Goal: Information Seeking & Learning: Learn about a topic

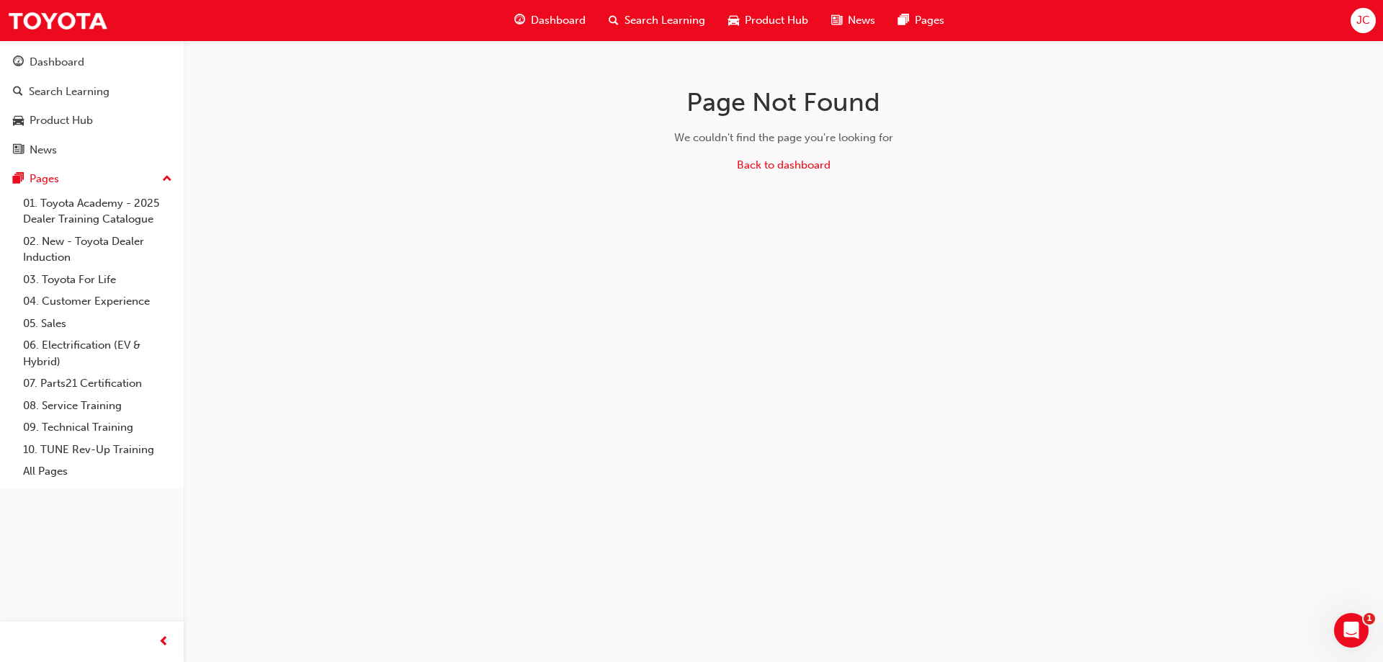
click at [690, 19] on span "Search Learning" at bounding box center [664, 20] width 81 height 17
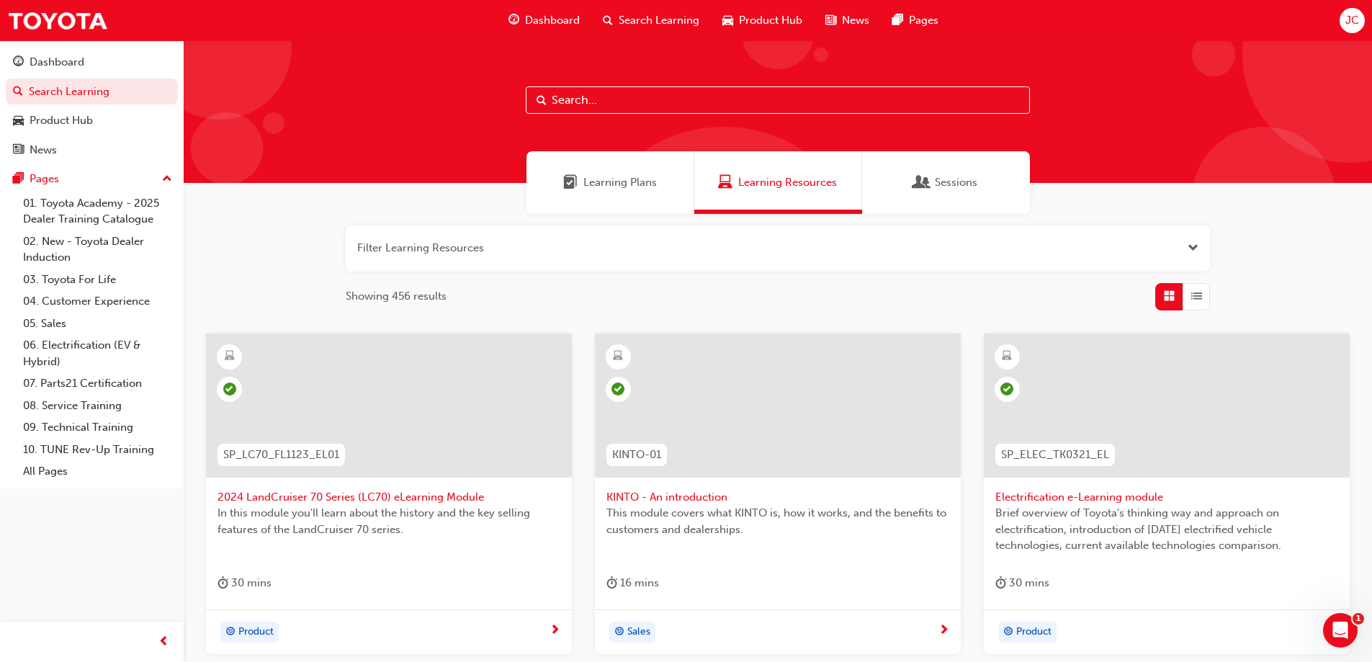
click at [639, 100] on input "text" at bounding box center [778, 99] width 504 height 27
paste input "SP_HYBRID_TK0618_EL"
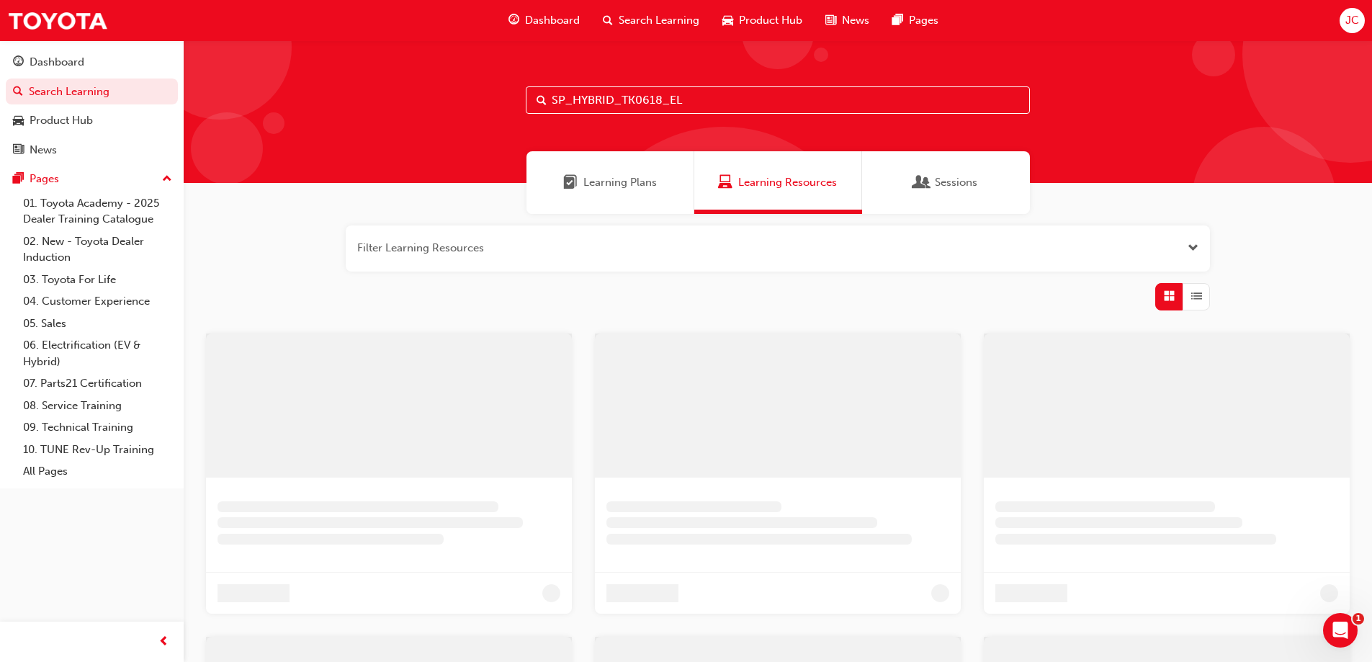
type input "SP_HYBRID_TK0618_EL"
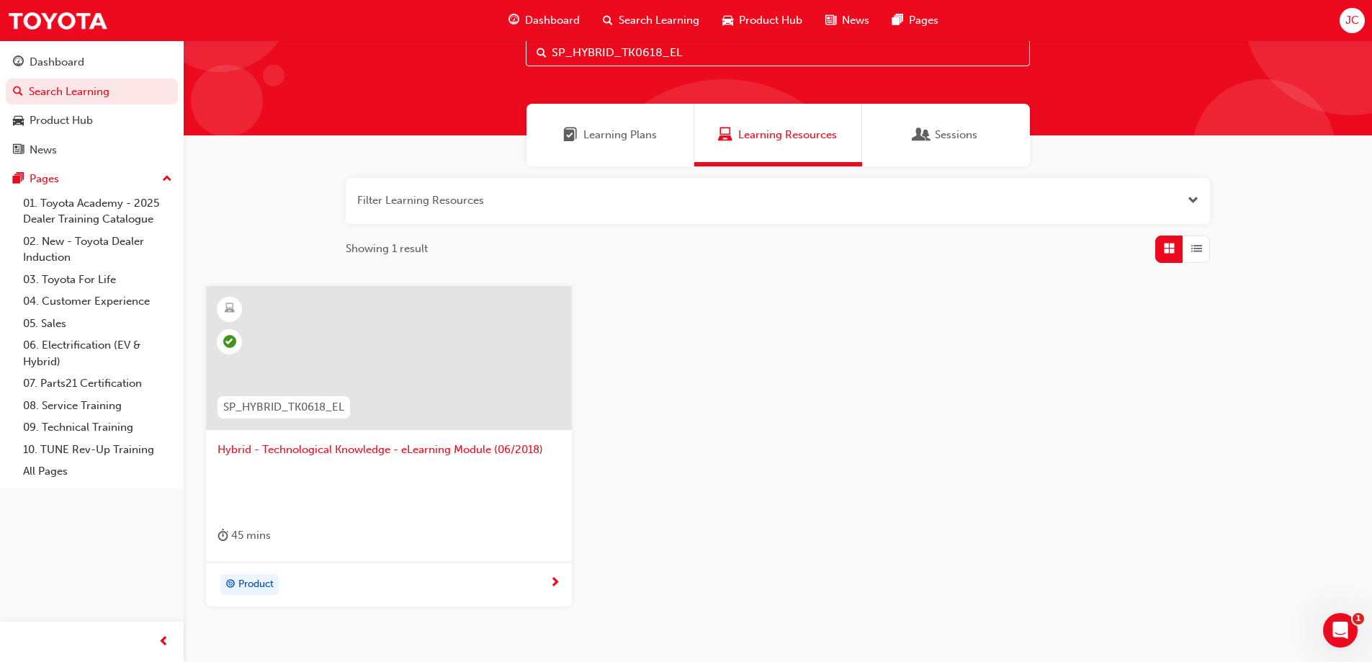
scroll to position [72, 0]
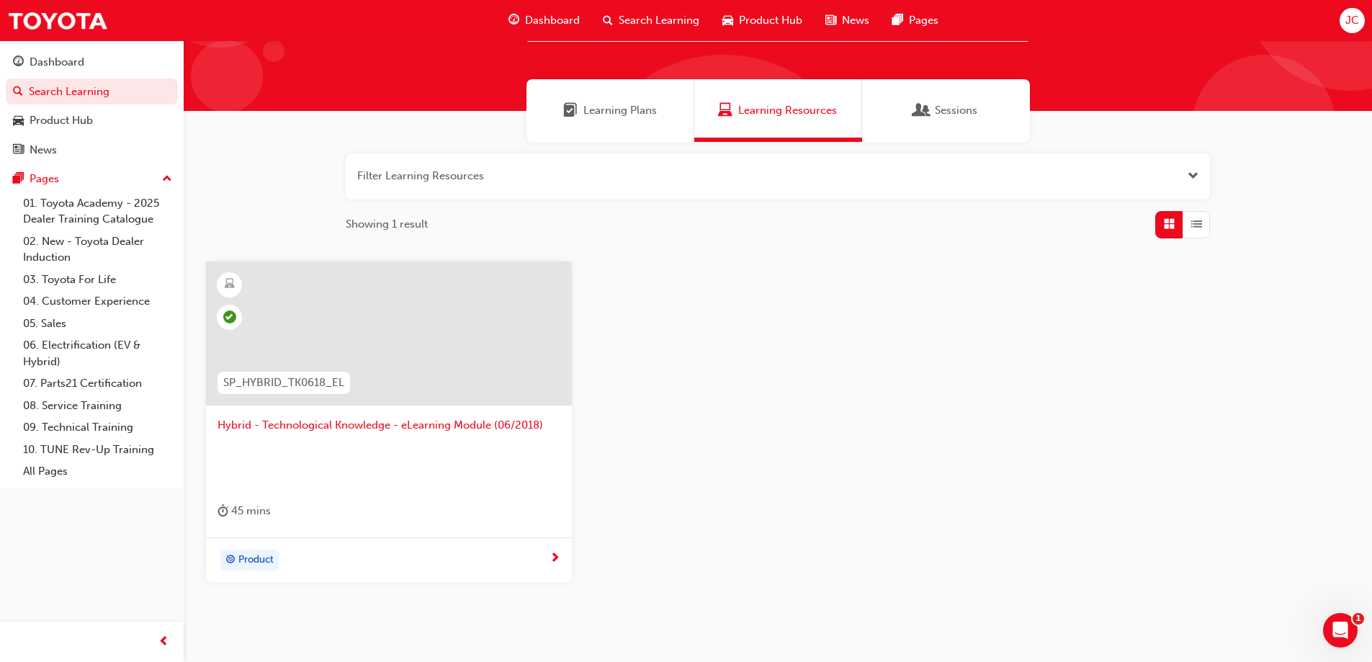
click at [328, 382] on span "SP_HYBRID_TK0618_EL" at bounding box center [283, 383] width 121 height 17
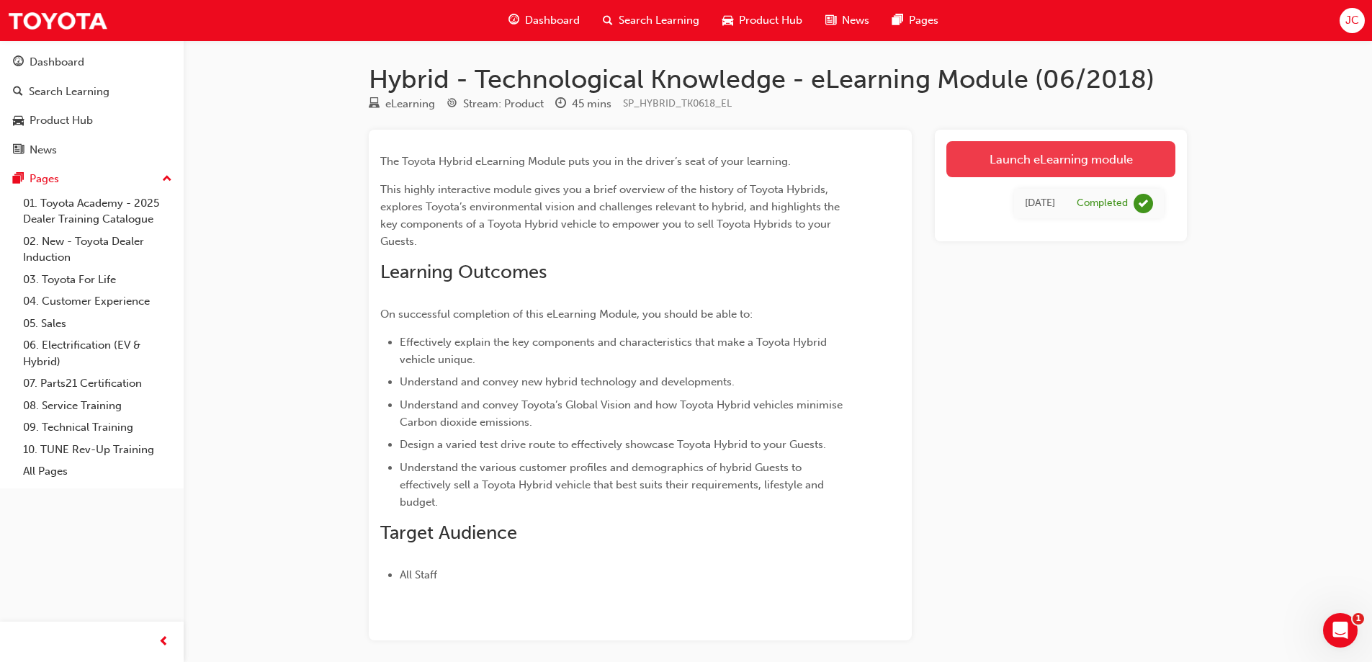
click at [1031, 162] on link "Launch eLearning module" at bounding box center [1060, 159] width 229 height 36
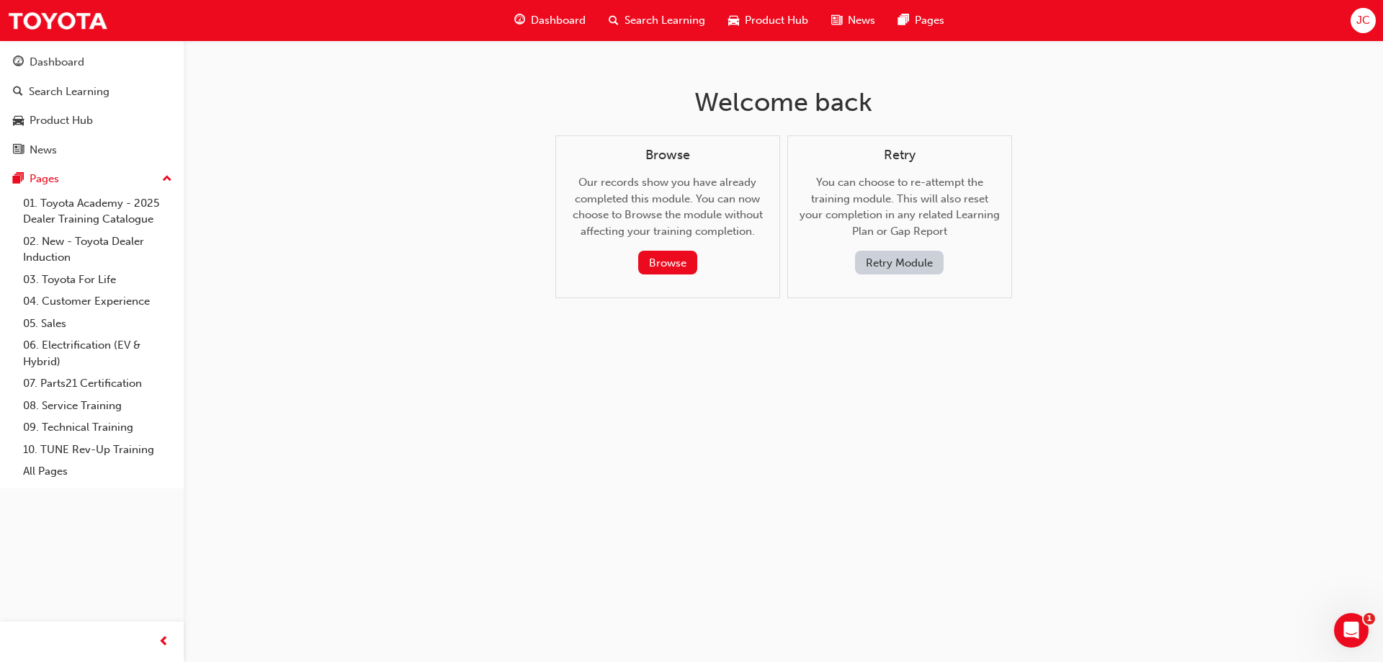
click at [917, 261] on button "Retry Module" at bounding box center [899, 263] width 89 height 24
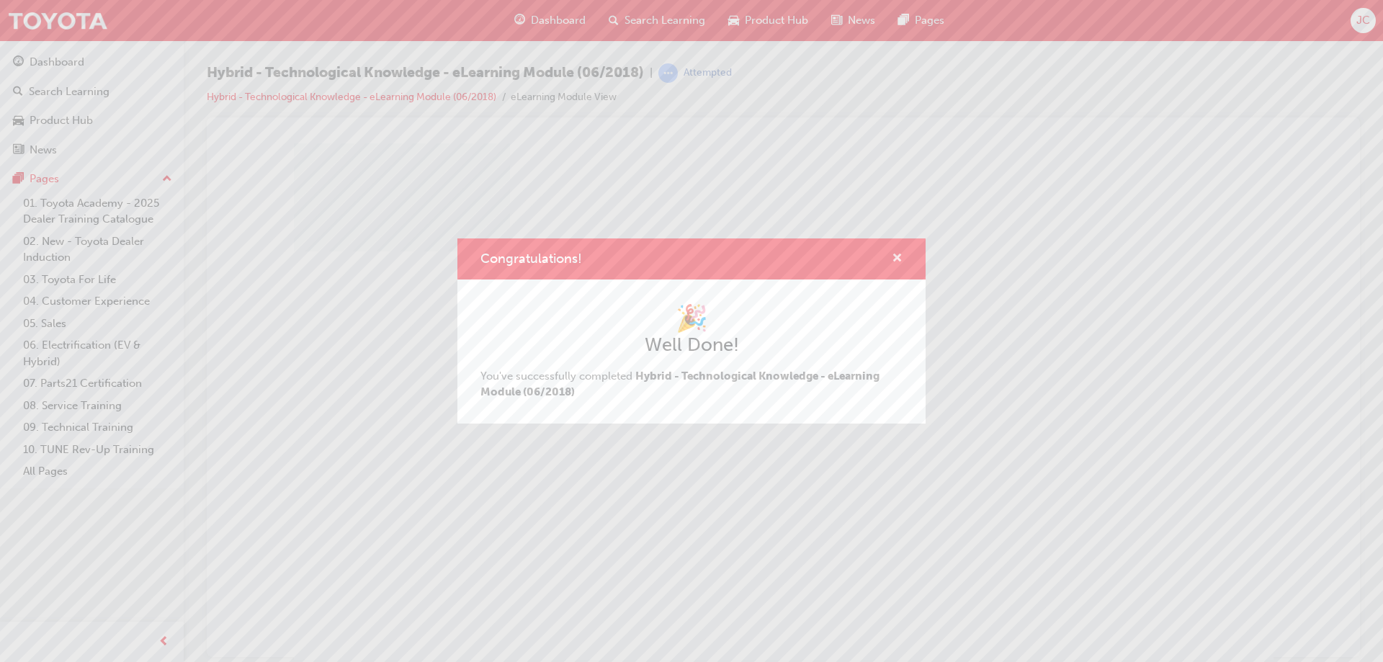
click at [894, 255] on span "cross-icon" at bounding box center [897, 259] width 11 height 13
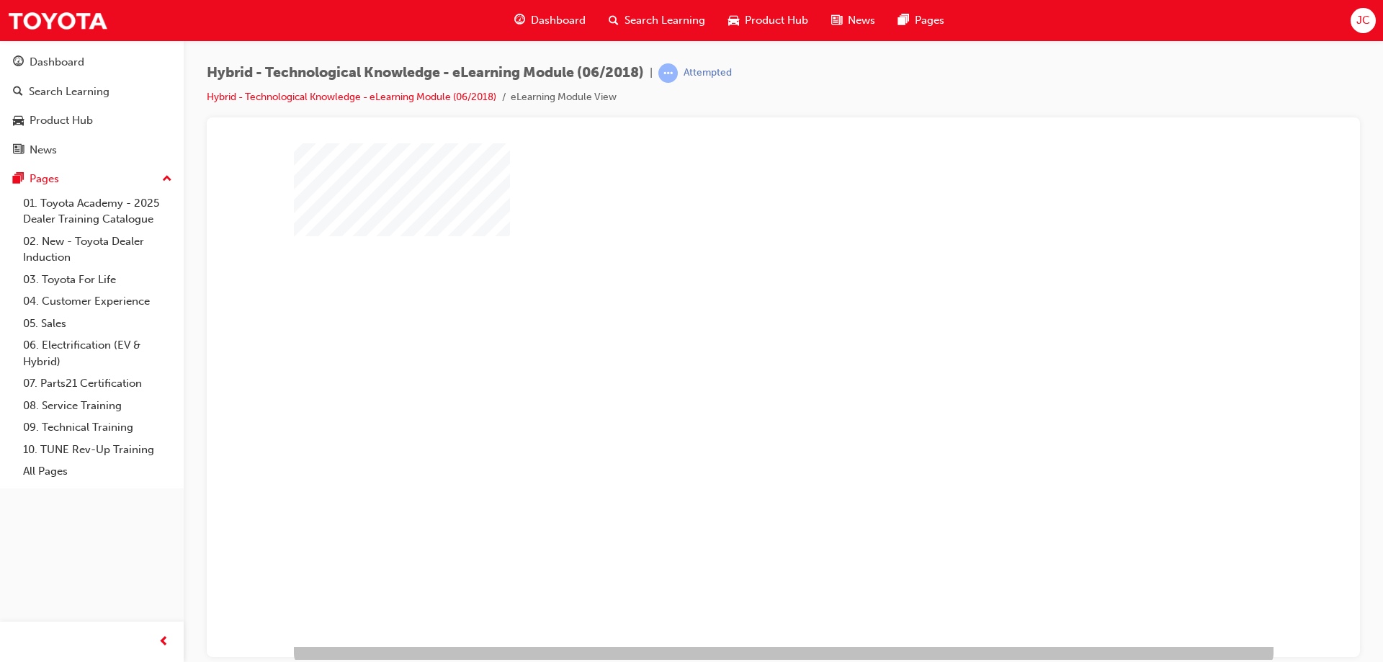
scroll to position [24, 0]
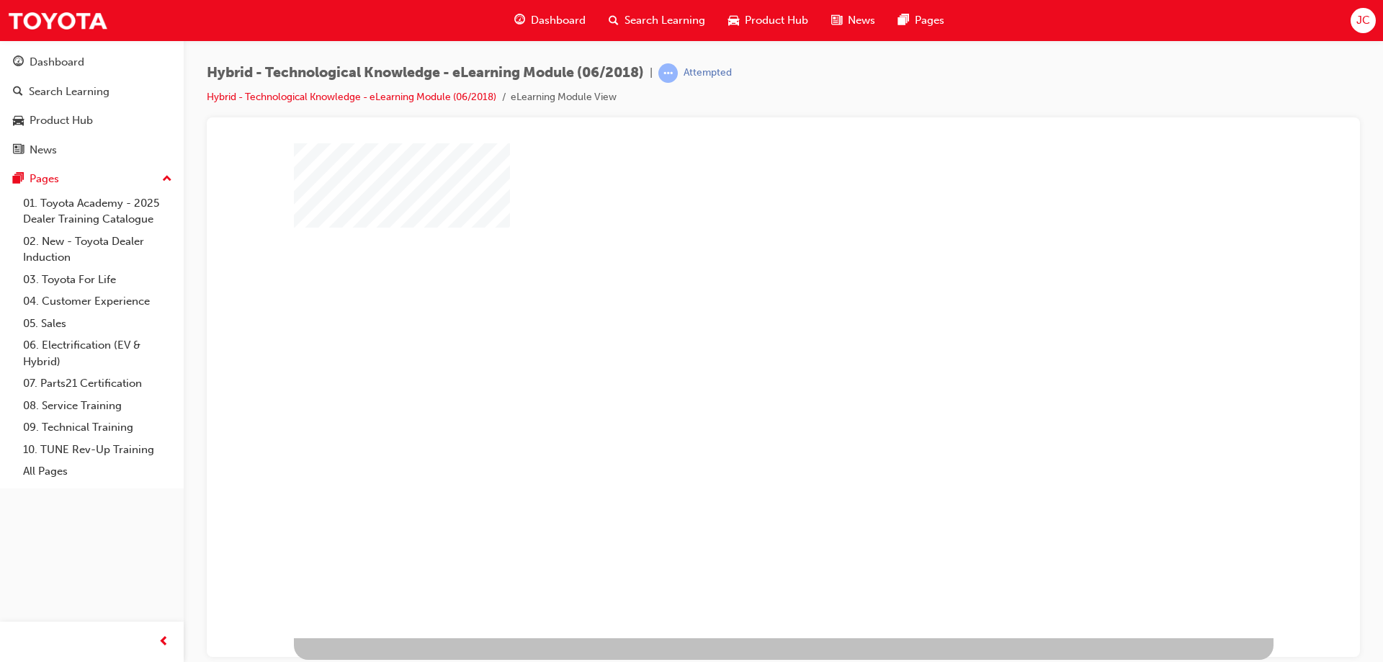
click at [742, 336] on div "play" at bounding box center [742, 336] width 0 height 0
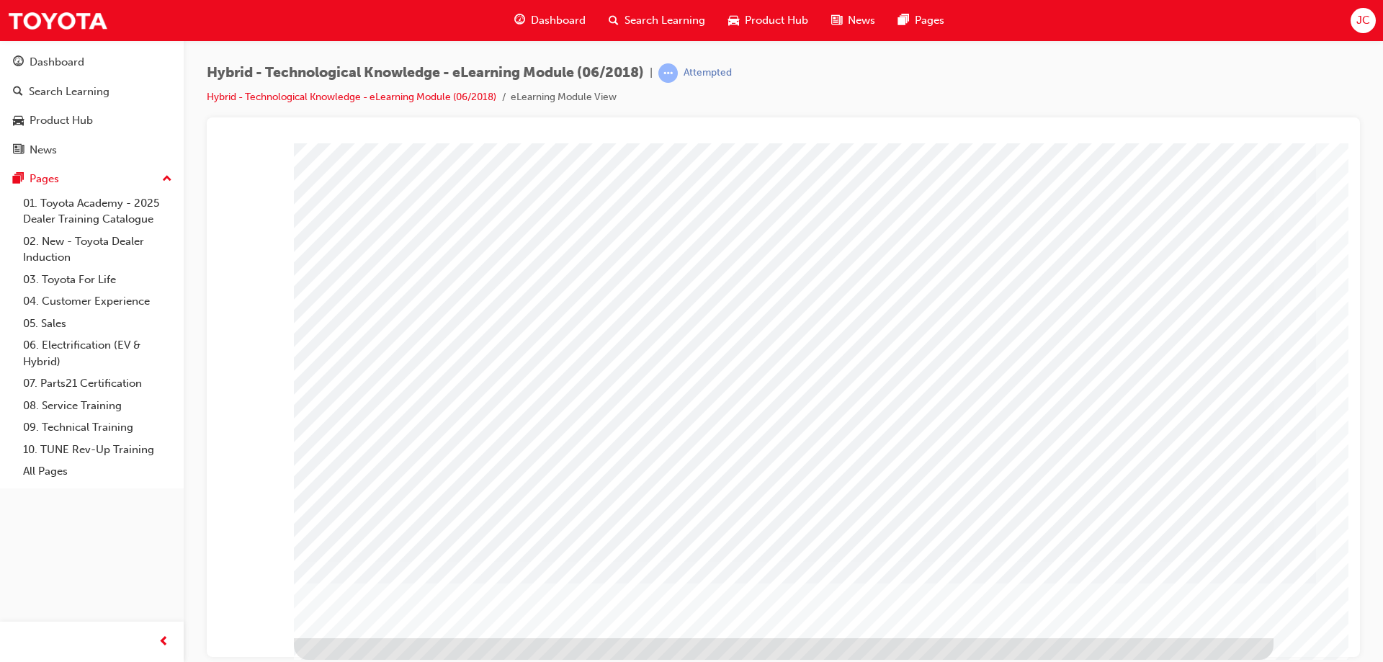
scroll to position [0, 0]
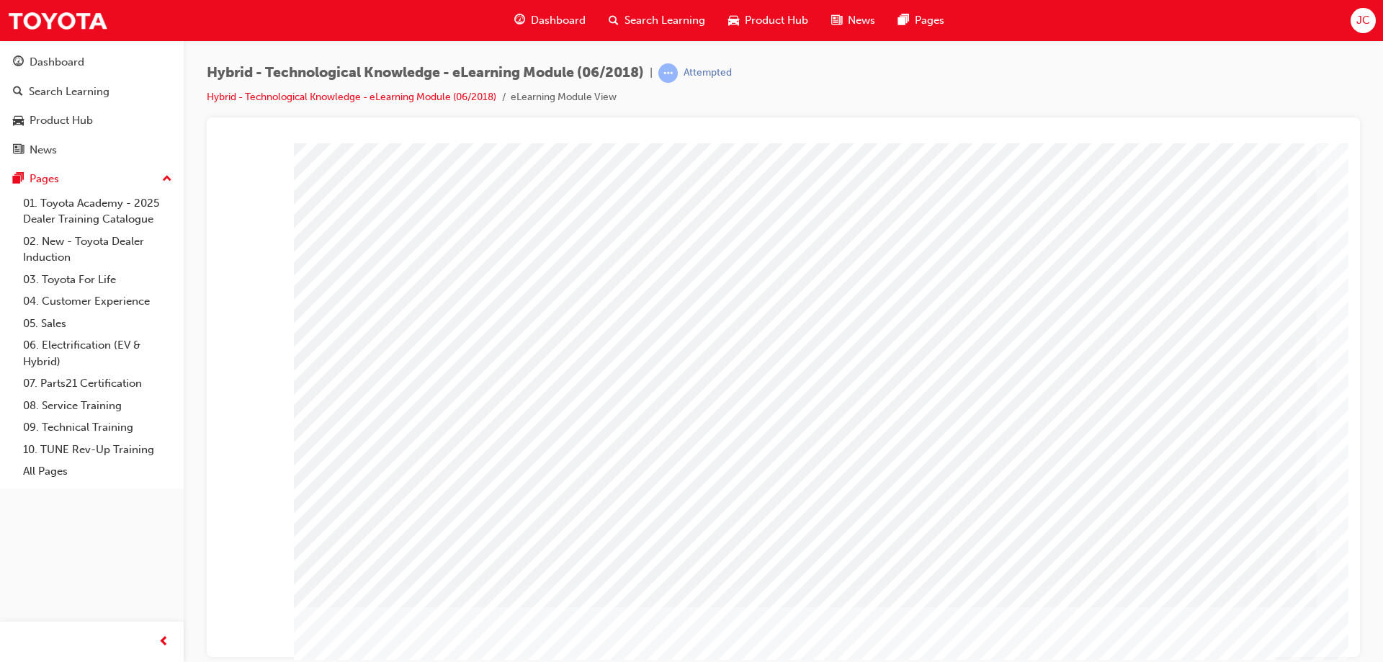
drag, startPoint x: 1185, startPoint y: 624, endPoint x: 1192, endPoint y: 632, distance: 10.2
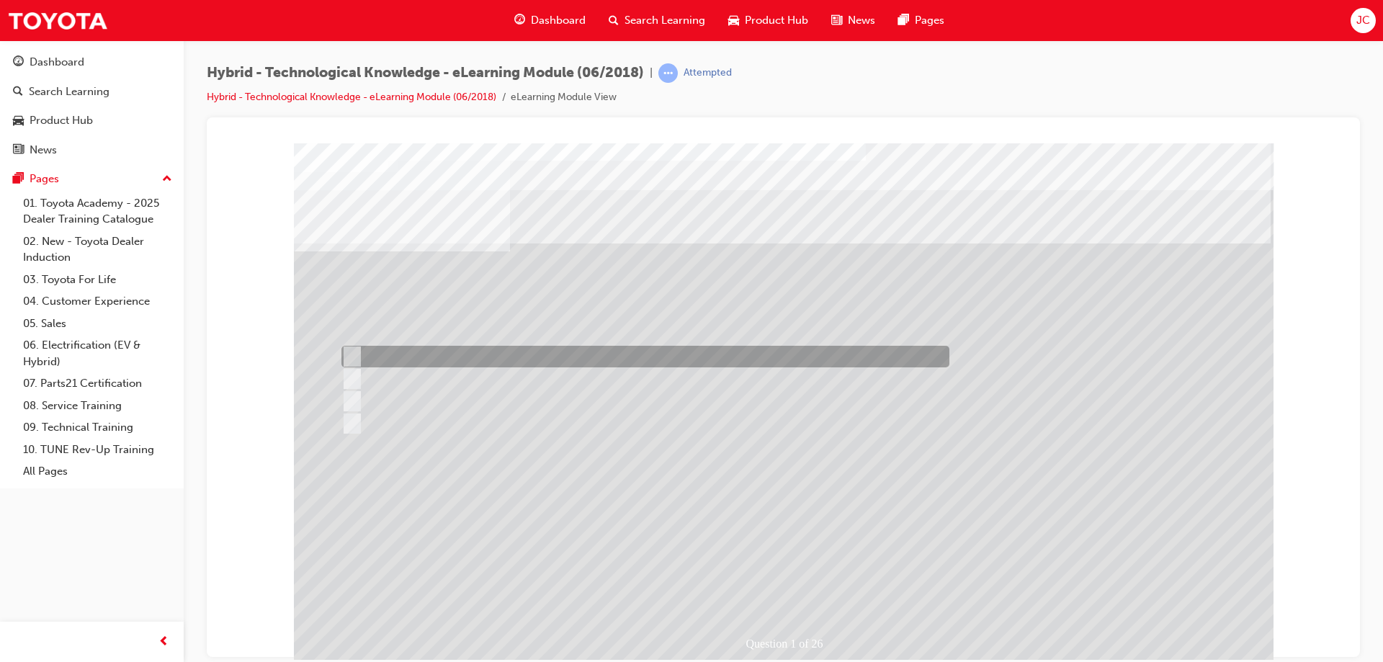
click at [348, 353] on input "2001" at bounding box center [349, 357] width 16 height 16
radio input "true"
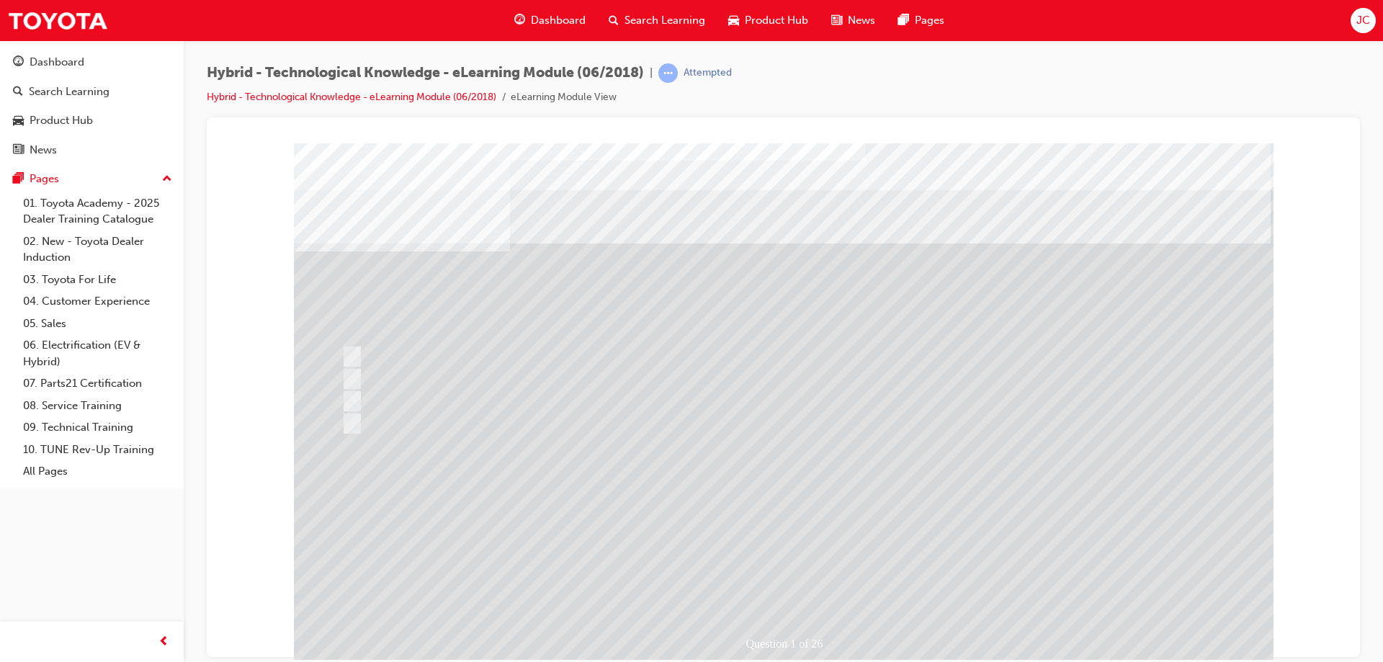
click at [876, 554] on div at bounding box center [783, 402] width 979 height 519
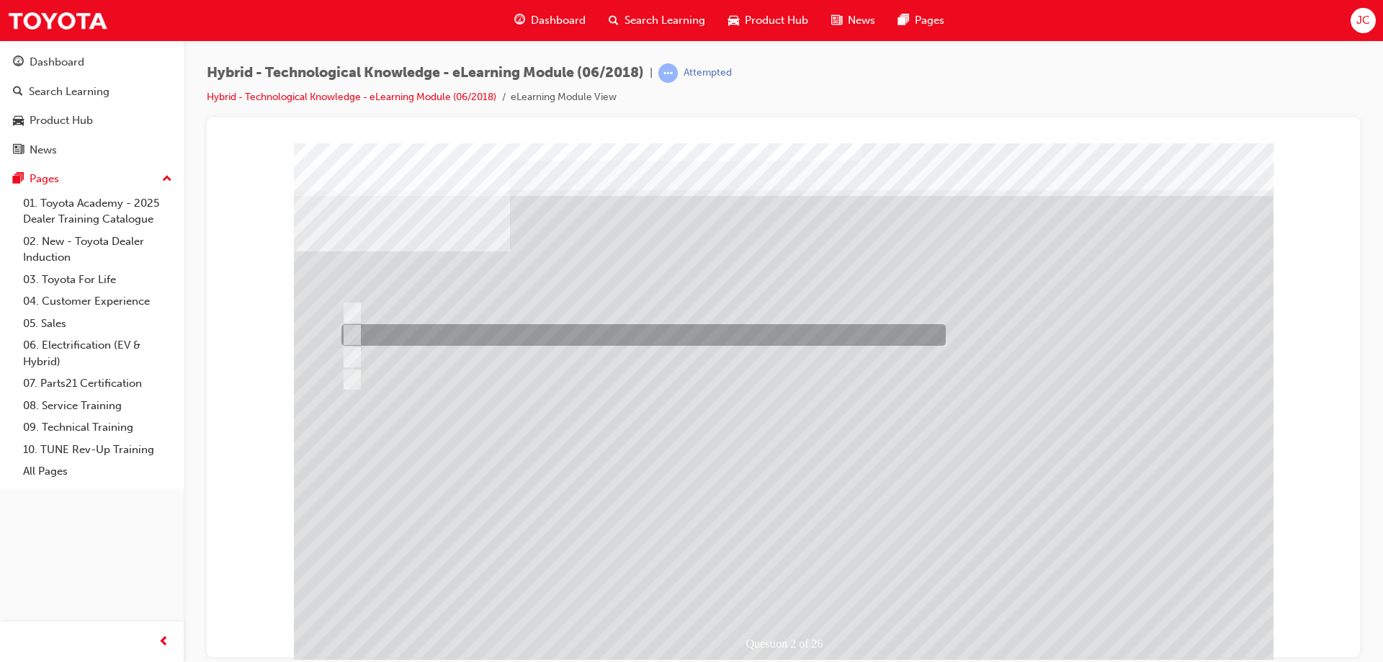
click at [352, 332] on input "Prius v" at bounding box center [349, 335] width 16 height 16
radio input "true"
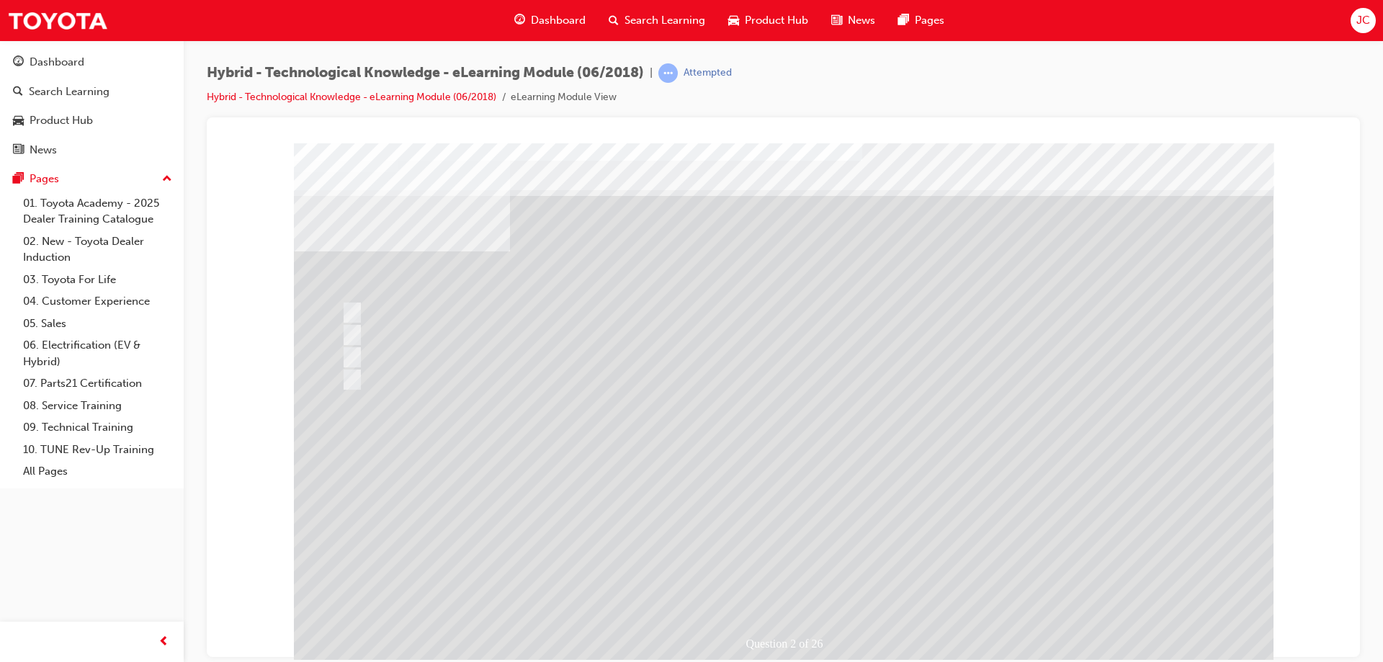
click at [406, 539] on div at bounding box center [783, 402] width 979 height 519
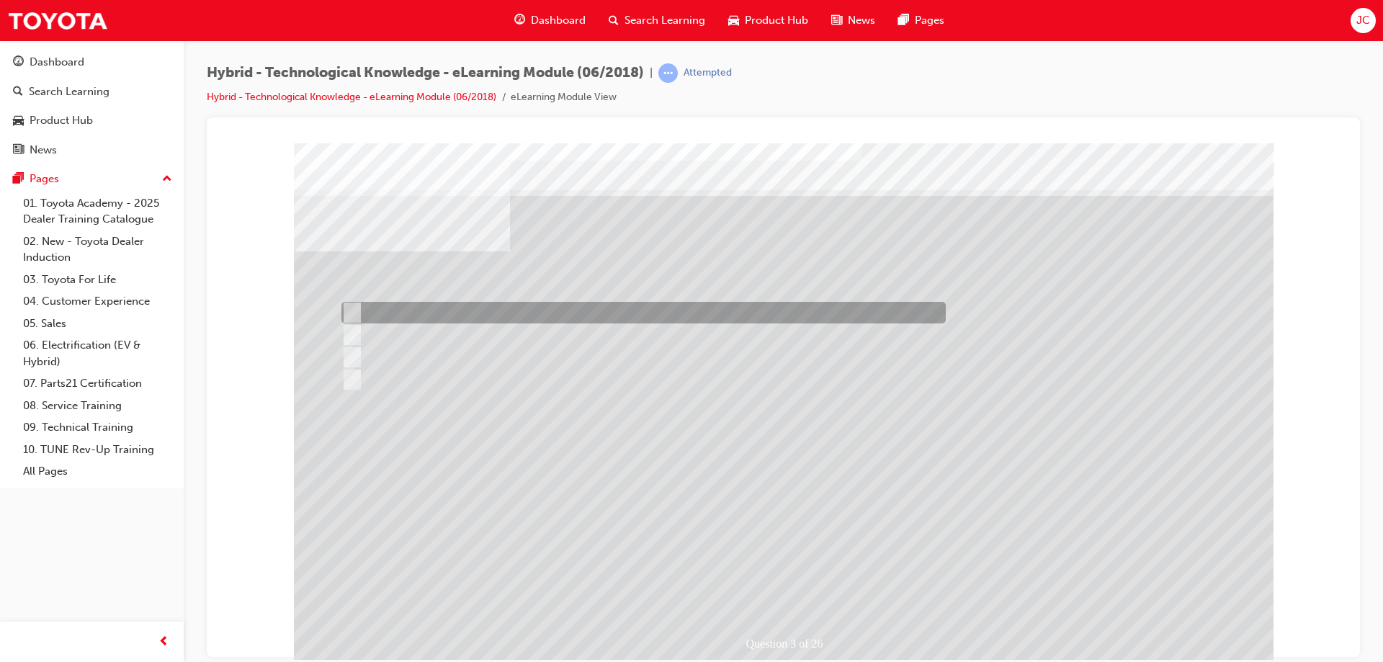
click at [355, 309] on input "2025" at bounding box center [349, 313] width 16 height 16
radio input "true"
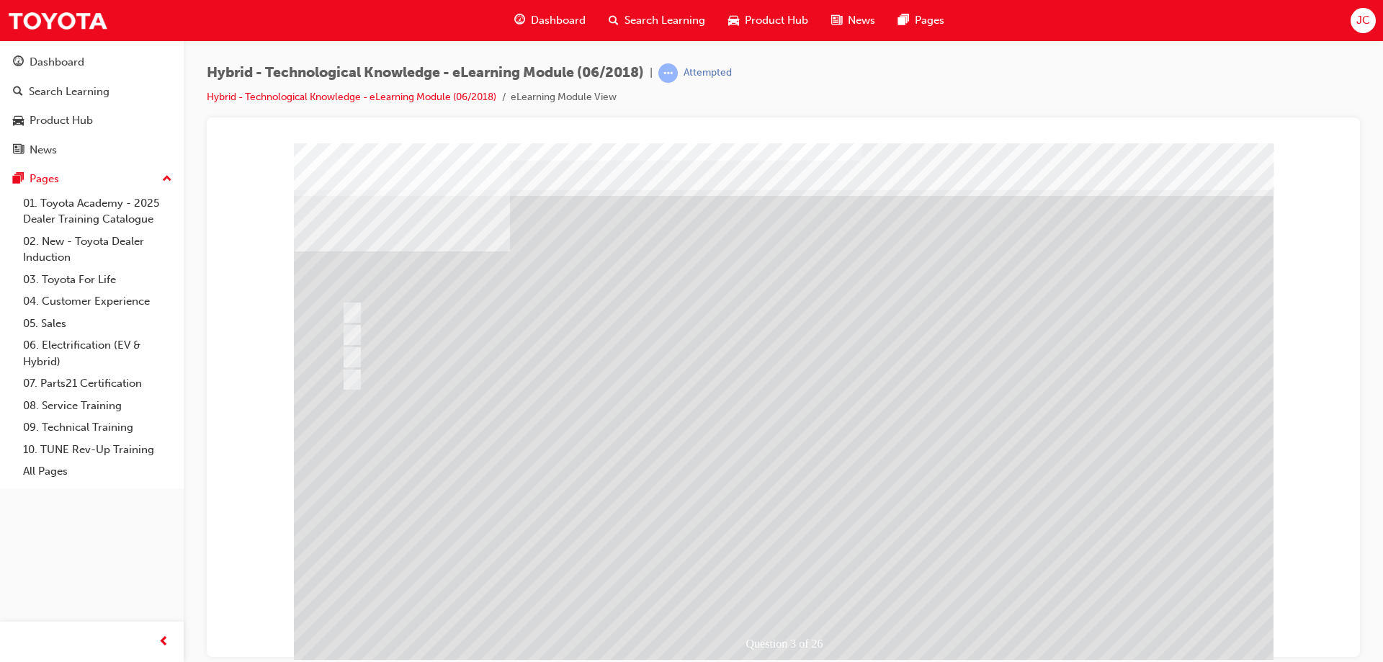
click at [782, 492] on div at bounding box center [783, 402] width 979 height 519
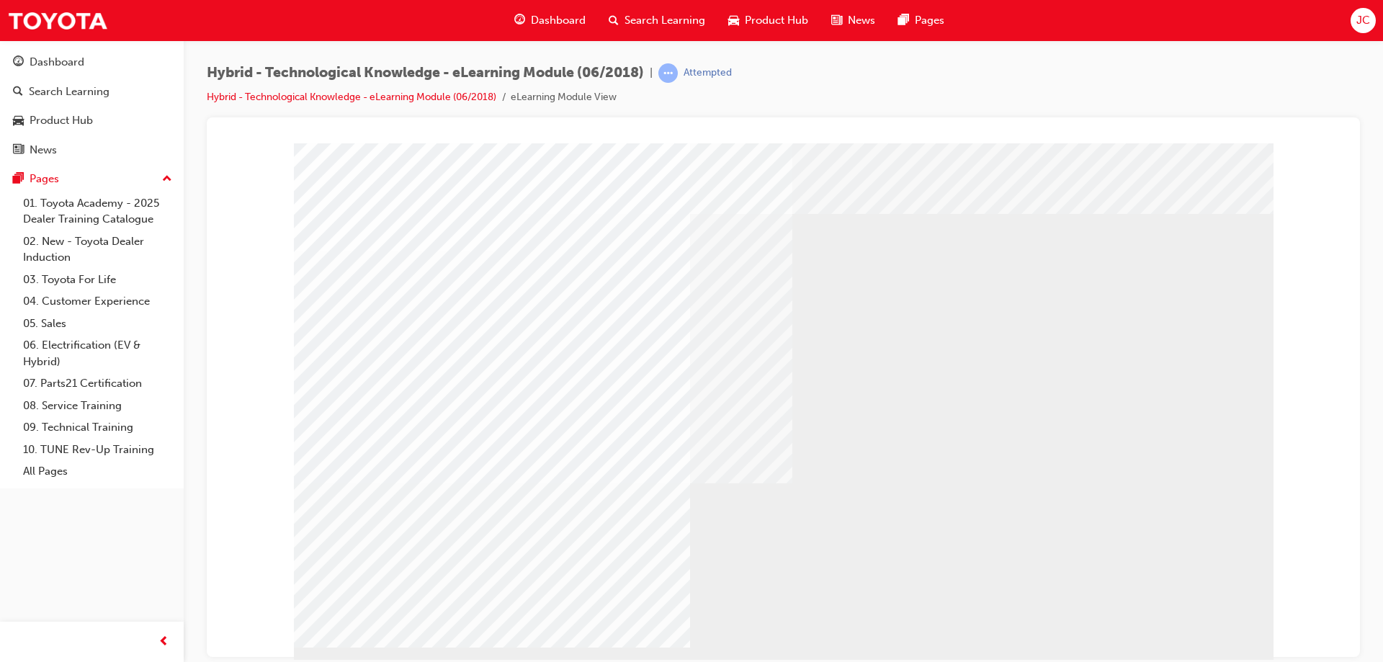
drag, startPoint x: 950, startPoint y: 272, endPoint x: 963, endPoint y: 298, distance: 29.0
drag, startPoint x: 981, startPoint y: 349, endPoint x: 994, endPoint y: 385, distance: 39.0
drag, startPoint x: 1010, startPoint y: 466, endPoint x: 1025, endPoint y: 485, distance: 24.2
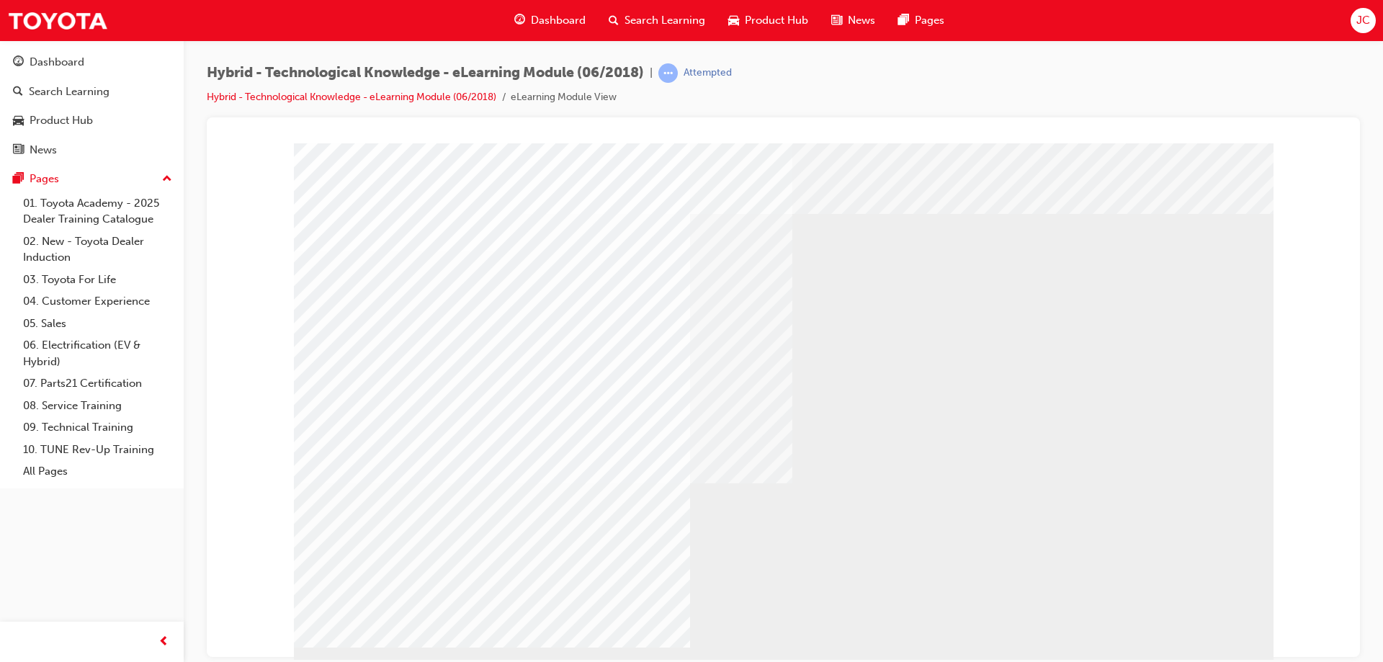
drag, startPoint x: 1046, startPoint y: 518, endPoint x: 1077, endPoint y: 513, distance: 31.4
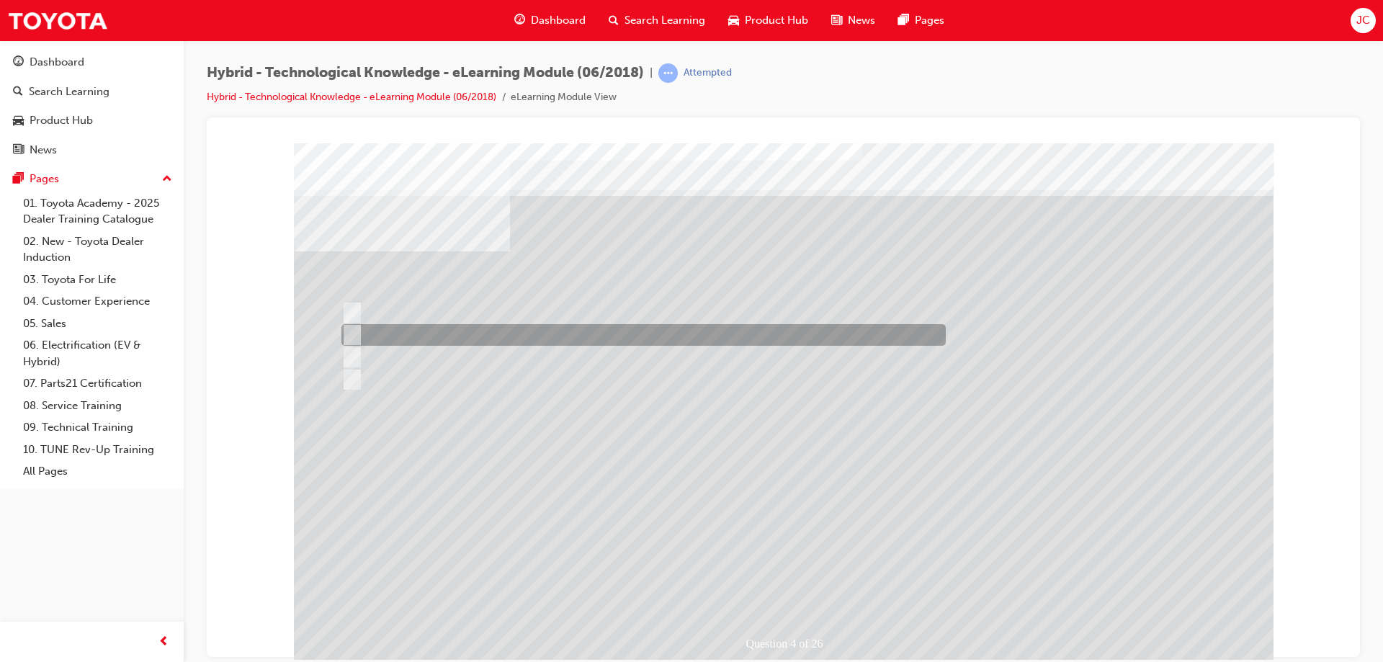
click at [351, 331] on input "Are cost effective to service, much like a petrol only powered engine." at bounding box center [349, 335] width 16 height 16
radio input "true"
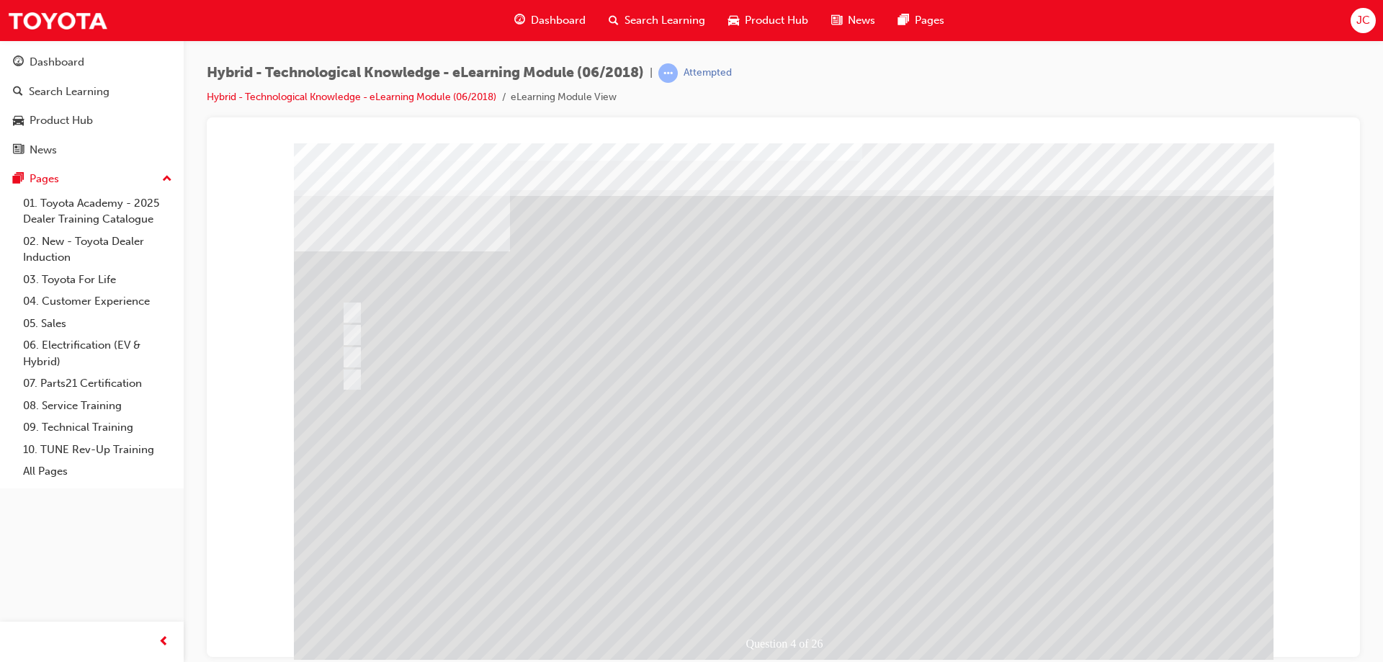
click at [906, 436] on div at bounding box center [783, 402] width 979 height 519
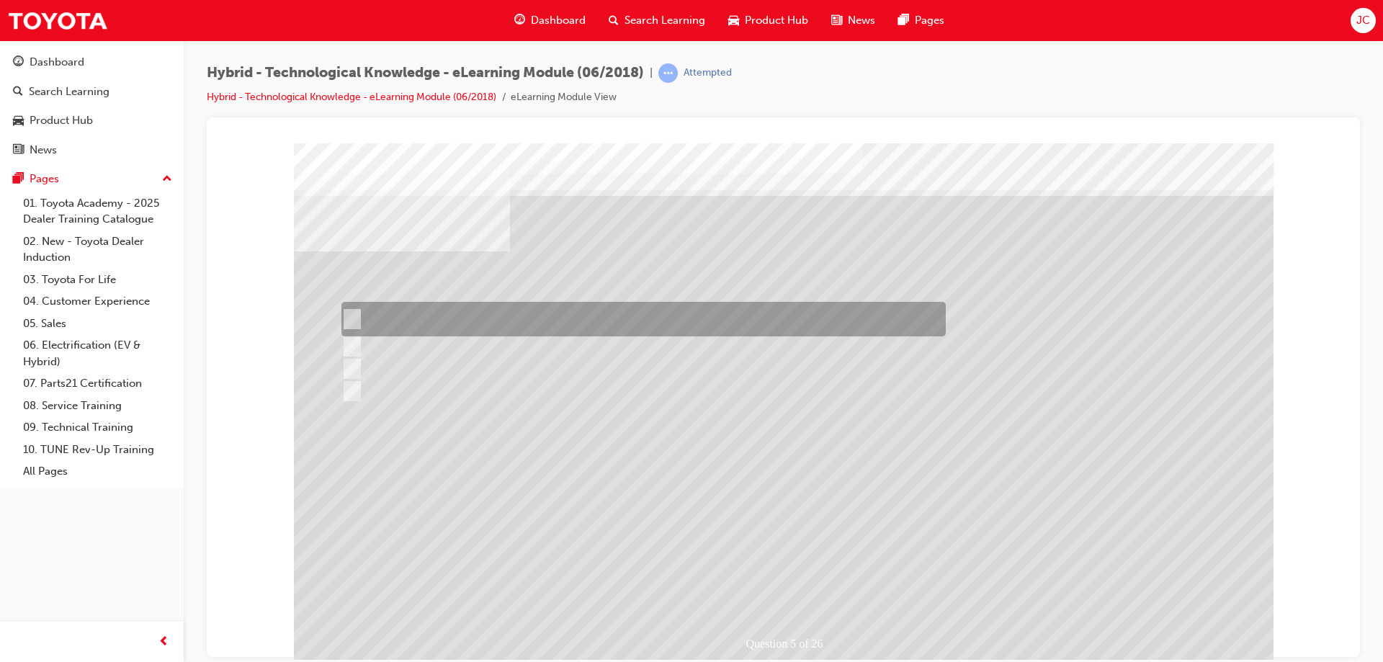
click at [346, 313] on input "Reducing global average CO2 emissions from new vehicles by 90% from Toyota’s gl…" at bounding box center [349, 319] width 16 height 16
radio input "true"
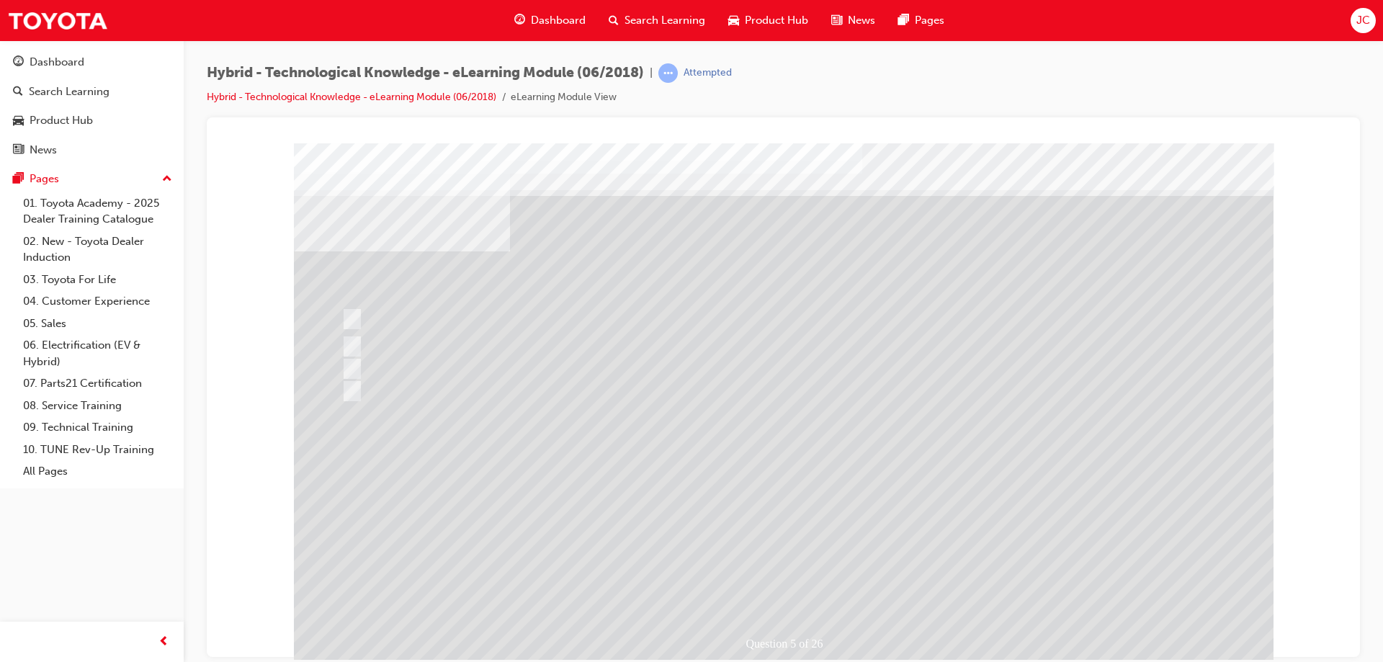
click at [830, 486] on div at bounding box center [783, 402] width 979 height 519
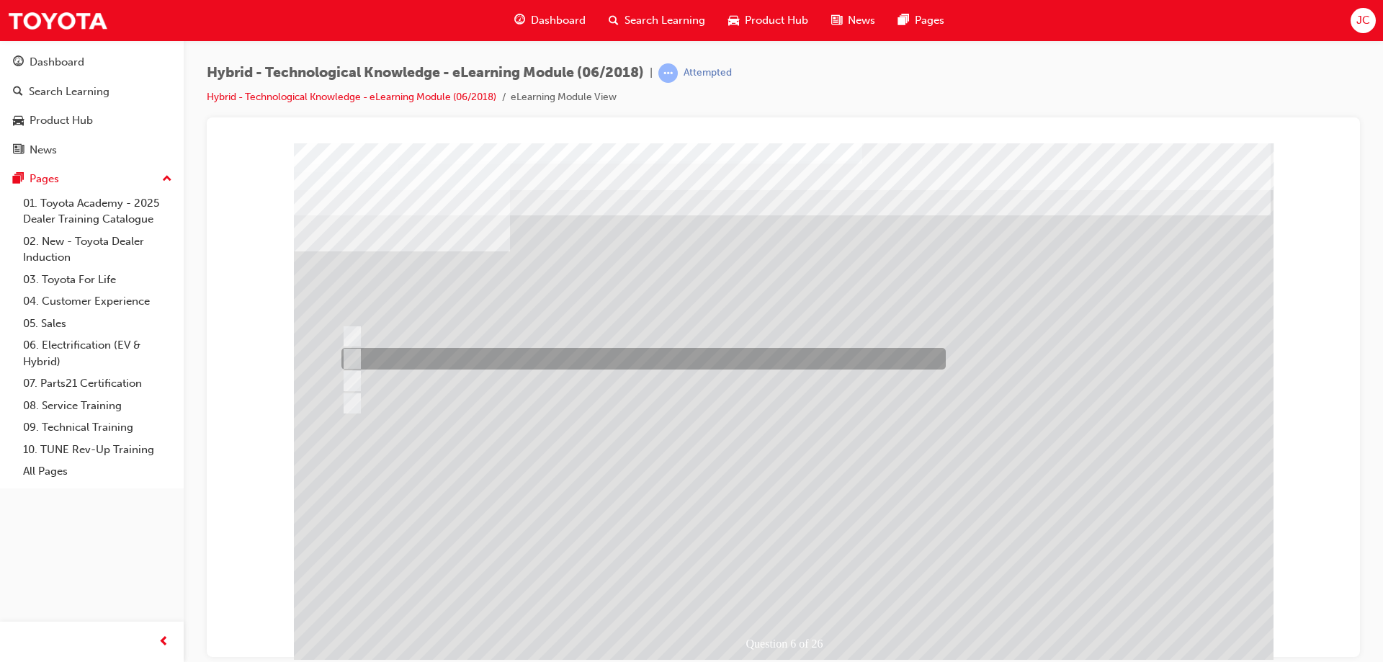
click at [351, 359] on input "Peace of mind." at bounding box center [349, 359] width 16 height 16
radio input "true"
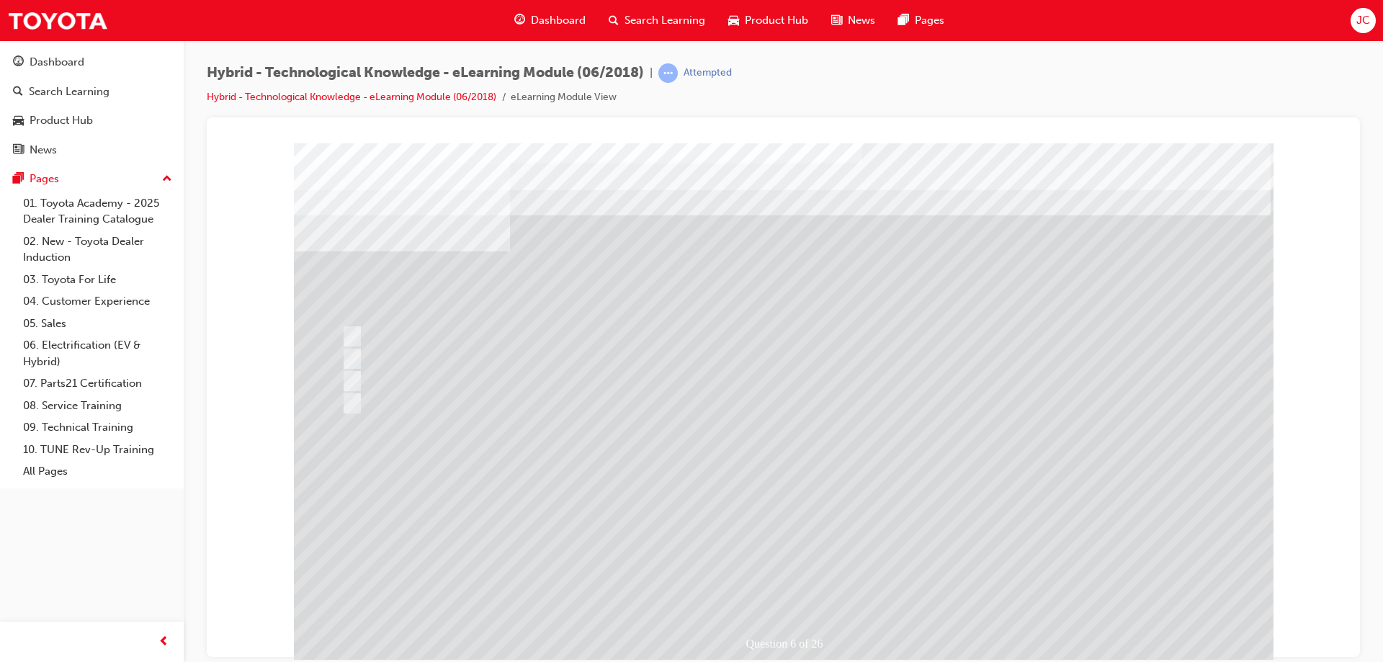
click at [812, 474] on div at bounding box center [783, 402] width 979 height 519
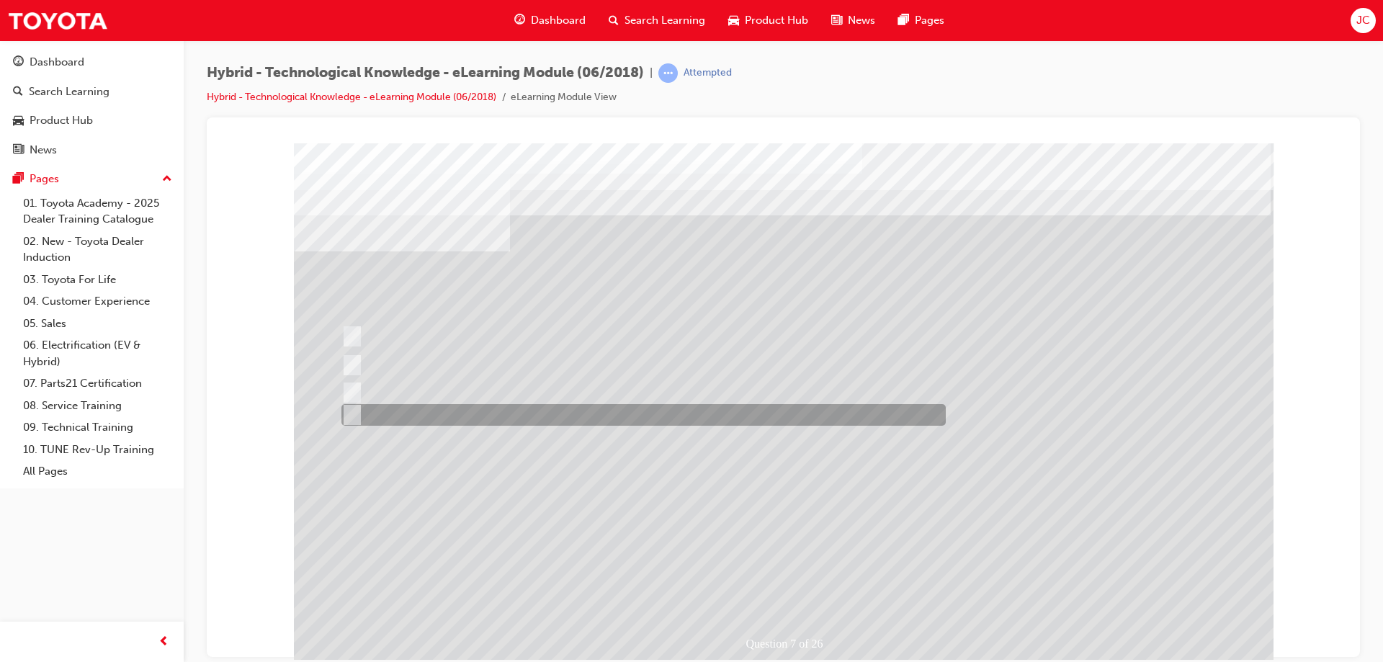
click at [354, 412] on input "All of the answers above." at bounding box center [349, 415] width 16 height 16
radio input "true"
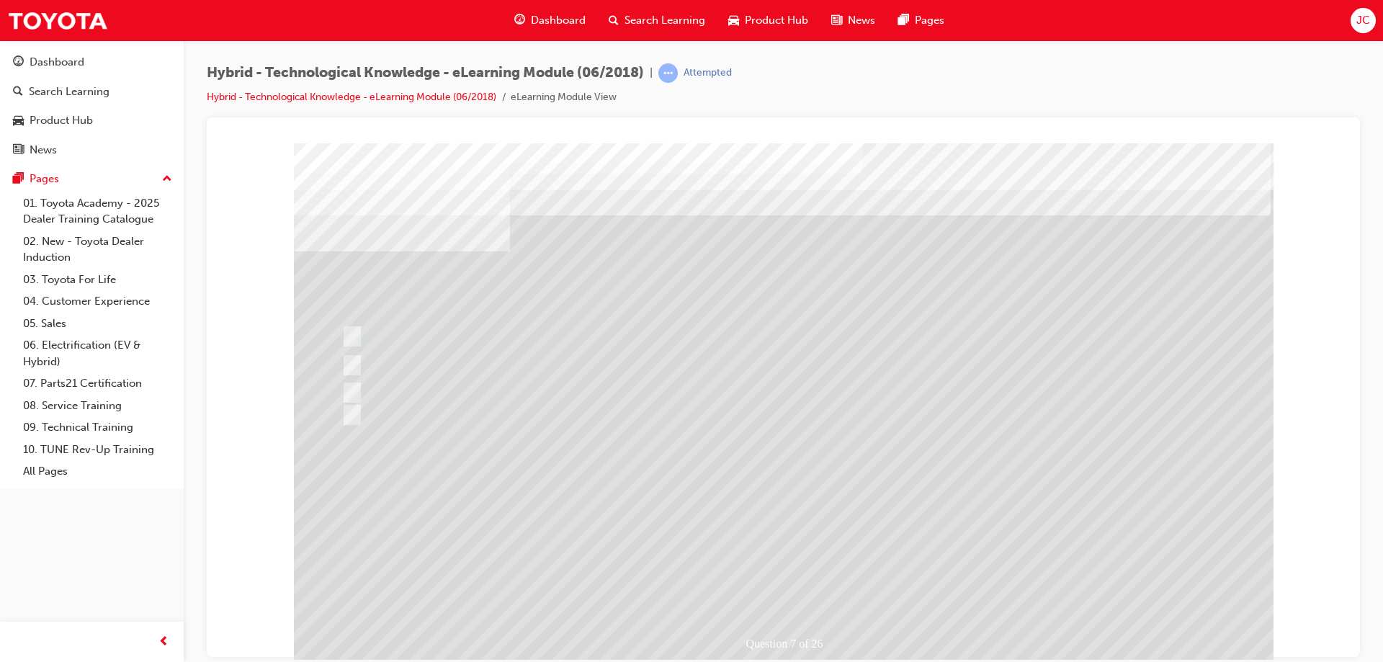
click at [794, 499] on div at bounding box center [783, 402] width 979 height 519
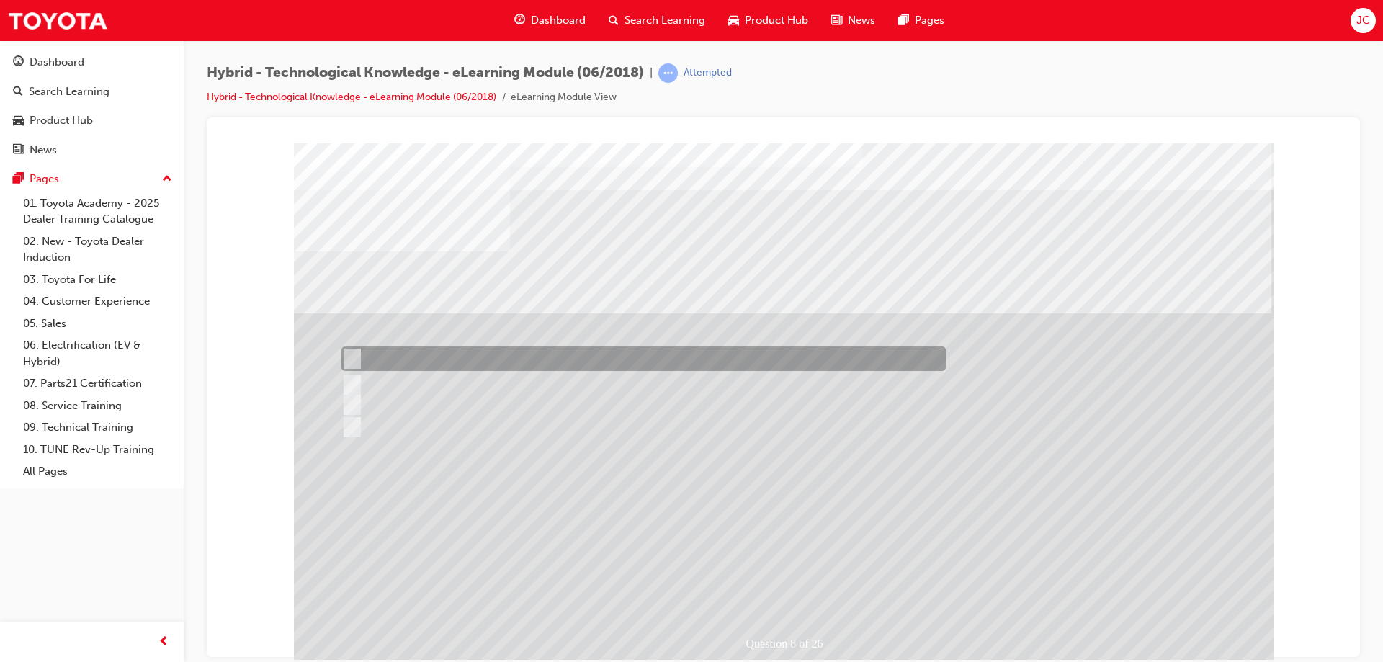
click at [351, 354] on input "90%" at bounding box center [349, 359] width 16 height 16
radio input "true"
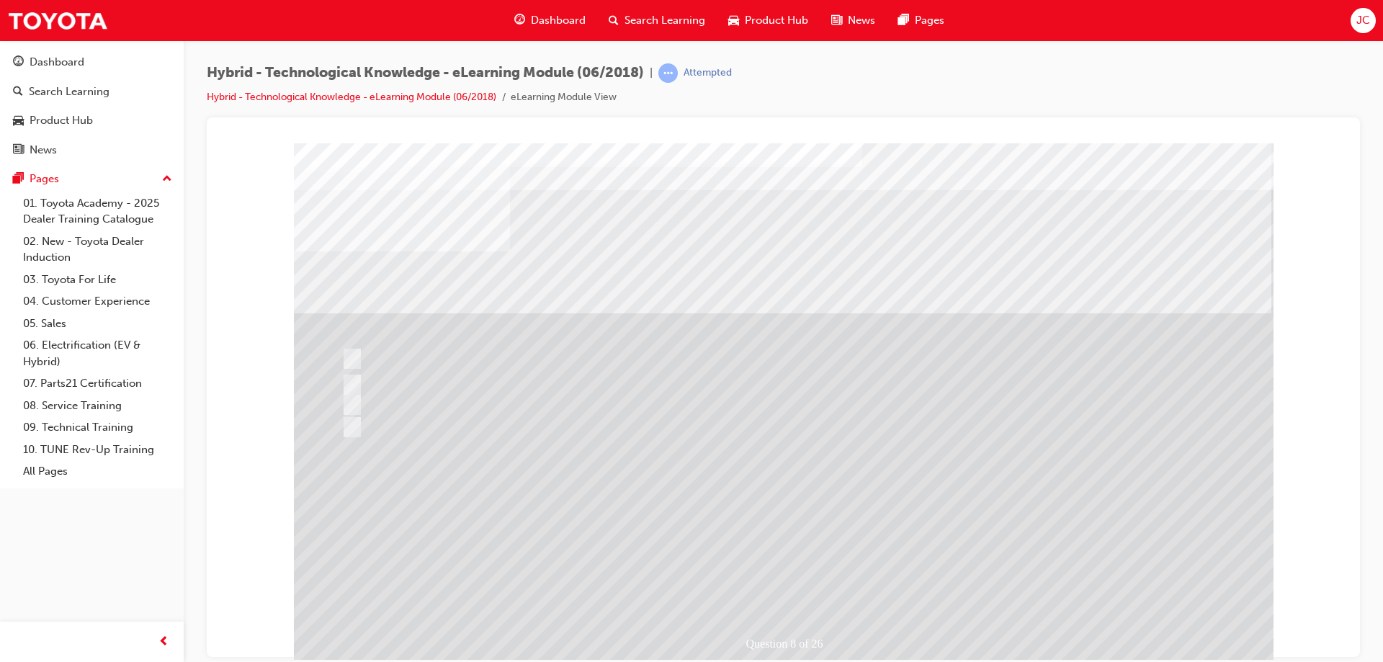
click at [792, 482] on div at bounding box center [783, 402] width 979 height 519
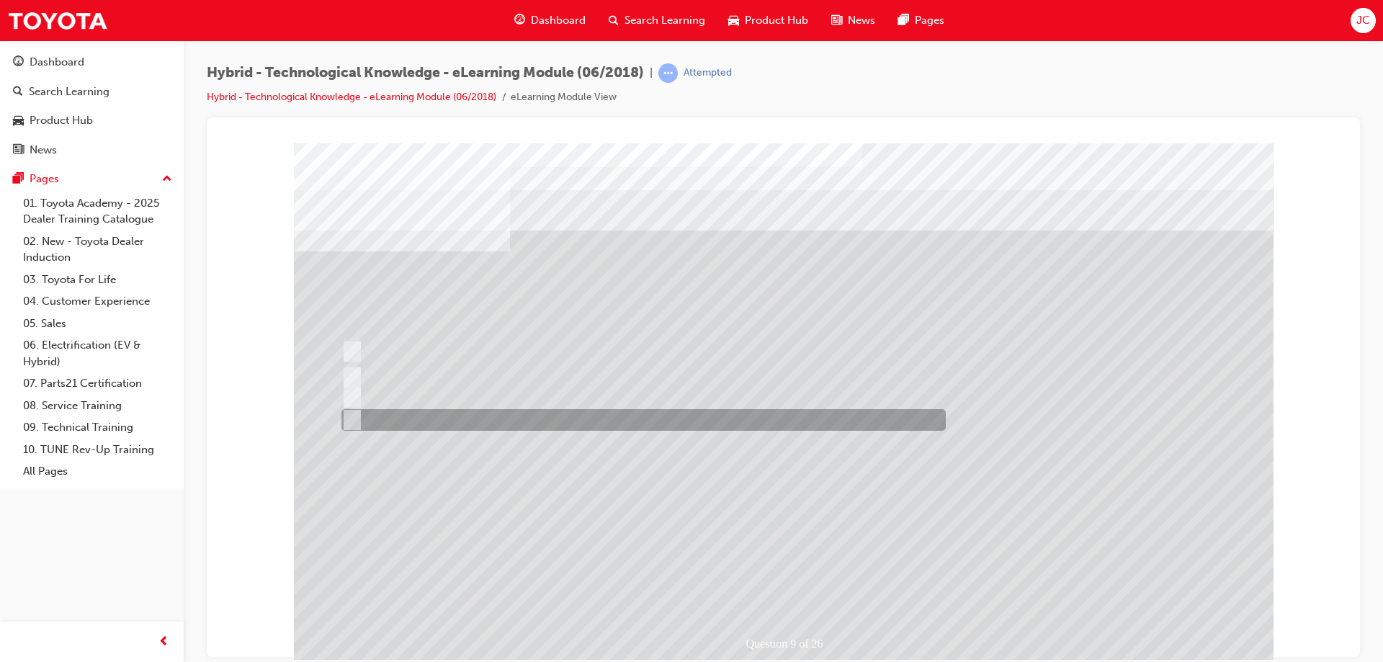
click at [351, 416] on input "40%" at bounding box center [349, 420] width 16 height 16
radio input "true"
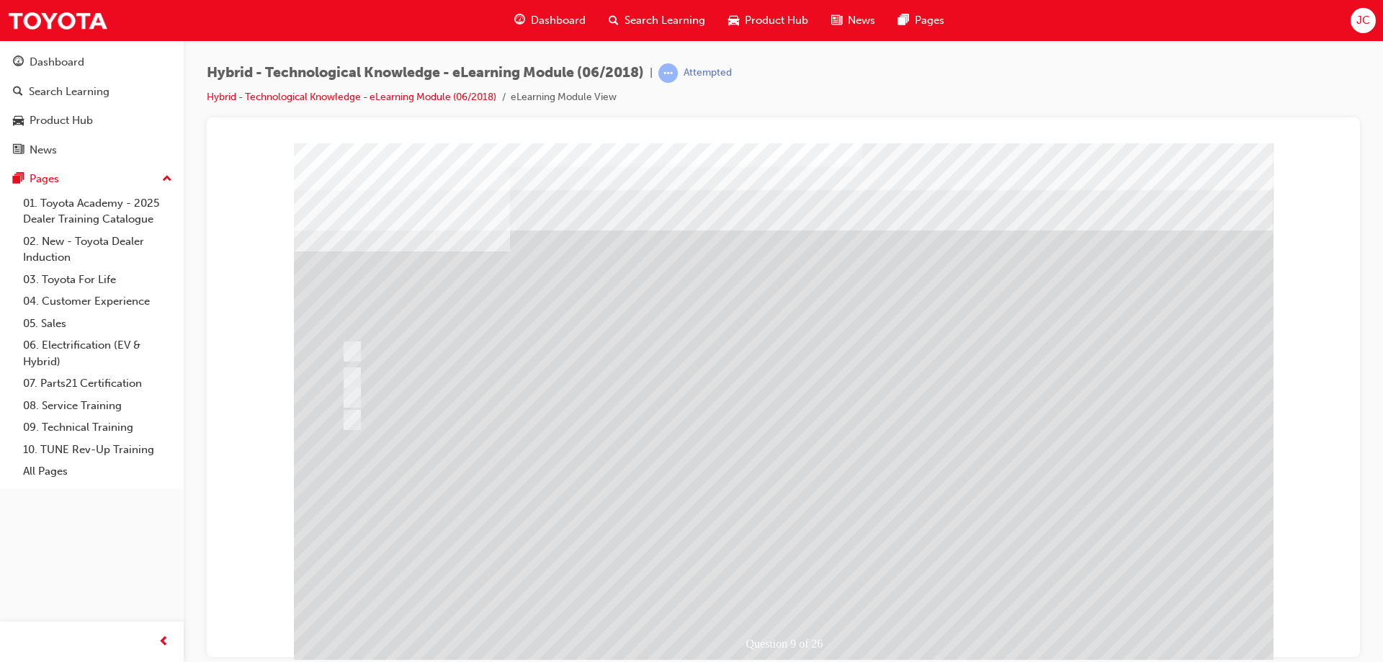
click at [802, 499] on div at bounding box center [783, 402] width 979 height 519
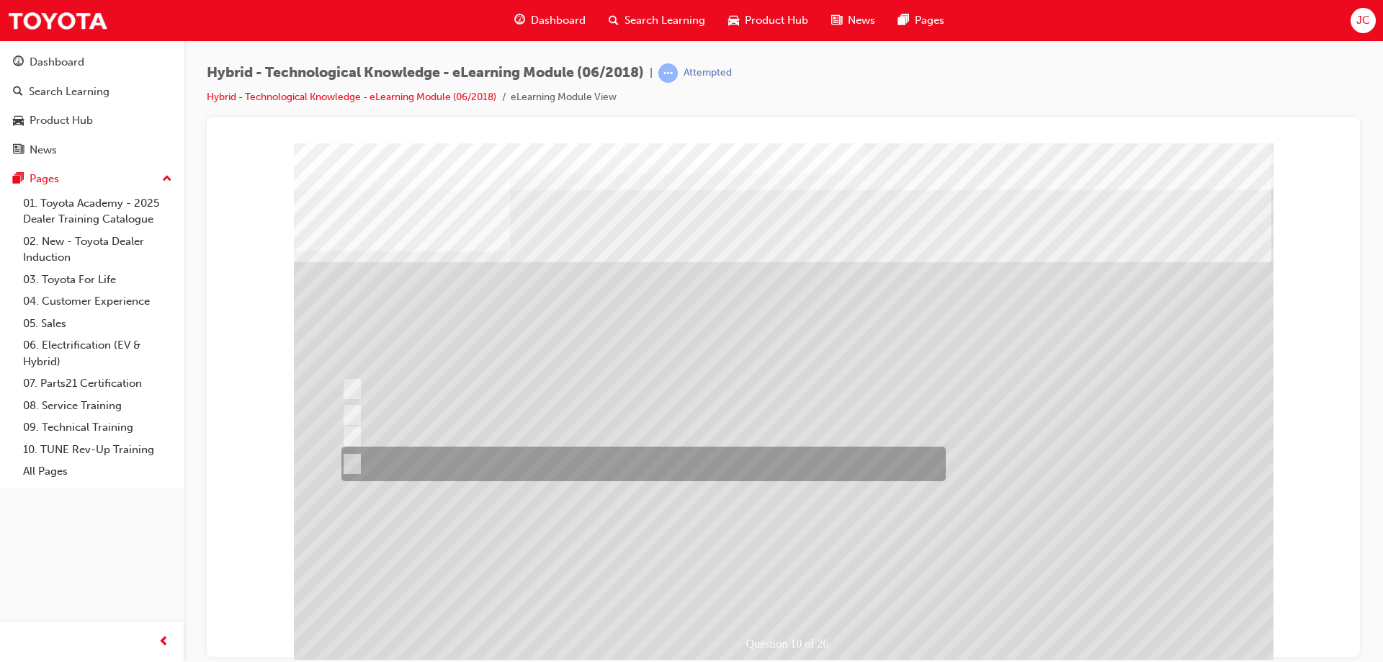
click at [350, 460] on input "Expensive to purchase and service, limited driving range and limited infrastruc…" at bounding box center [349, 464] width 16 height 16
radio input "true"
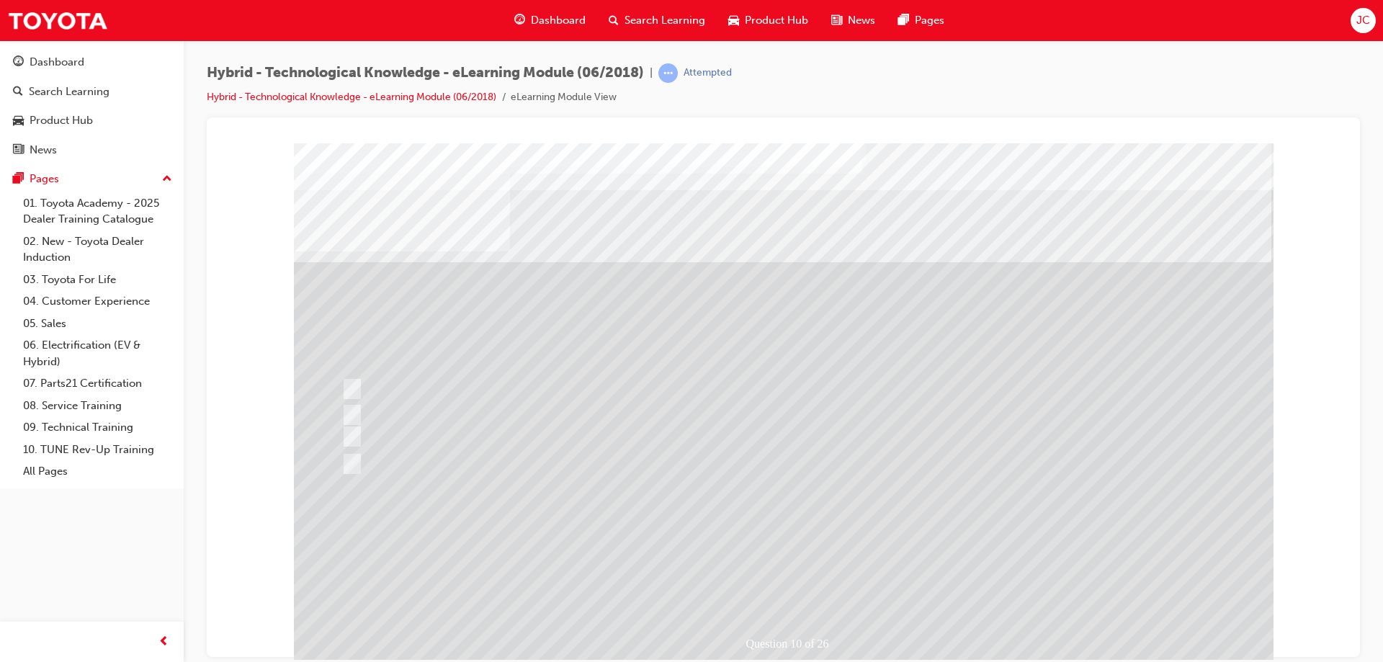
click at [799, 514] on div at bounding box center [783, 402] width 979 height 519
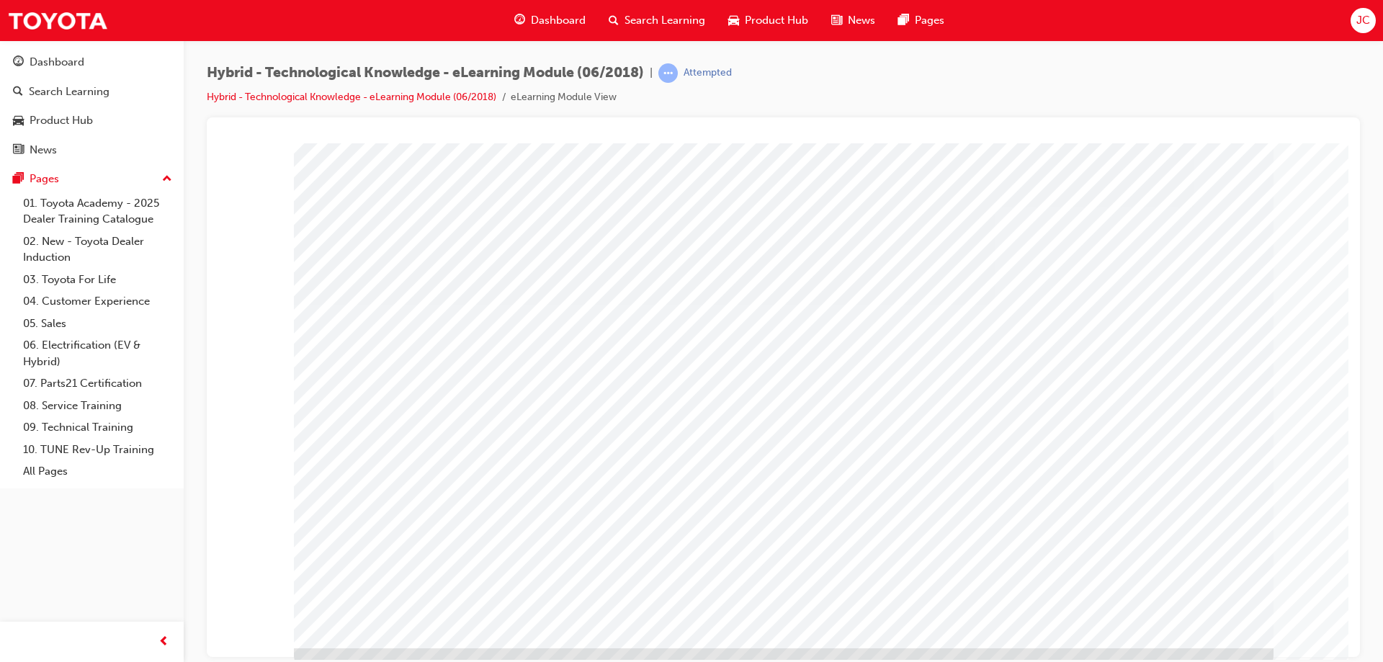
scroll to position [24, 0]
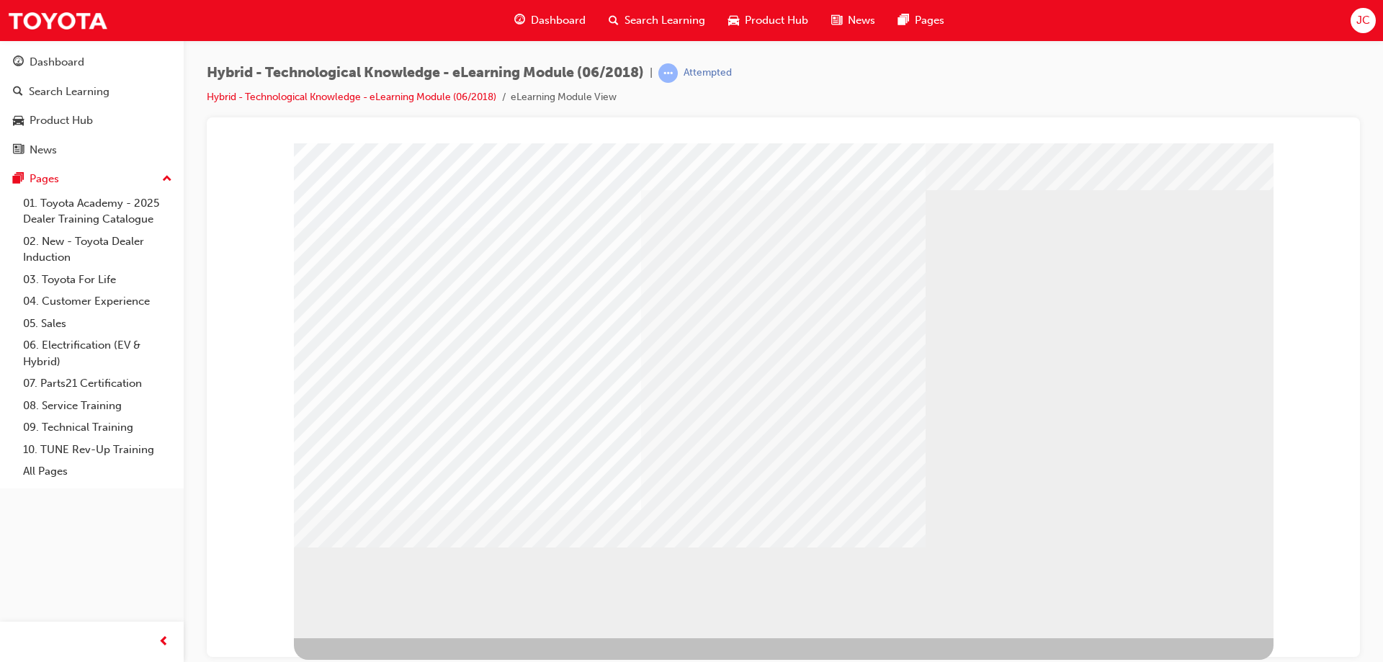
scroll to position [0, 0]
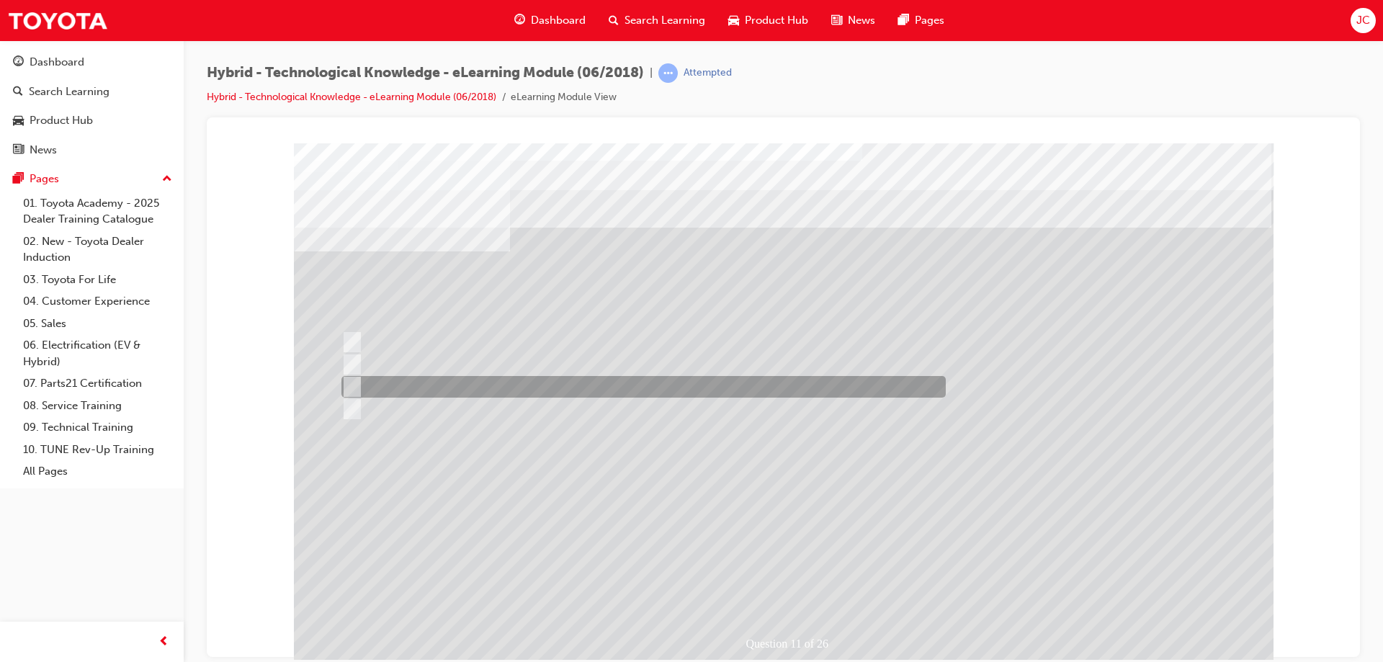
click at [351, 382] on input "Atkinson." at bounding box center [349, 387] width 16 height 16
radio input "true"
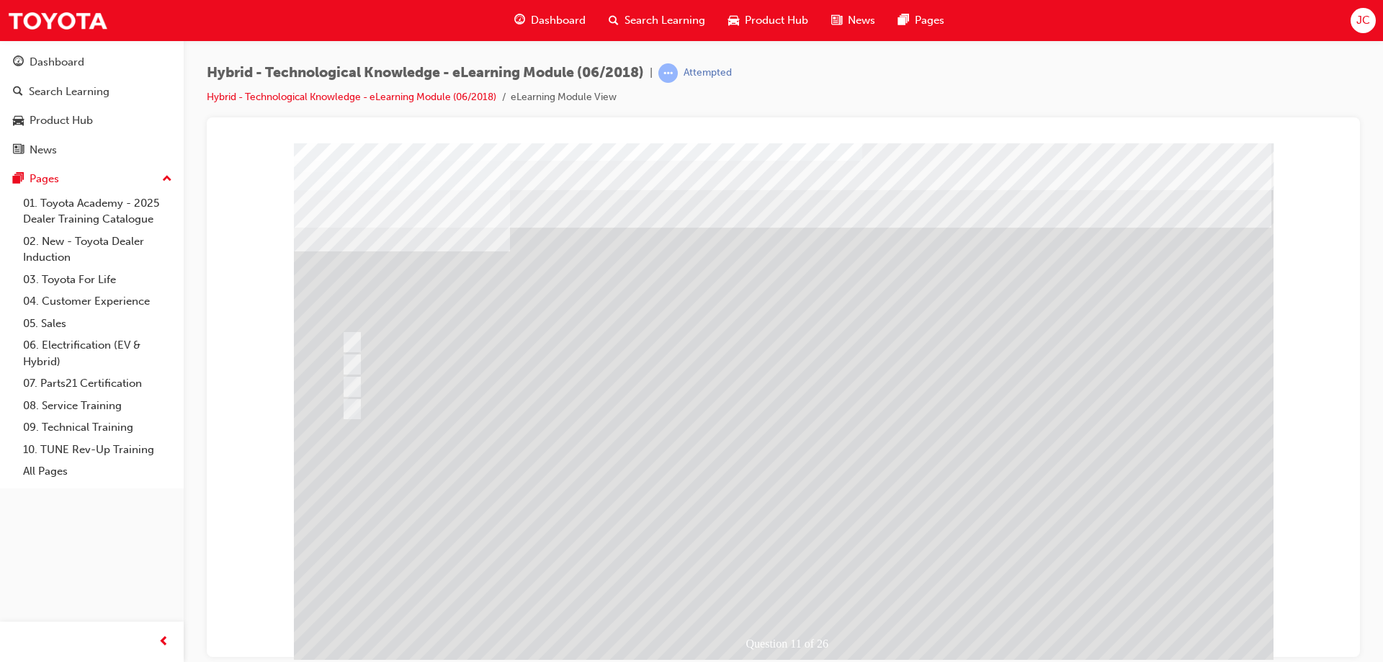
click at [772, 503] on div at bounding box center [783, 402] width 979 height 519
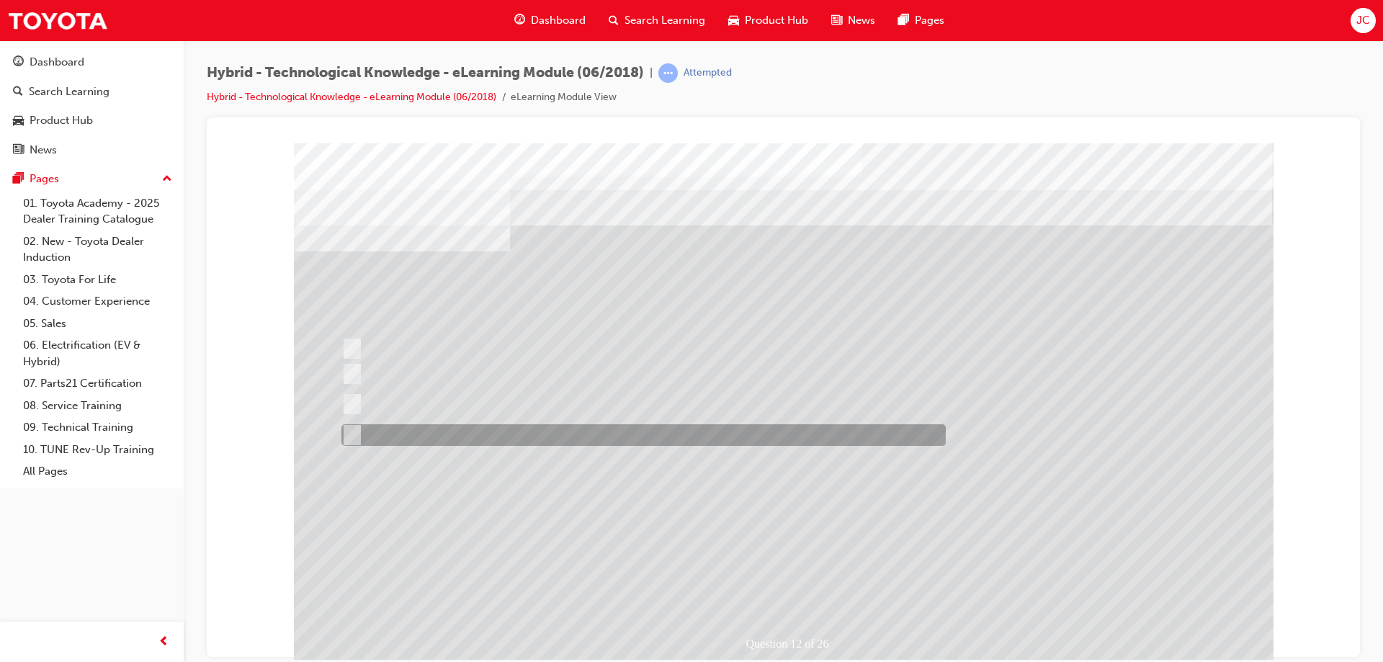
click at [355, 431] on input "All of the above answers." at bounding box center [349, 435] width 16 height 16
radio input "true"
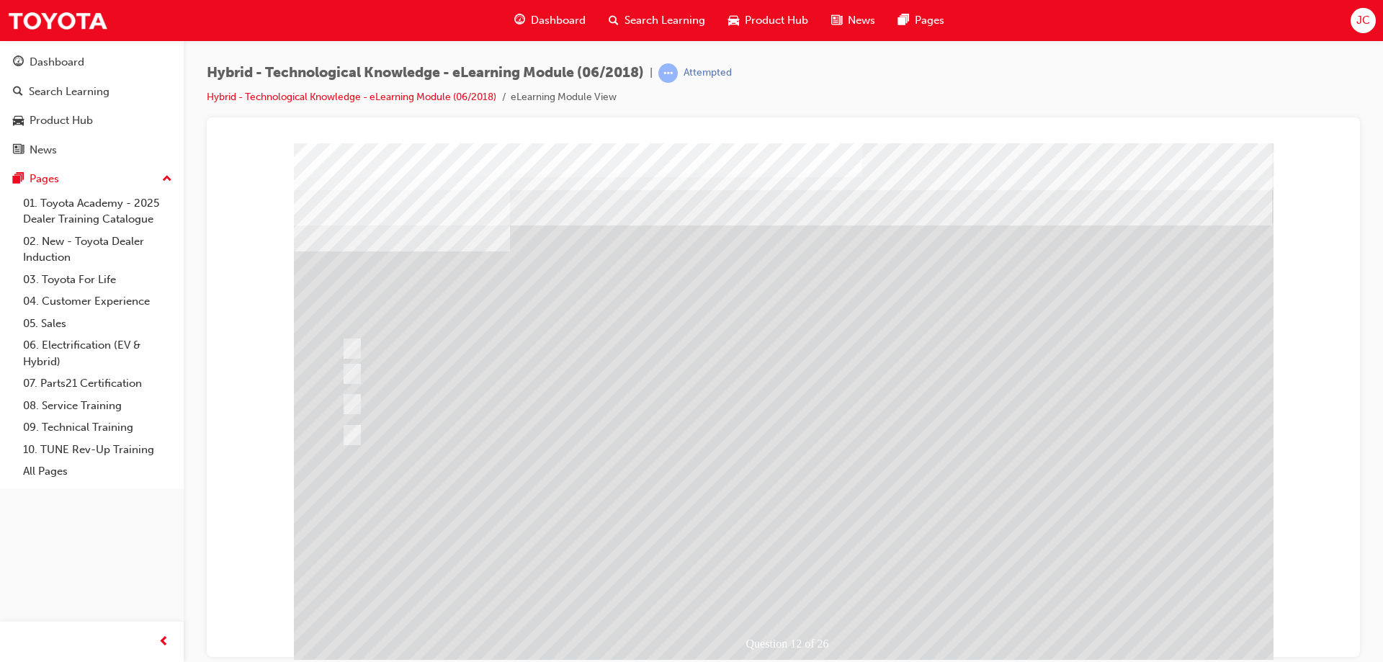
click at [794, 518] on div at bounding box center [783, 402] width 979 height 519
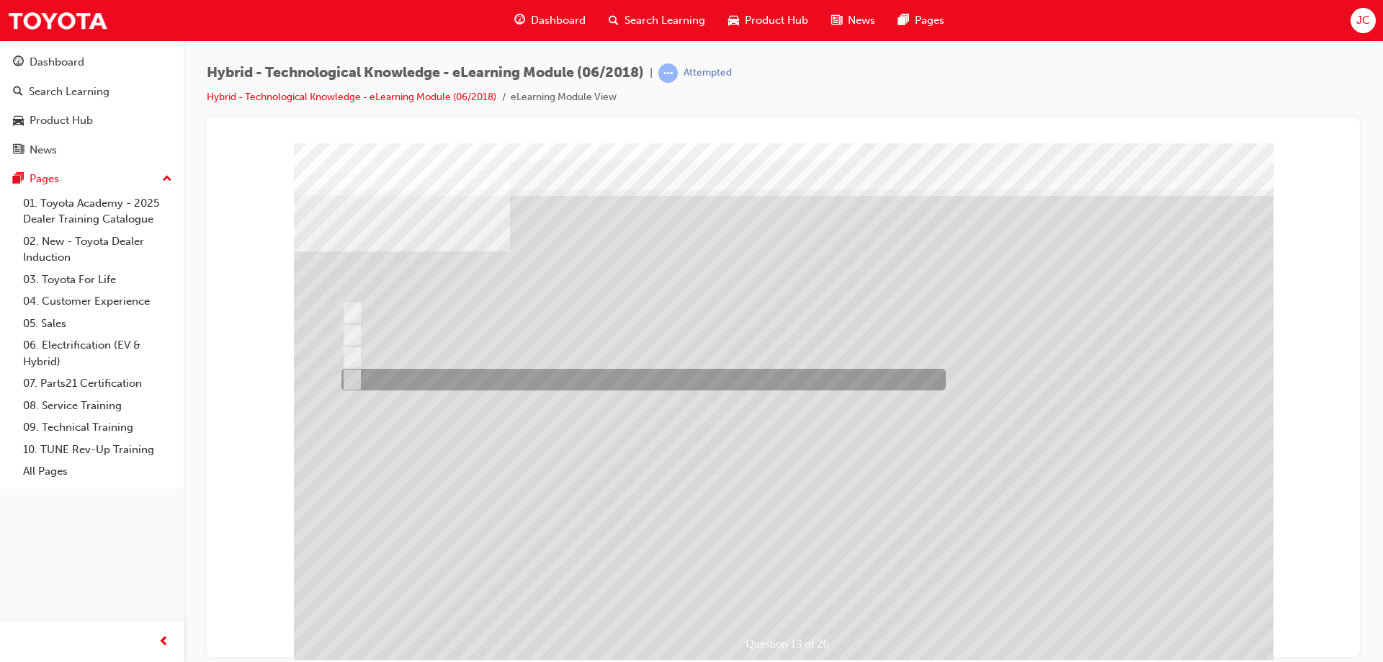
click at [349, 376] on input "2" at bounding box center [349, 380] width 16 height 16
radio input "true"
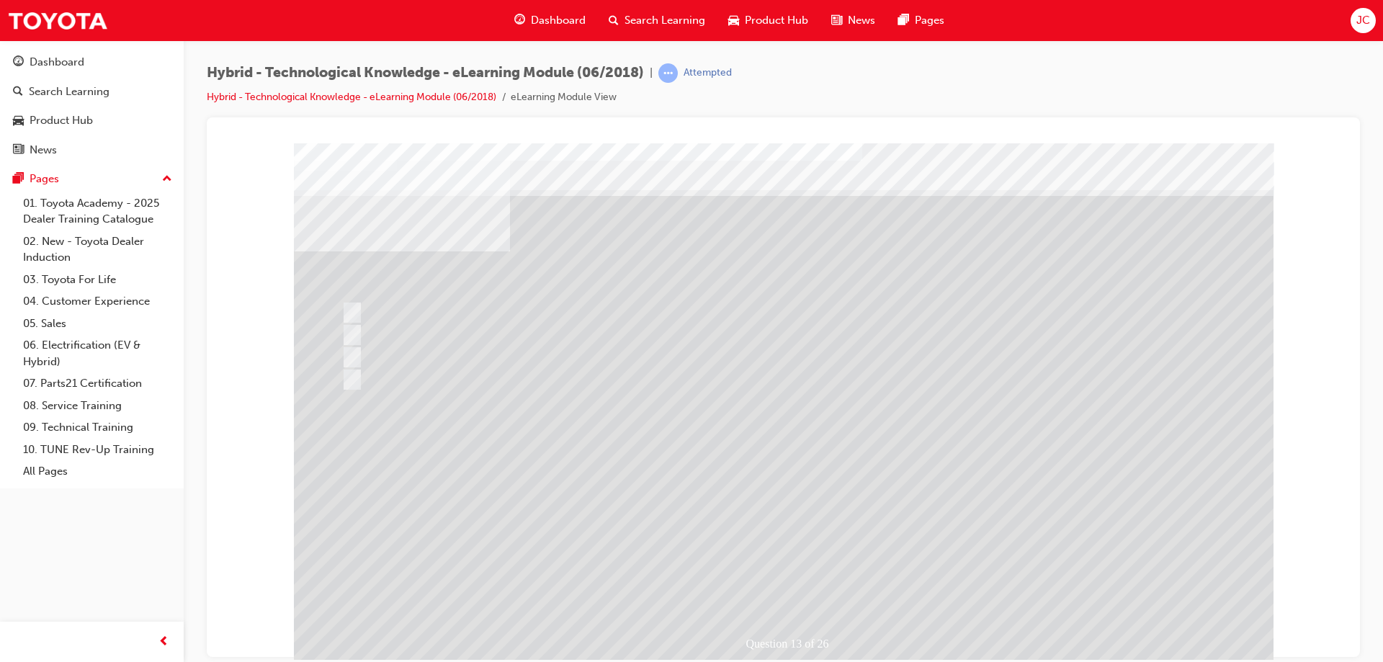
click at [802, 491] on div at bounding box center [783, 402] width 979 height 519
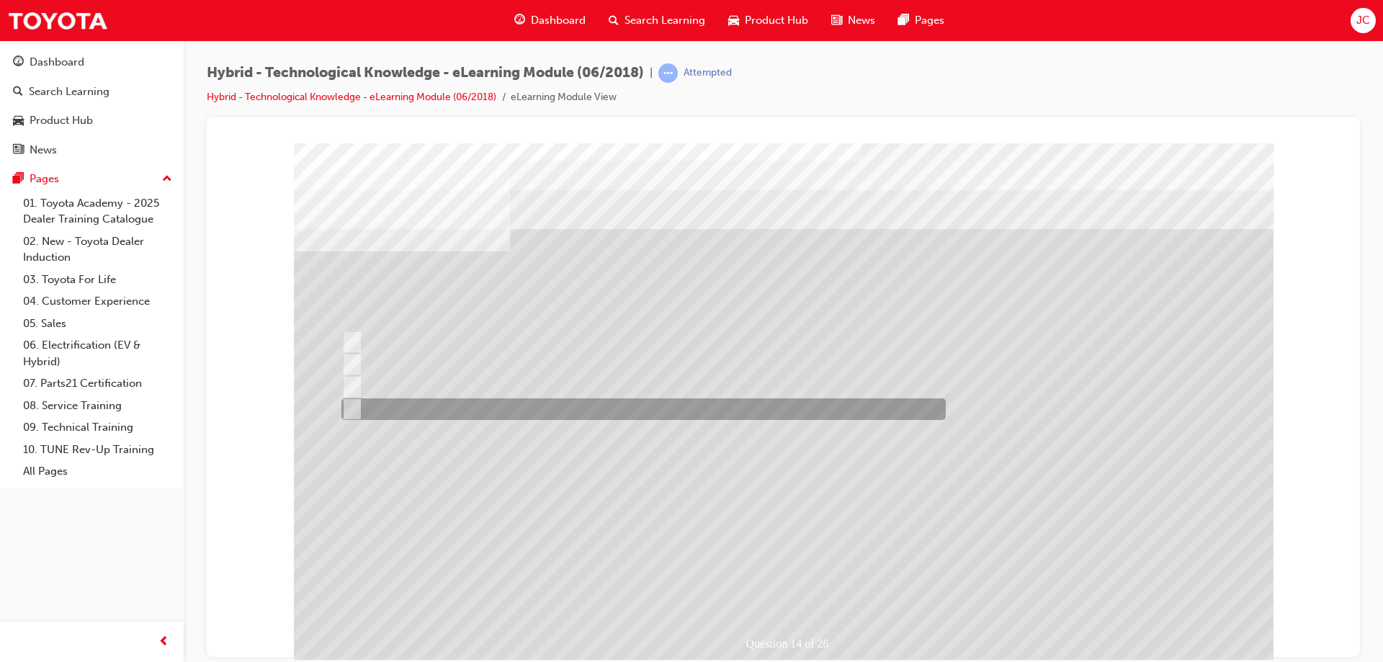
click at [355, 408] on input "Underneath the bonnet near the petrol engine." at bounding box center [349, 409] width 16 height 16
radio input "true"
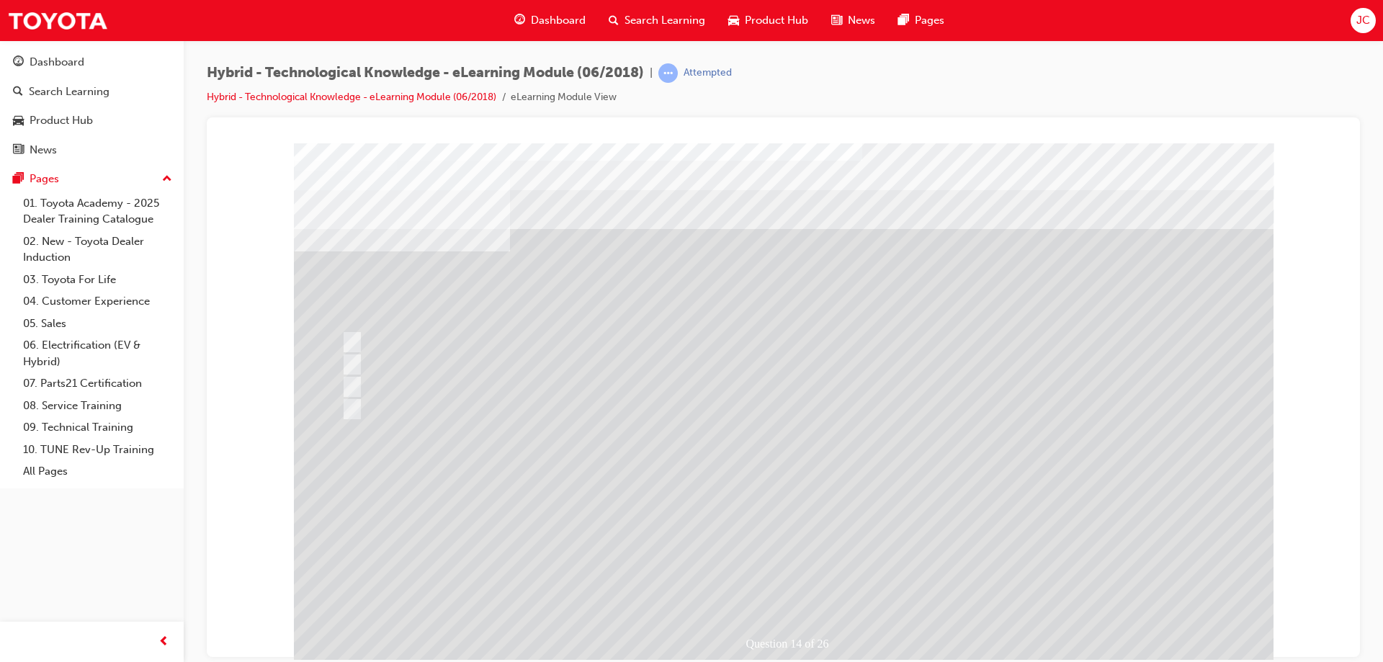
click at [787, 487] on div at bounding box center [783, 402] width 979 height 519
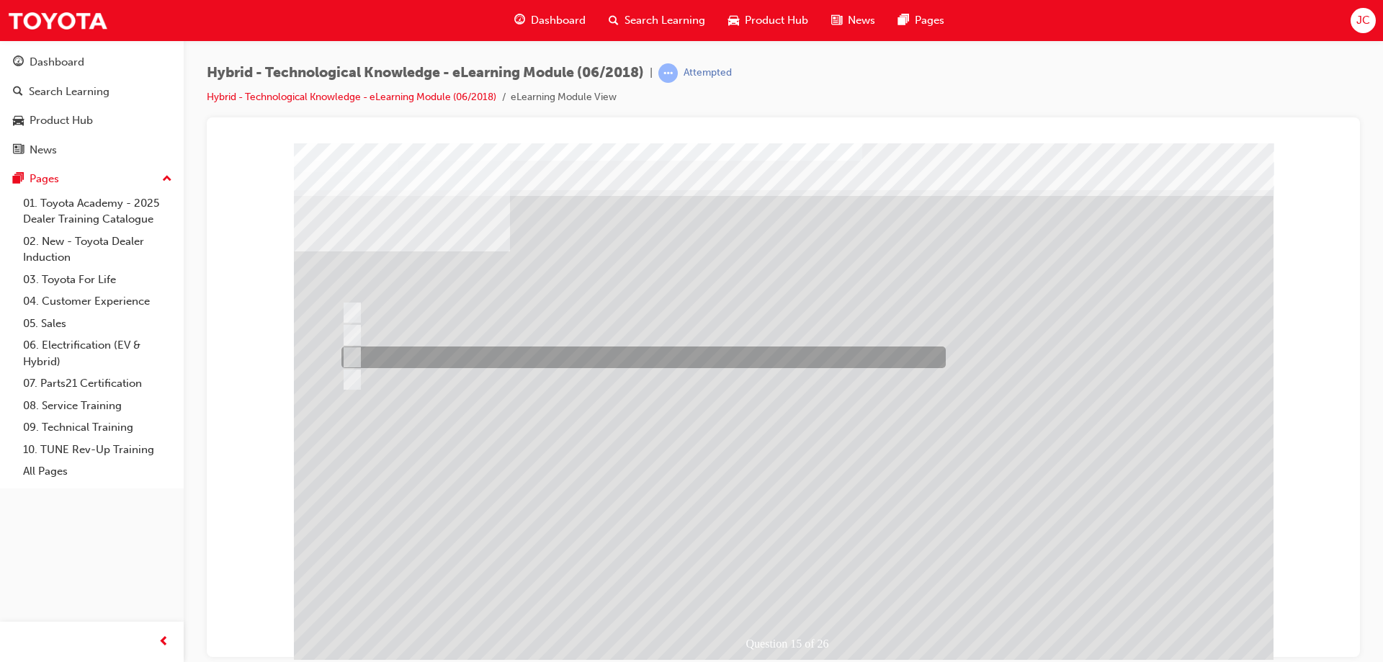
click at [351, 357] on input "No." at bounding box center [349, 357] width 16 height 16
radio input "true"
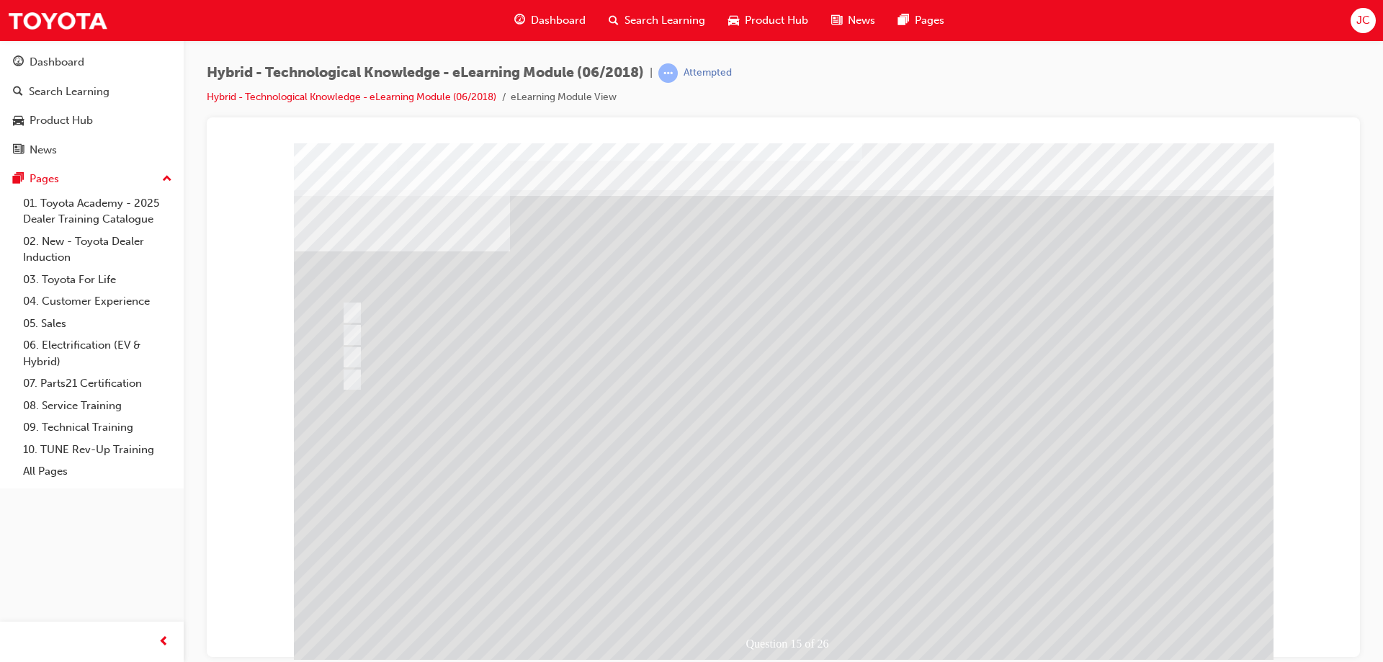
click at [799, 467] on div at bounding box center [783, 402] width 979 height 519
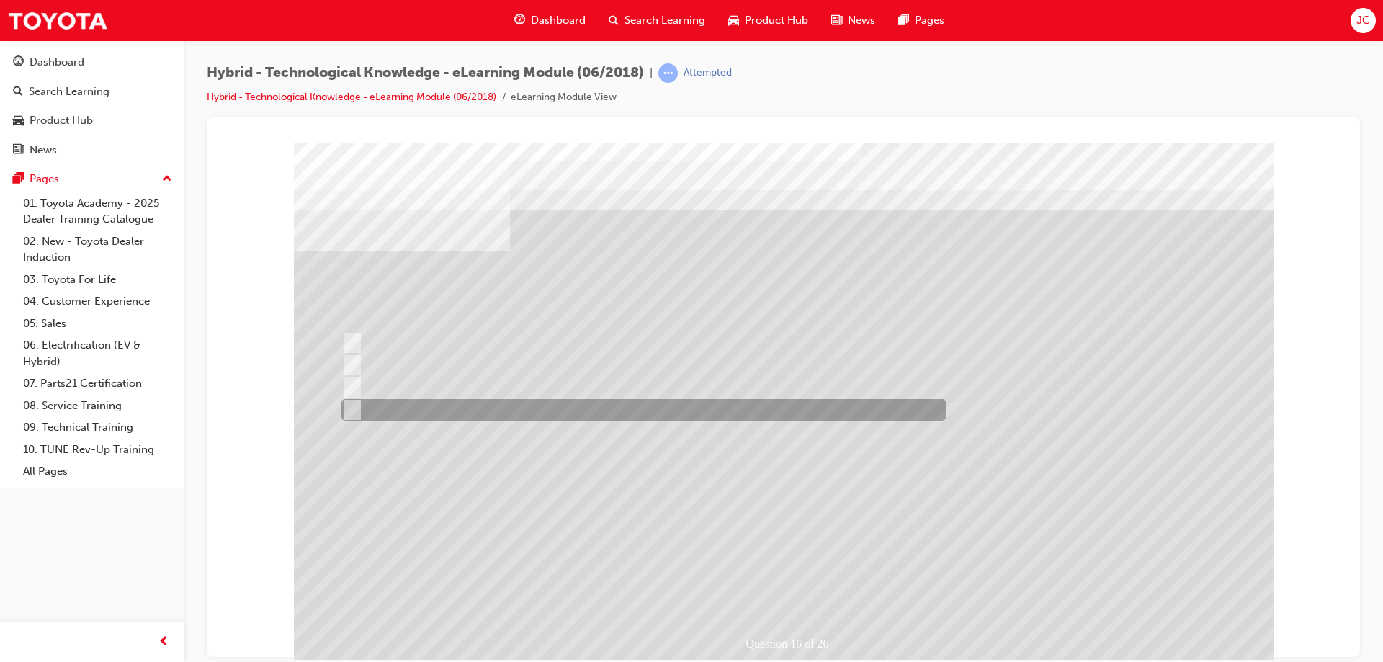
click at [352, 409] on input "Whenever the driver lifts off the throttle." at bounding box center [349, 410] width 16 height 16
radio input "true"
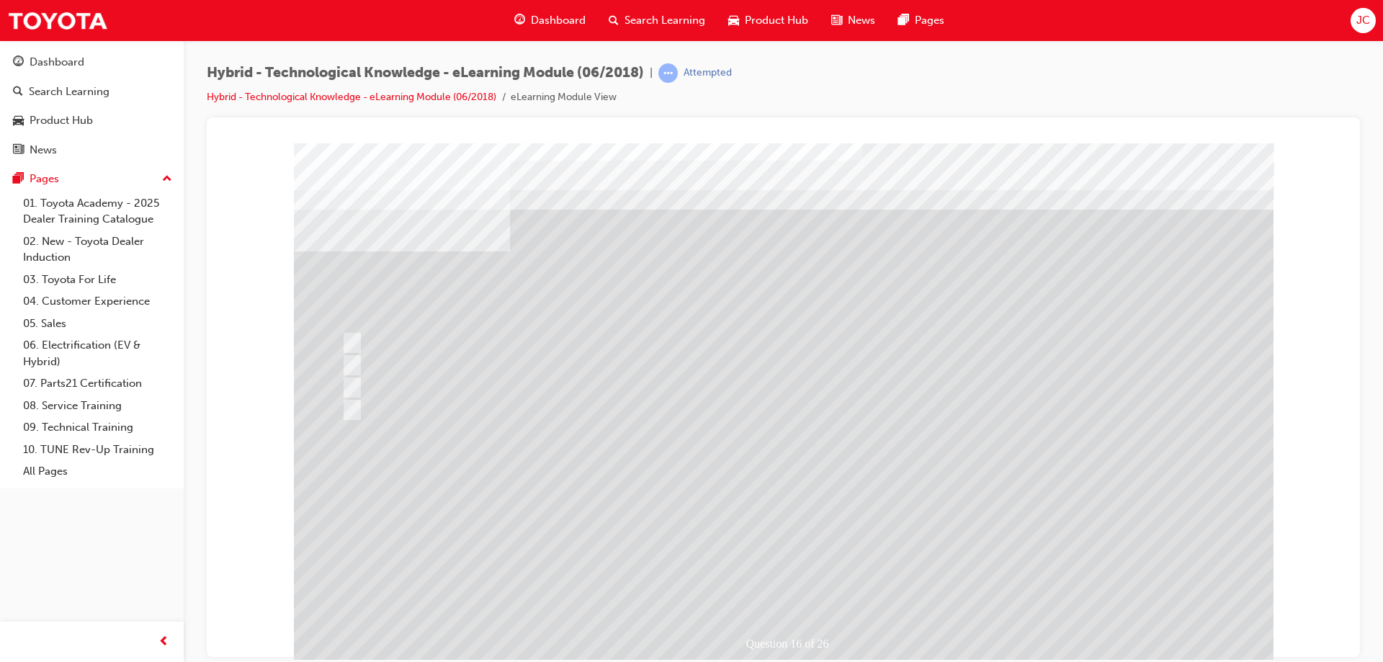
click at [785, 506] on div at bounding box center [783, 402] width 979 height 519
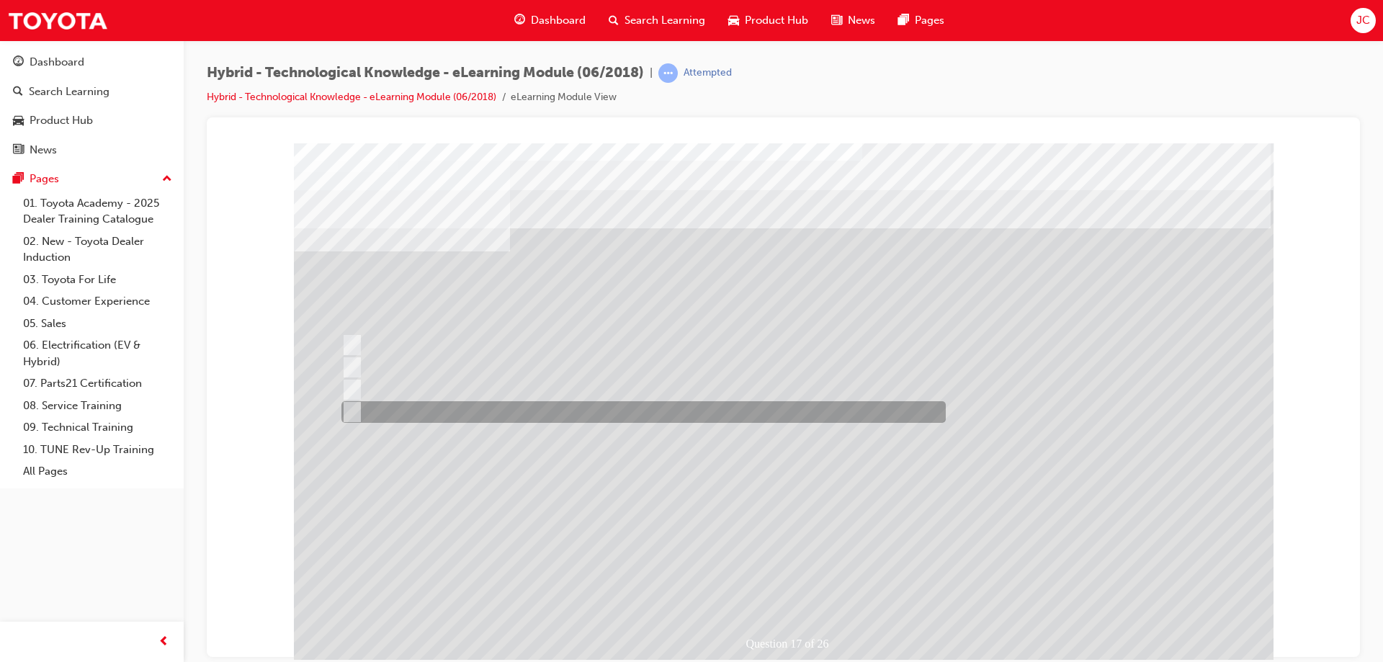
click at [350, 407] on input "All of the above answers." at bounding box center [349, 412] width 16 height 16
radio input "true"
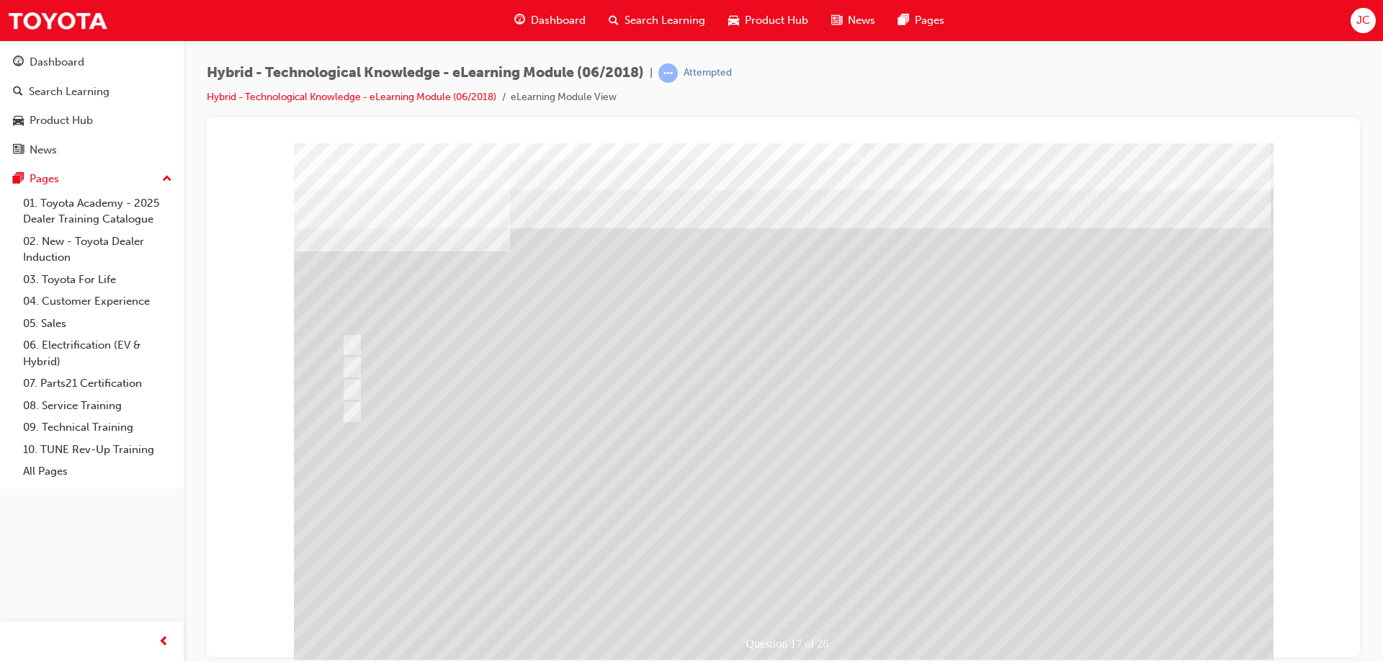
click at [794, 492] on div at bounding box center [783, 402] width 979 height 519
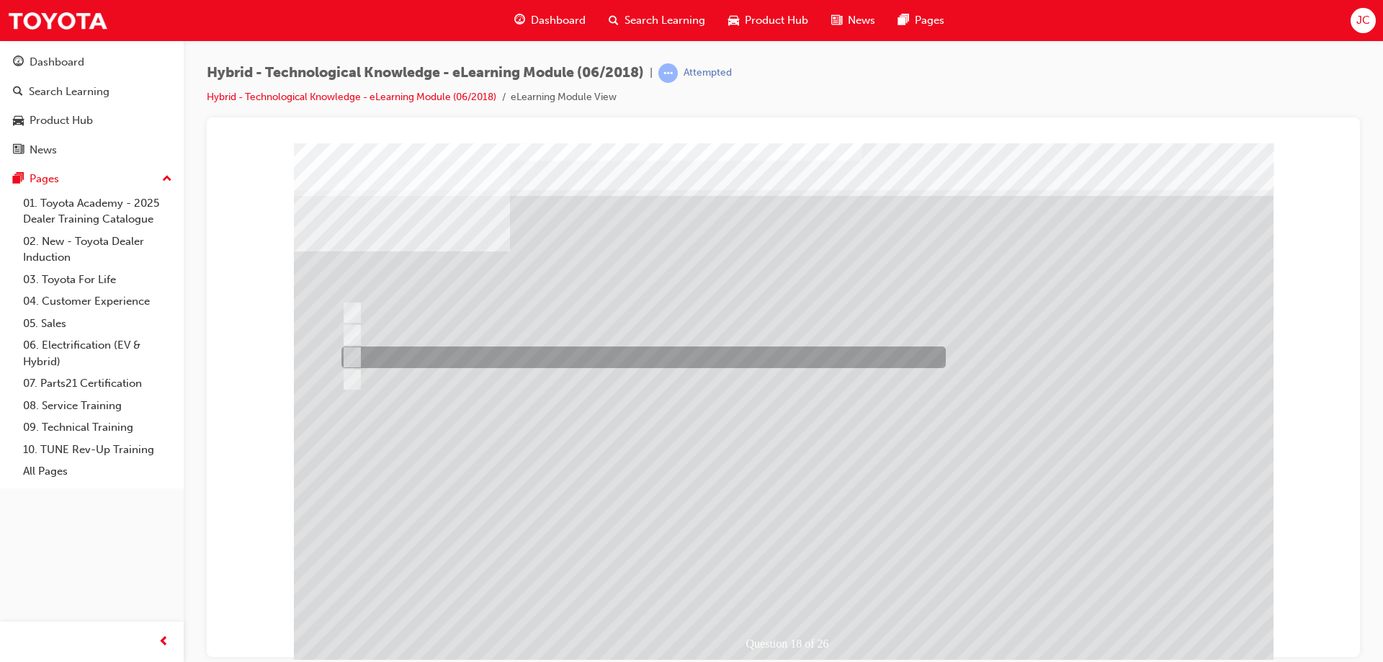
click at [353, 358] on input "Camry Hybrid, 2017." at bounding box center [349, 357] width 16 height 16
radio input "true"
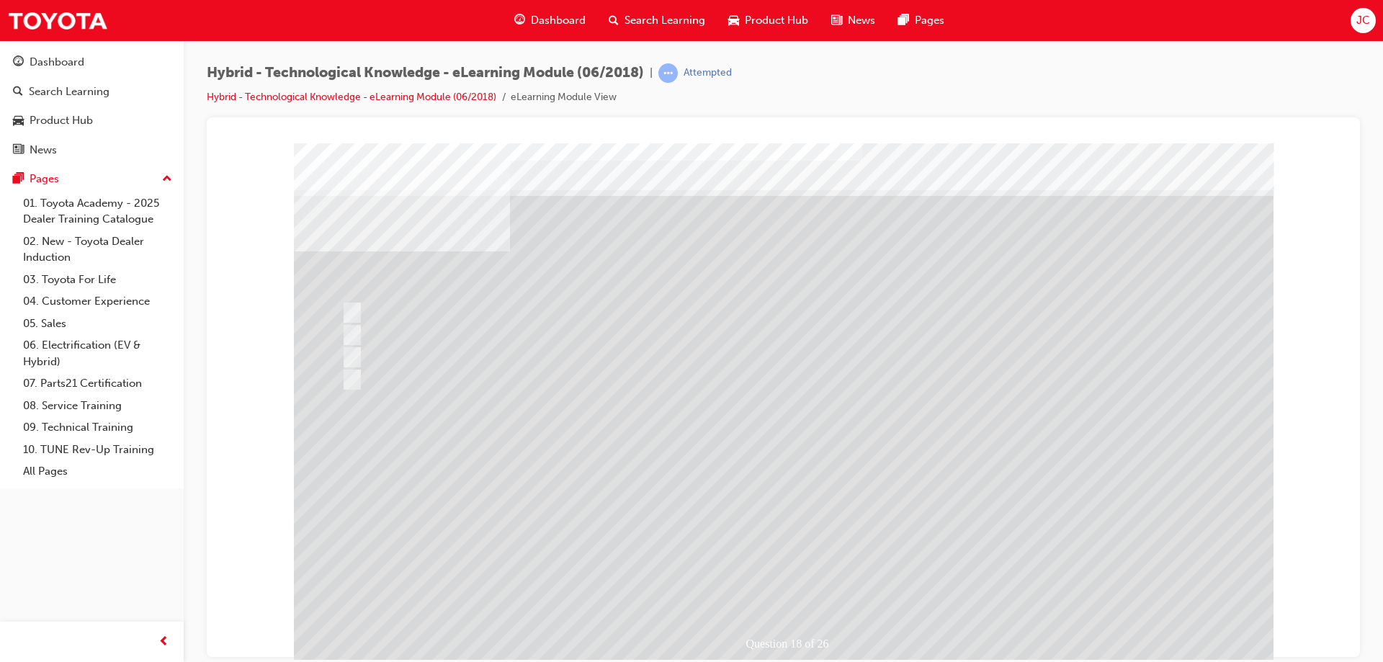
click at [350, 333] on div at bounding box center [783, 402] width 979 height 519
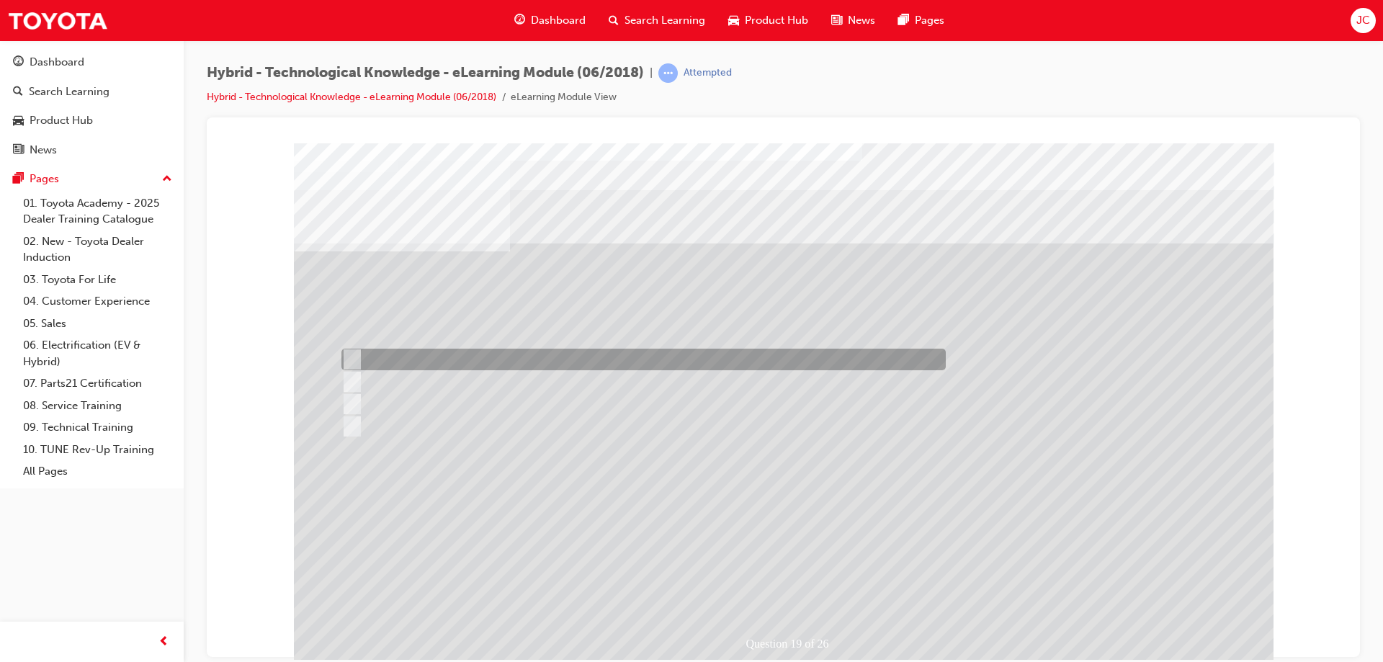
click at [349, 359] on input "105 Km/h." at bounding box center [349, 359] width 16 height 16
radio input "true"
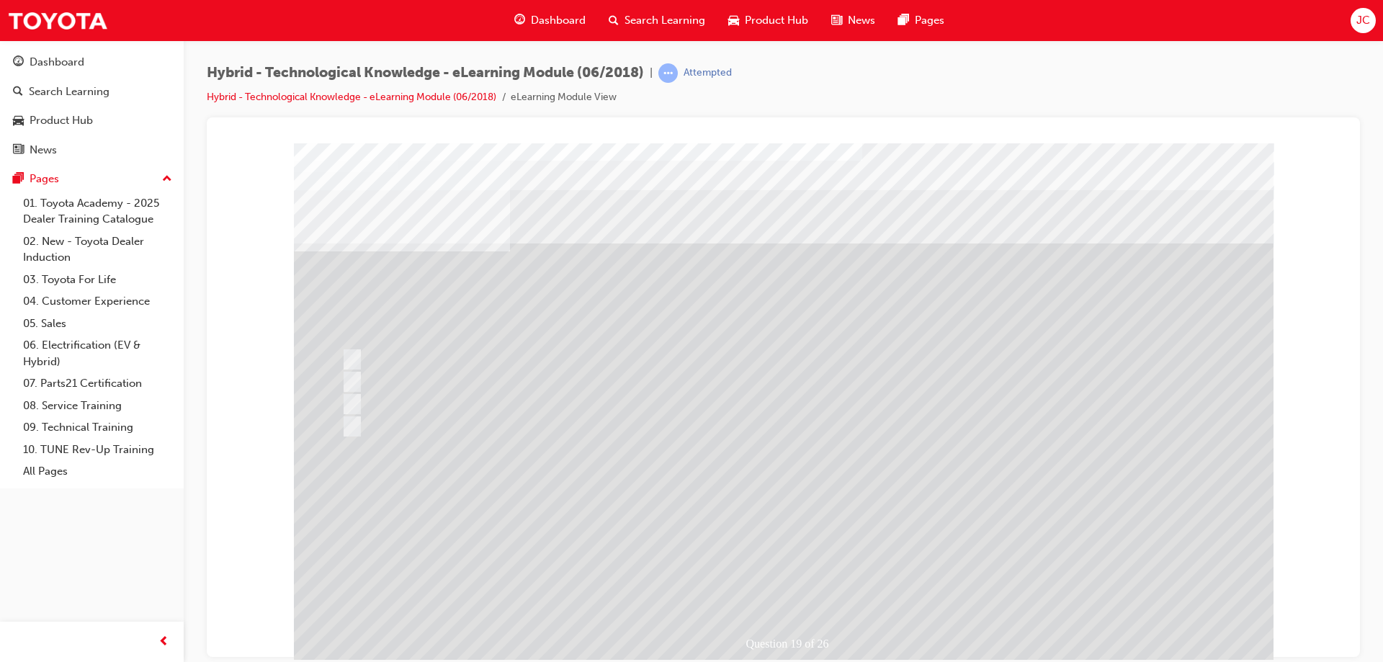
click at [792, 498] on div at bounding box center [783, 402] width 979 height 519
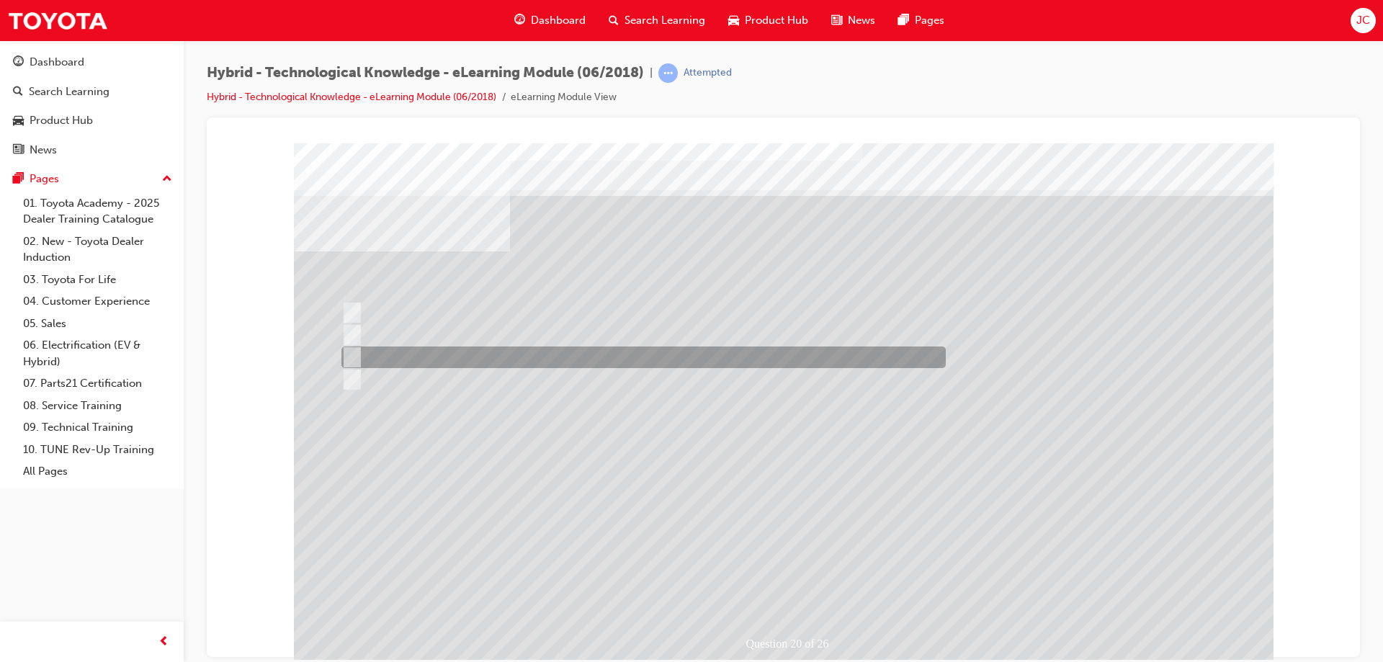
click at [346, 350] on input "Using petrol and electric power and recharging where possible." at bounding box center [349, 357] width 16 height 16
radio input "true"
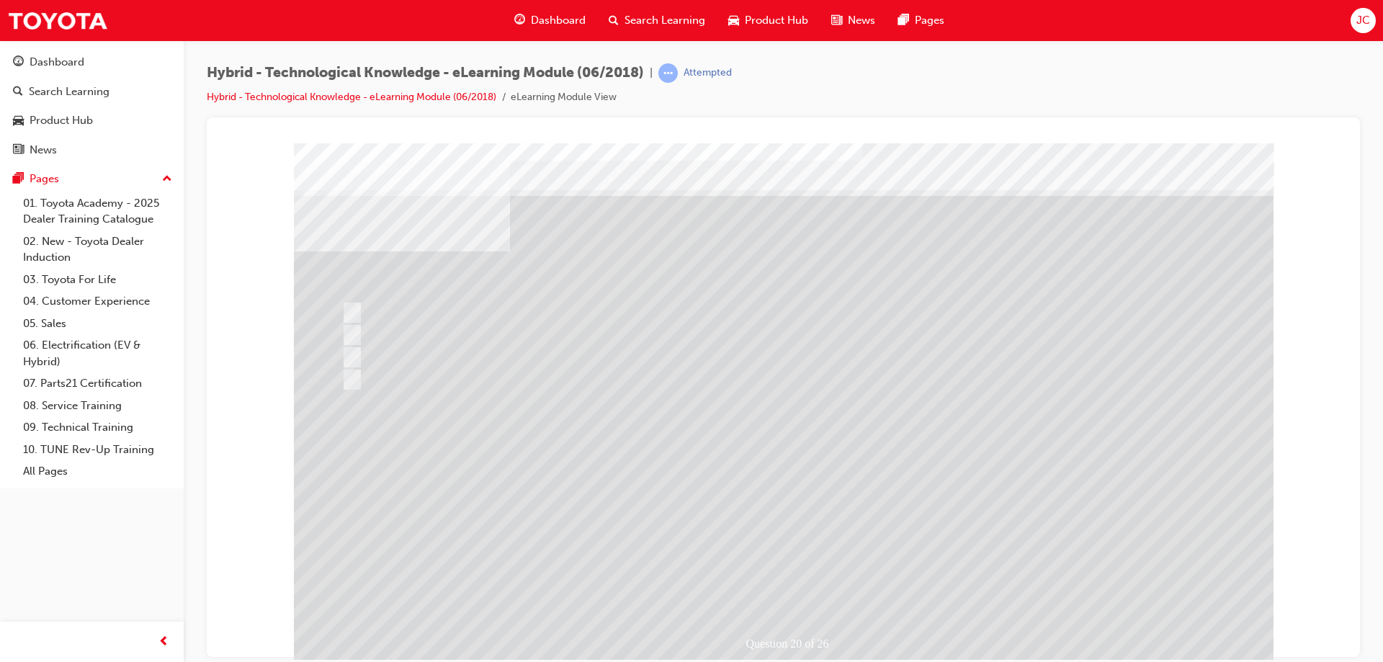
click at [779, 472] on div at bounding box center [783, 402] width 979 height 519
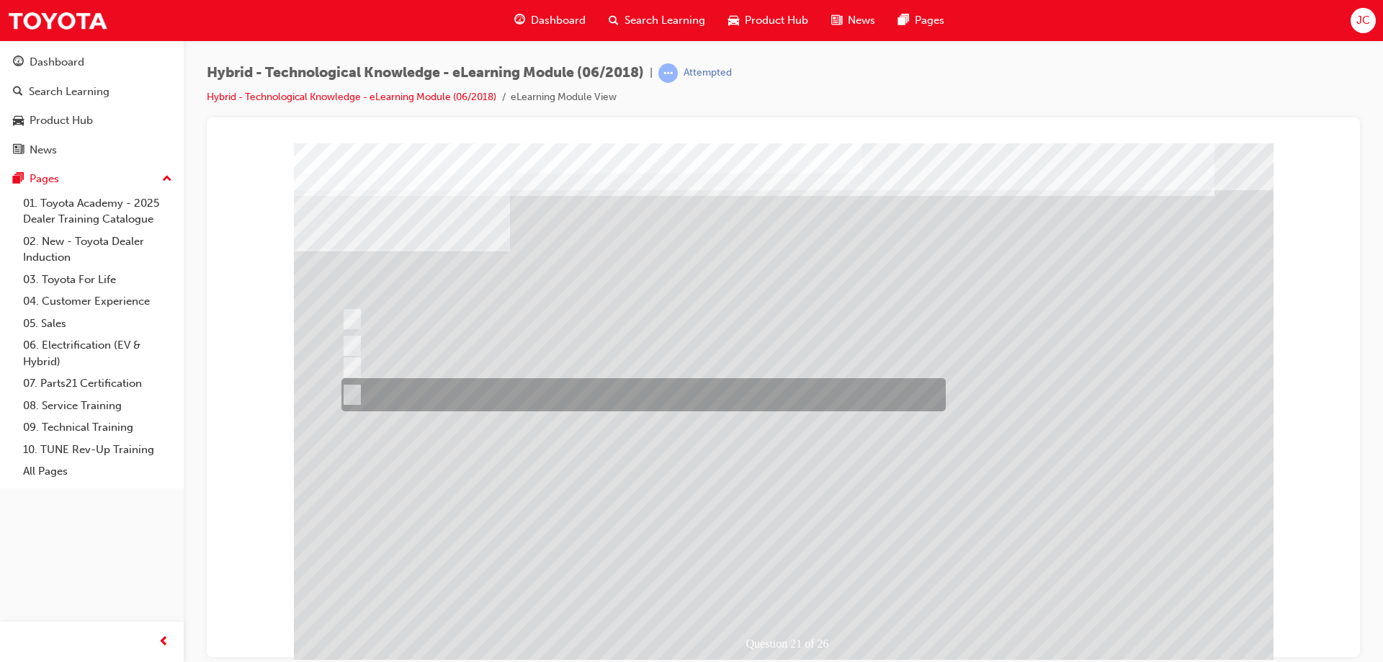
click at [354, 395] on input "Seamlessly combines petrol and electric power to provide power when it is neede…" at bounding box center [349, 395] width 16 height 16
radio input "true"
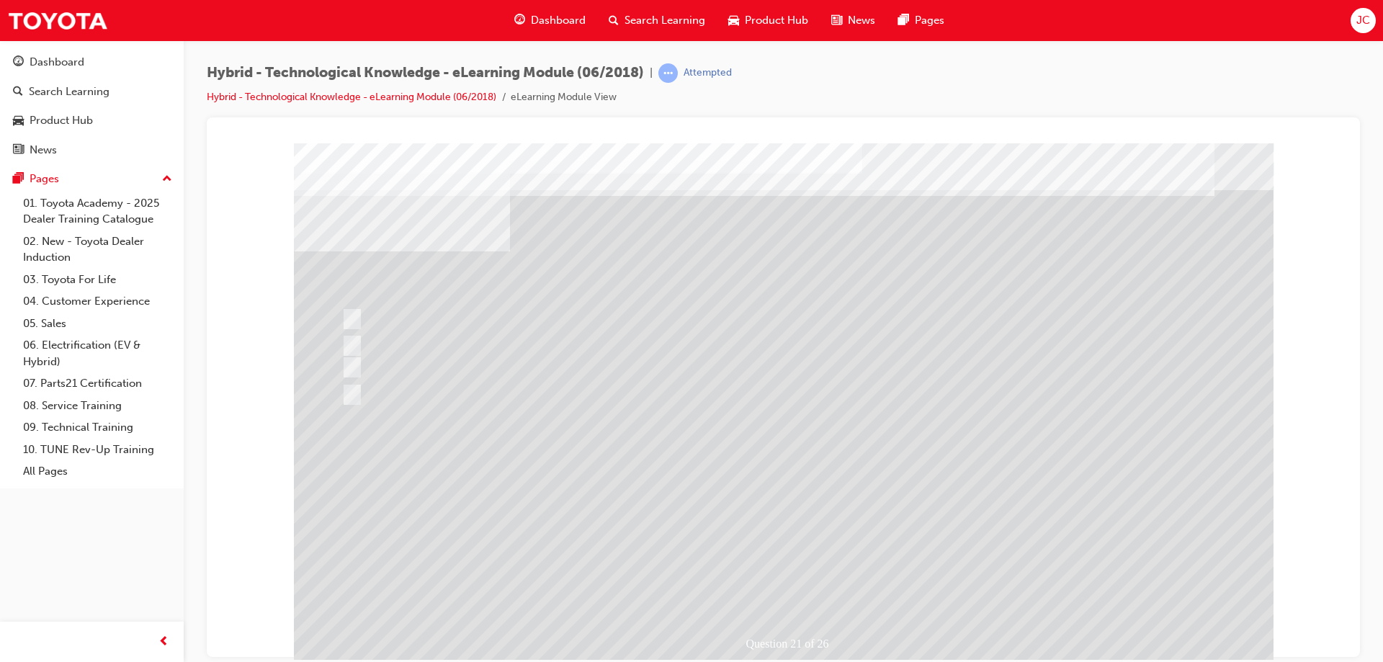
click at [784, 487] on div at bounding box center [783, 402] width 979 height 519
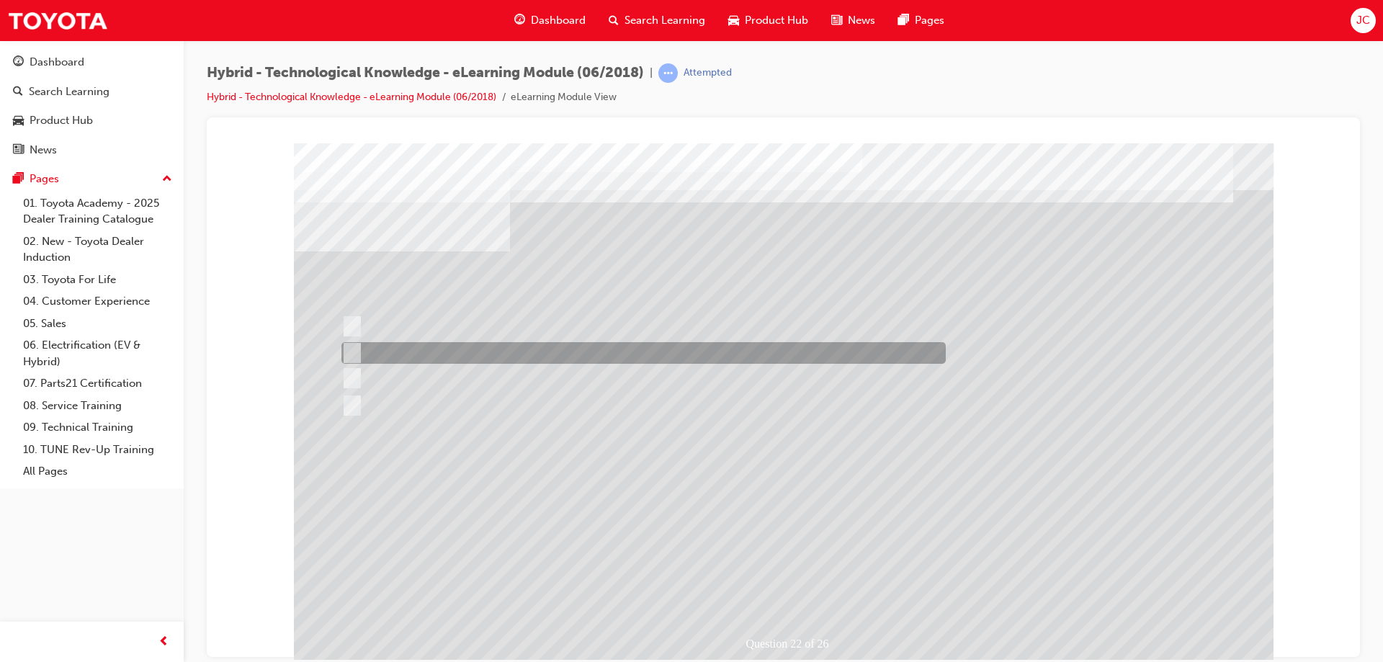
click at [354, 349] on input "Camry Hybrid" at bounding box center [349, 353] width 16 height 16
radio input "true"
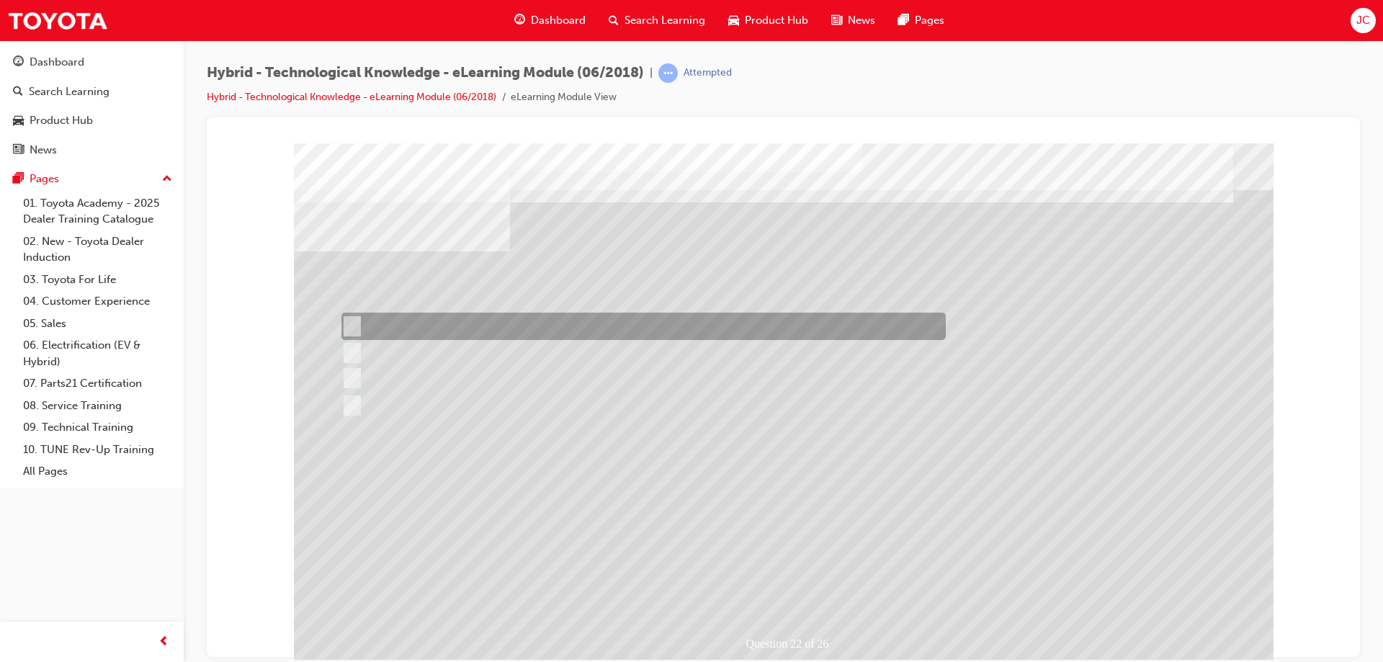
click at [346, 320] on input "Prius c" at bounding box center [349, 326] width 16 height 16
radio input "true"
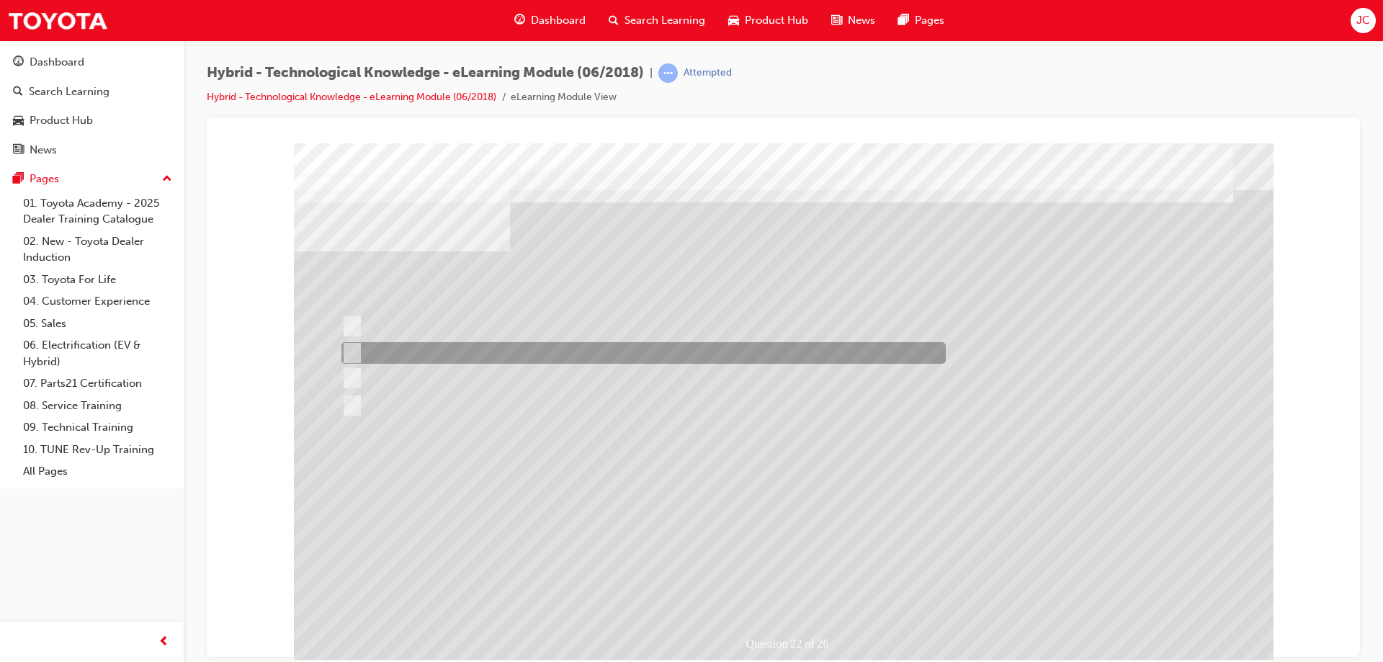
click at [349, 357] on input "Camry Hybrid" at bounding box center [349, 353] width 16 height 16
radio input "true"
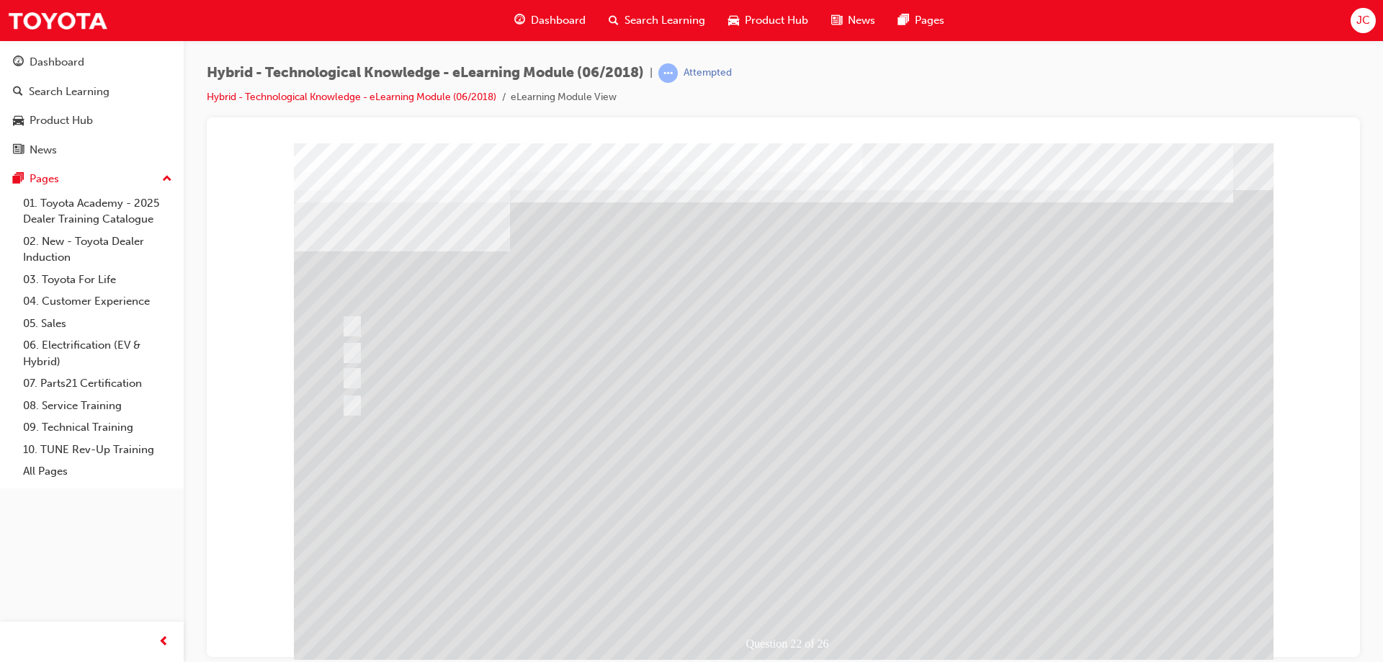
click at [784, 490] on div at bounding box center [783, 402] width 979 height 519
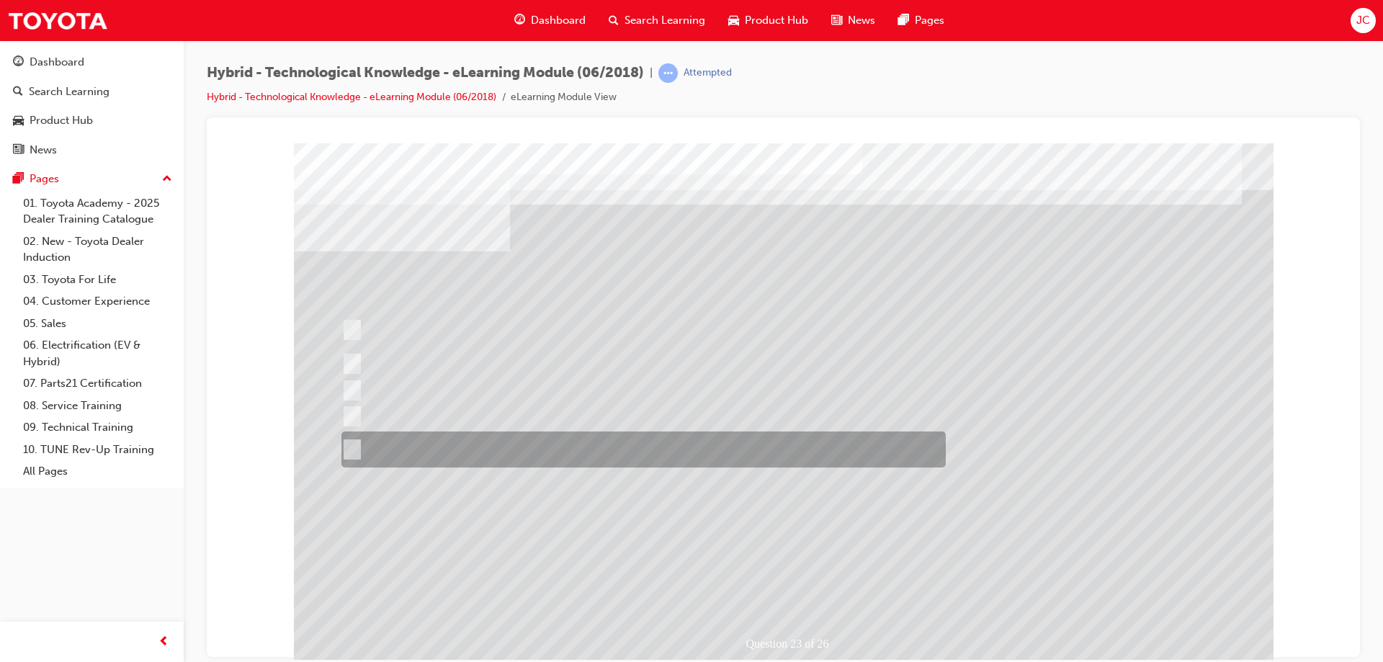
click at [350, 443] on input "All of the answers above." at bounding box center [349, 449] width 16 height 16
radio input "true"
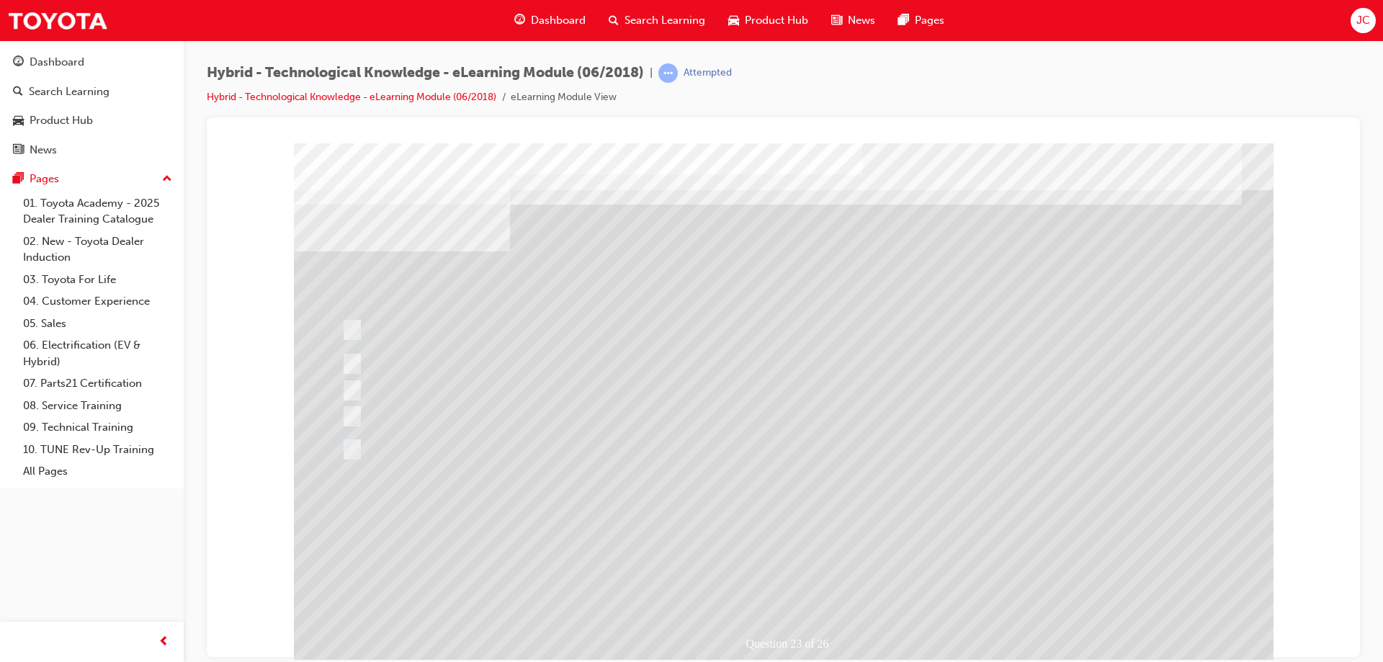
click at [788, 464] on div at bounding box center [783, 402] width 979 height 519
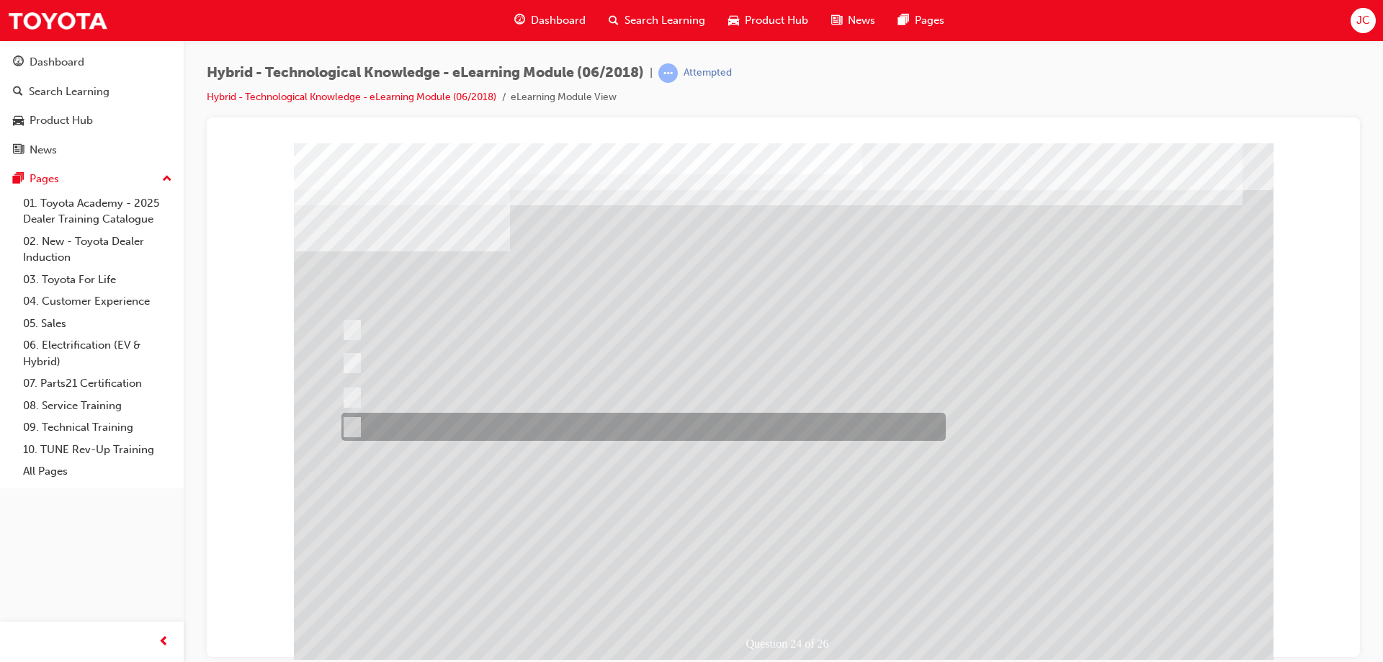
click at [346, 423] on input "All of the answers above." at bounding box center [349, 427] width 16 height 16
radio input "true"
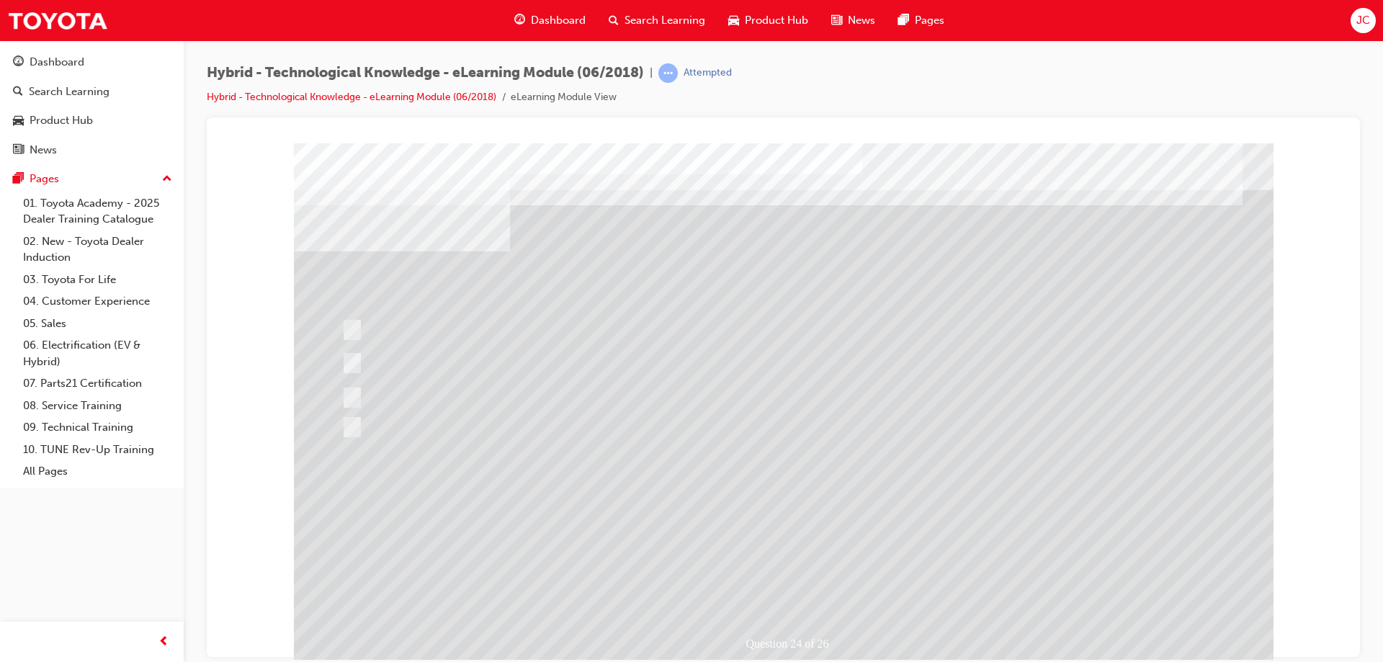
click at [786, 480] on div at bounding box center [783, 402] width 979 height 519
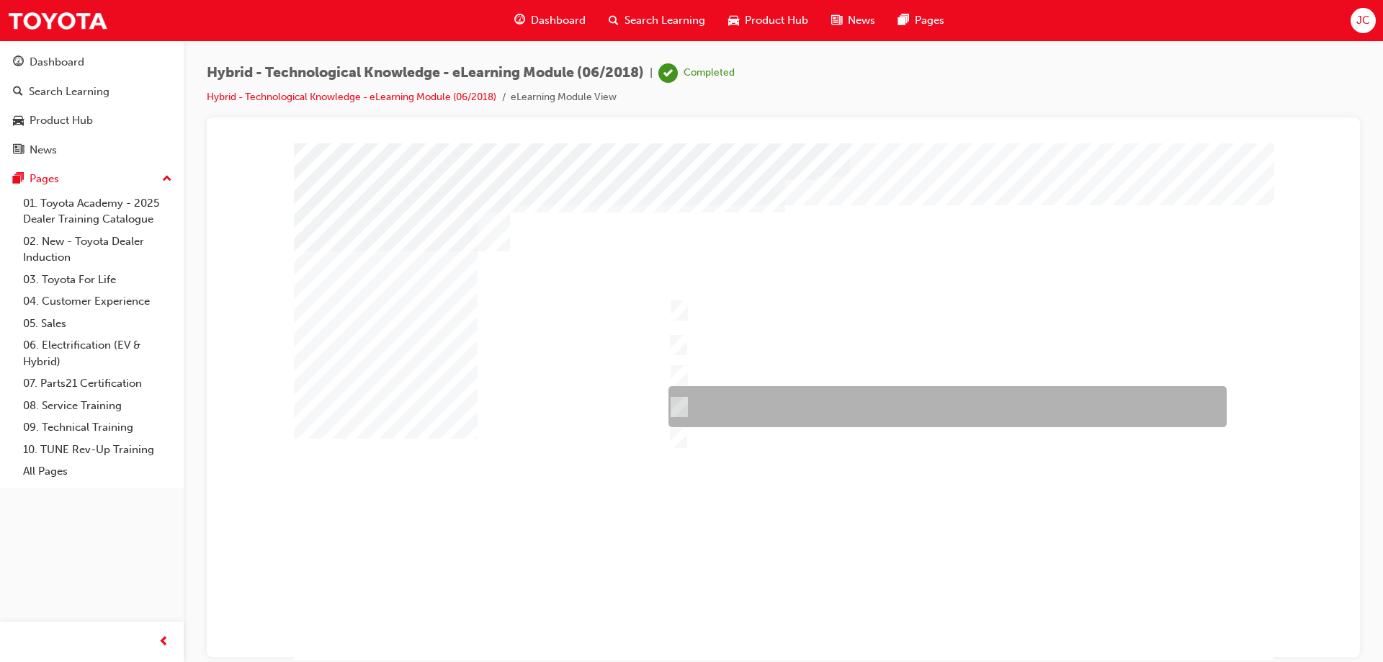
click at [680, 408] on input "Prius" at bounding box center [676, 407] width 16 height 16
checkbox input "true"
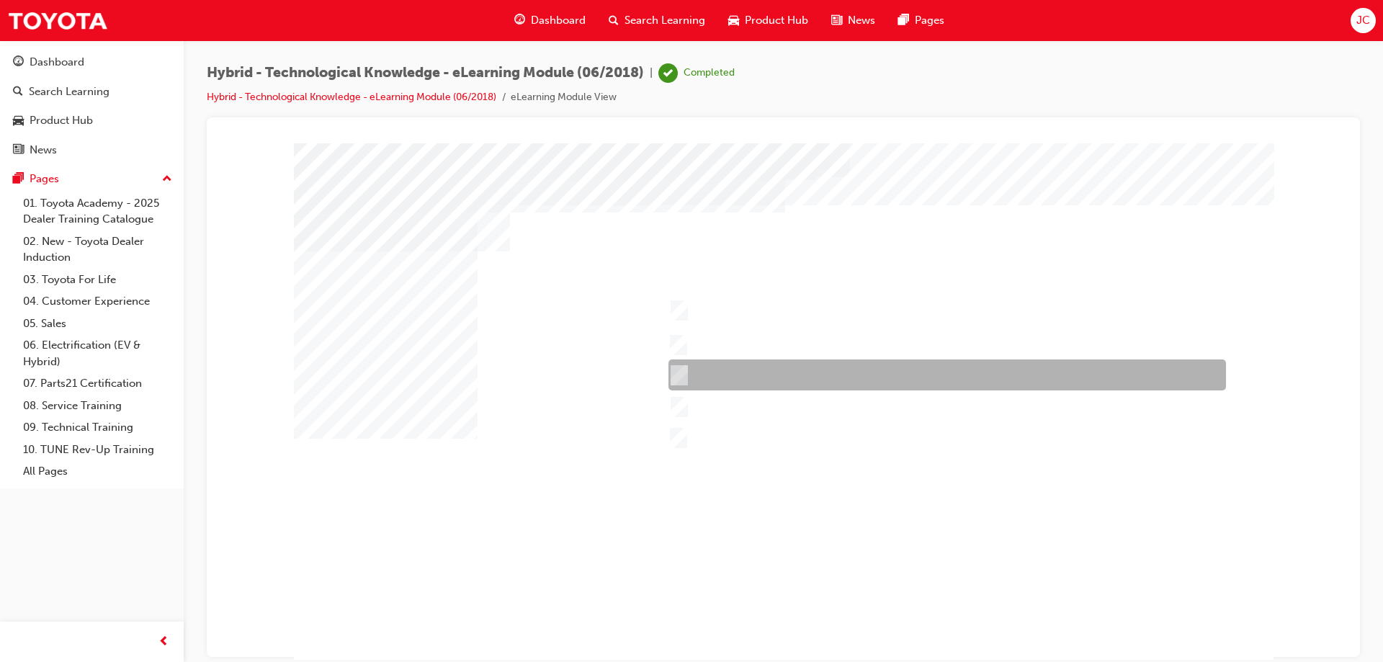
click at [675, 383] on div at bounding box center [943, 374] width 557 height 31
checkbox input "true"
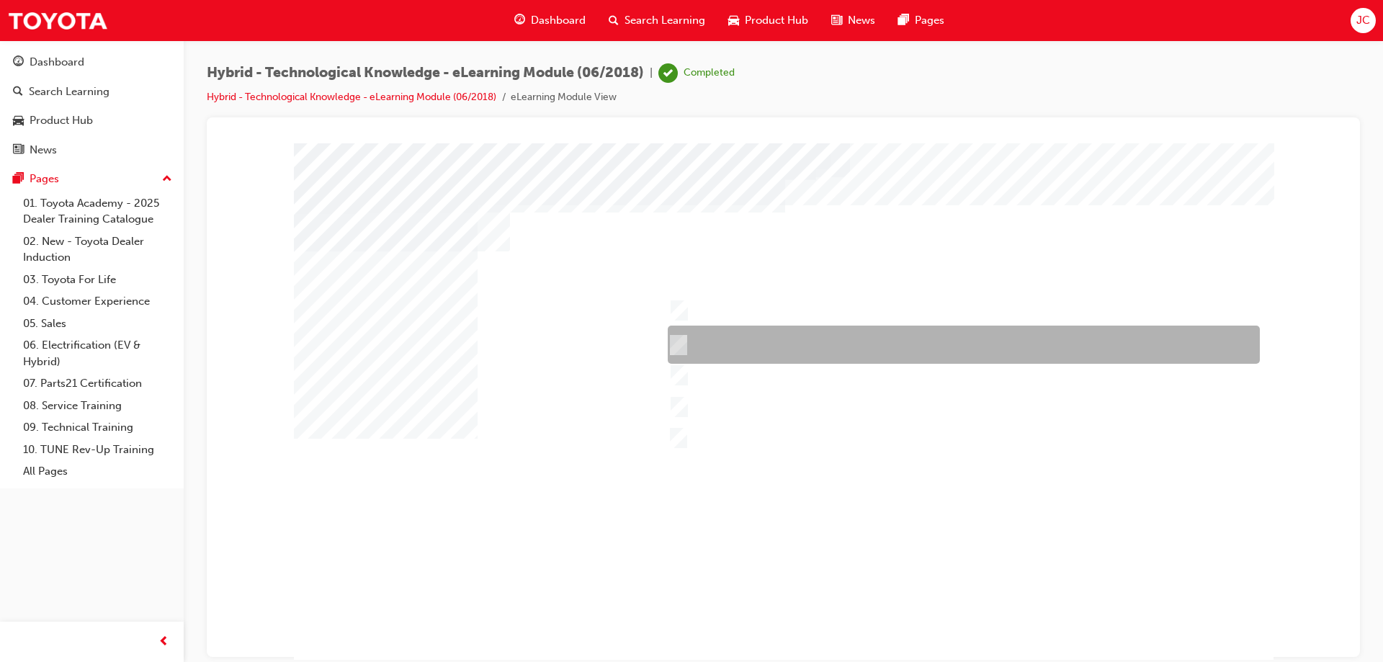
click at [678, 349] on input "Yaris Hybrid" at bounding box center [675, 345] width 16 height 16
checkbox input "true"
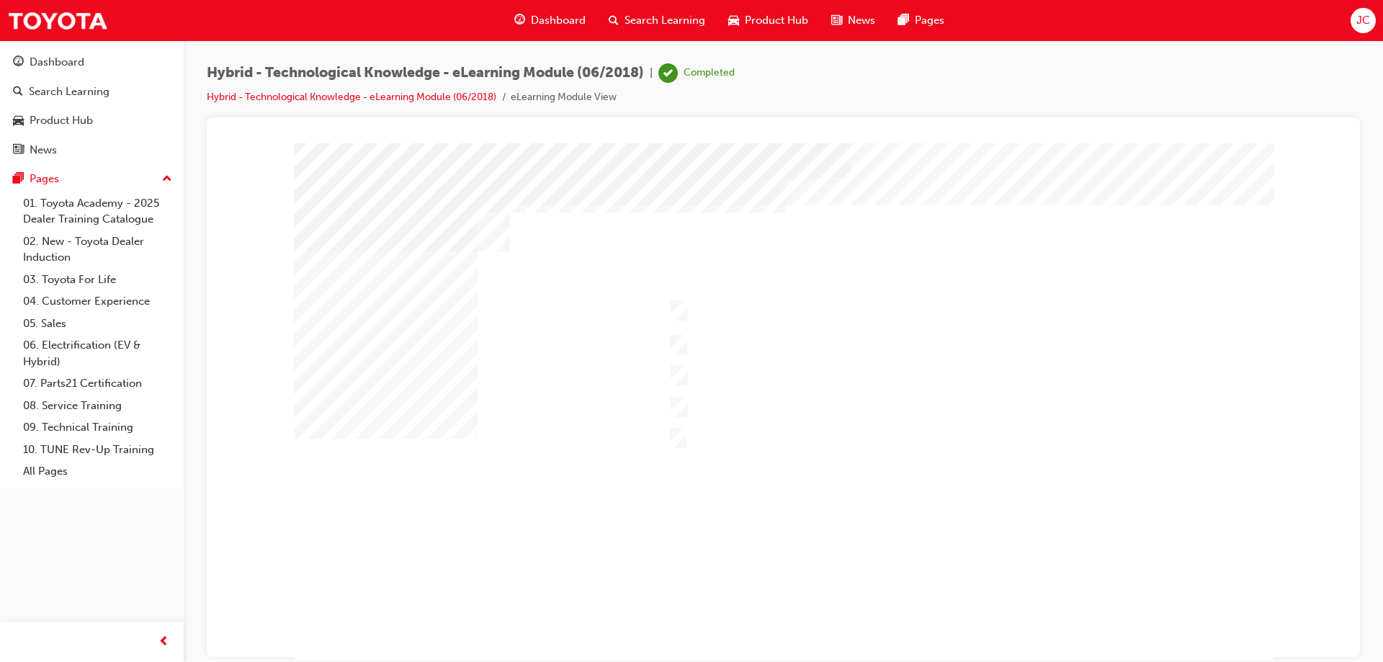
click at [910, 450] on div at bounding box center [783, 402] width 979 height 519
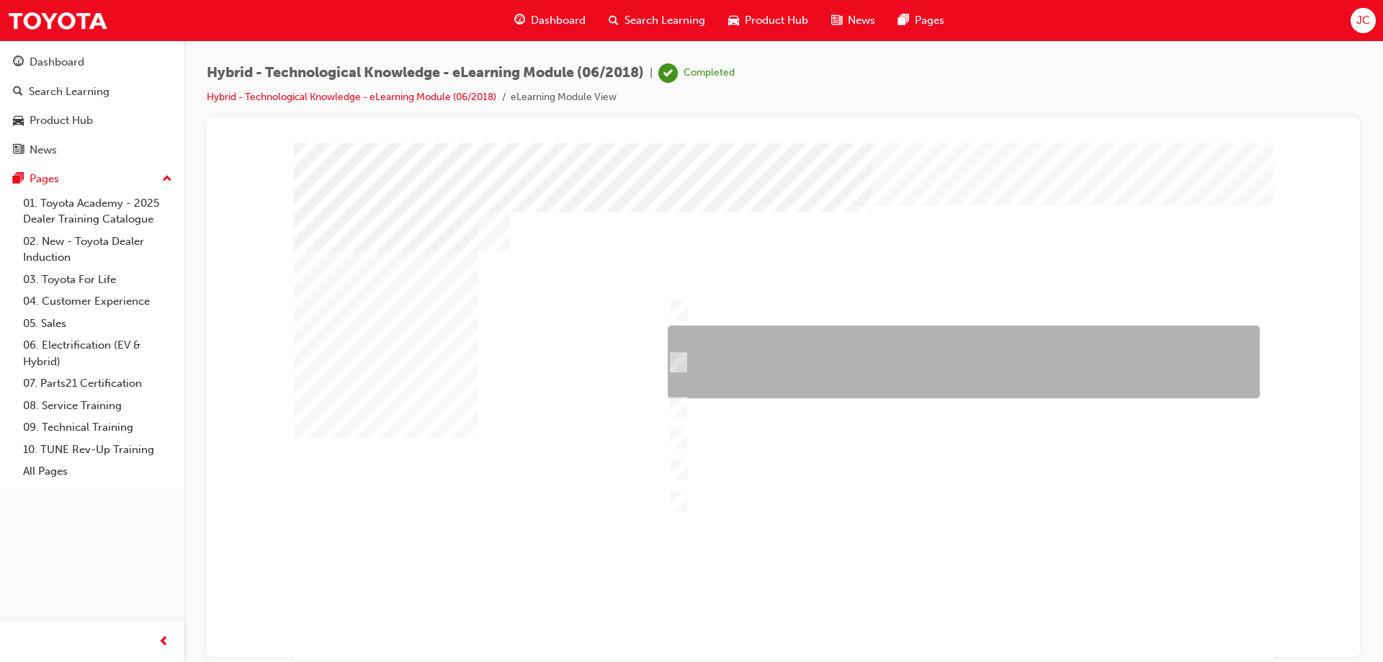
click at [677, 365] on input "Safety – 7 airbags, Vehicle Stability Control (VSC)/Traction Control (TRC), Ant…" at bounding box center [675, 362] width 16 height 16
checkbox input "true"
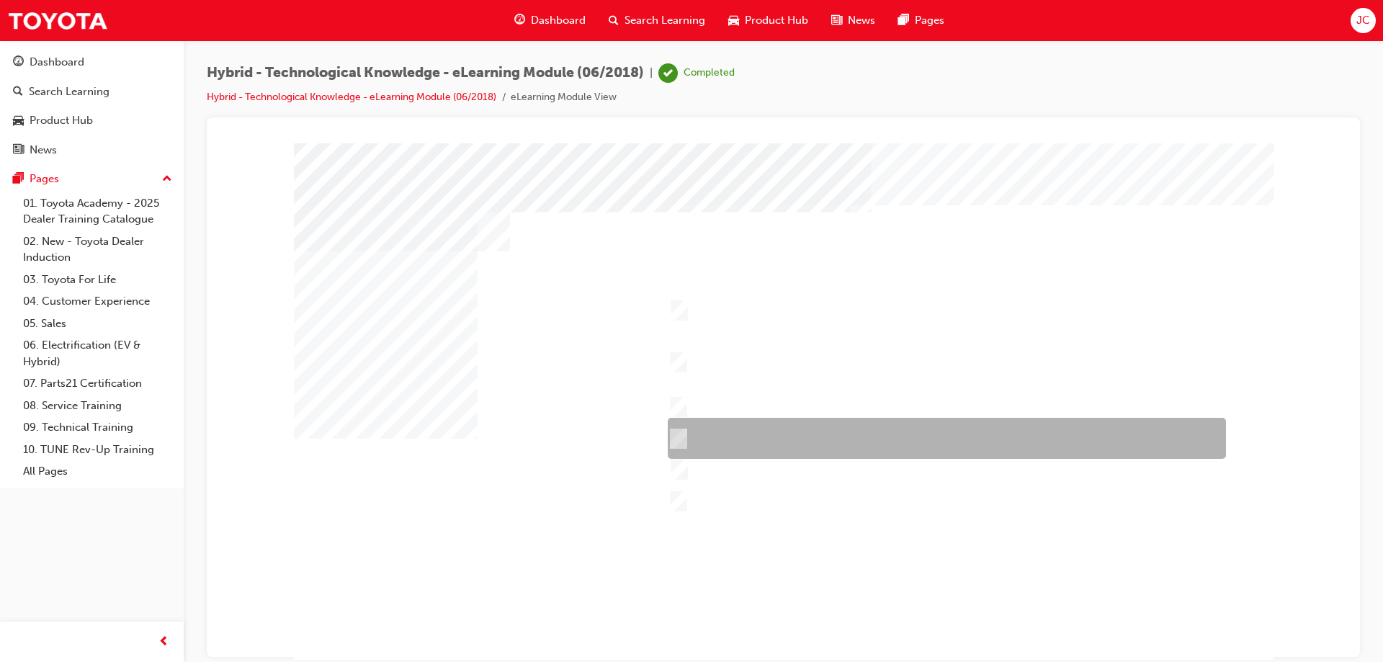
click at [676, 434] on input "Comfort & Convenience – Comfort behind driver’s seat, boot space, interior spac…" at bounding box center [675, 439] width 16 height 16
checkbox input "true"
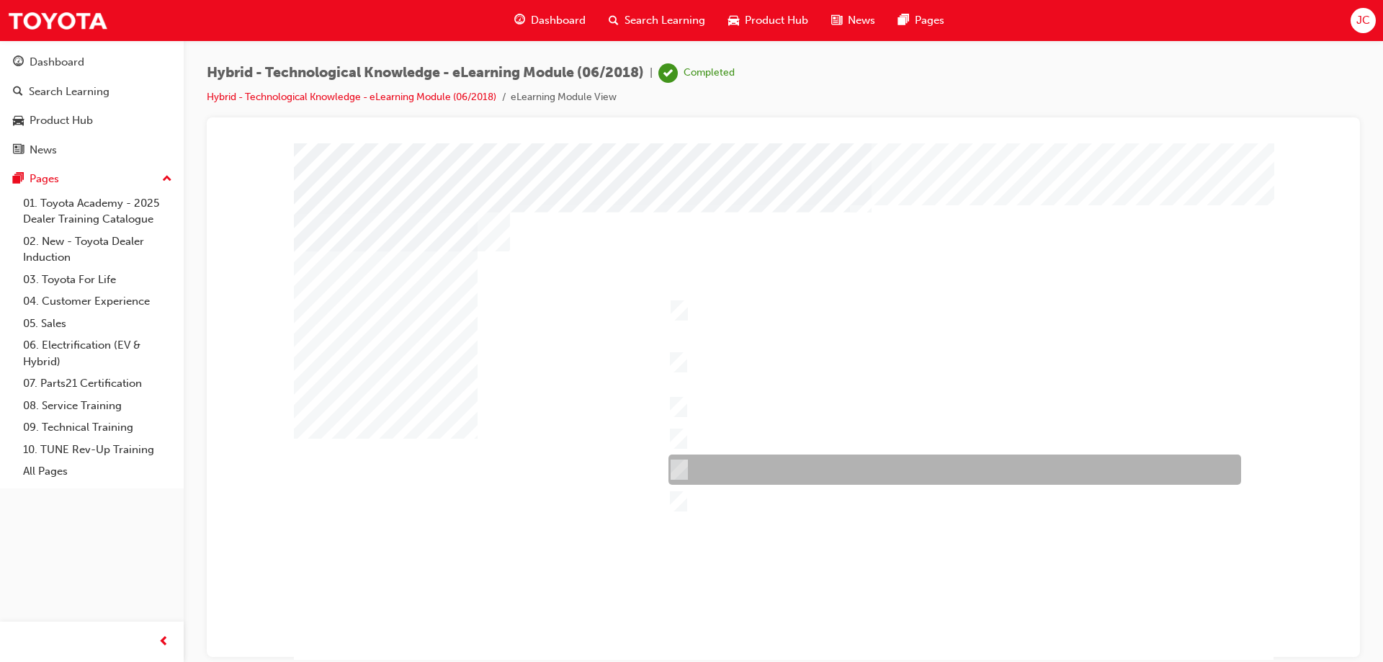
click at [683, 470] on div at bounding box center [951, 469] width 573 height 30
checkbox input "true"
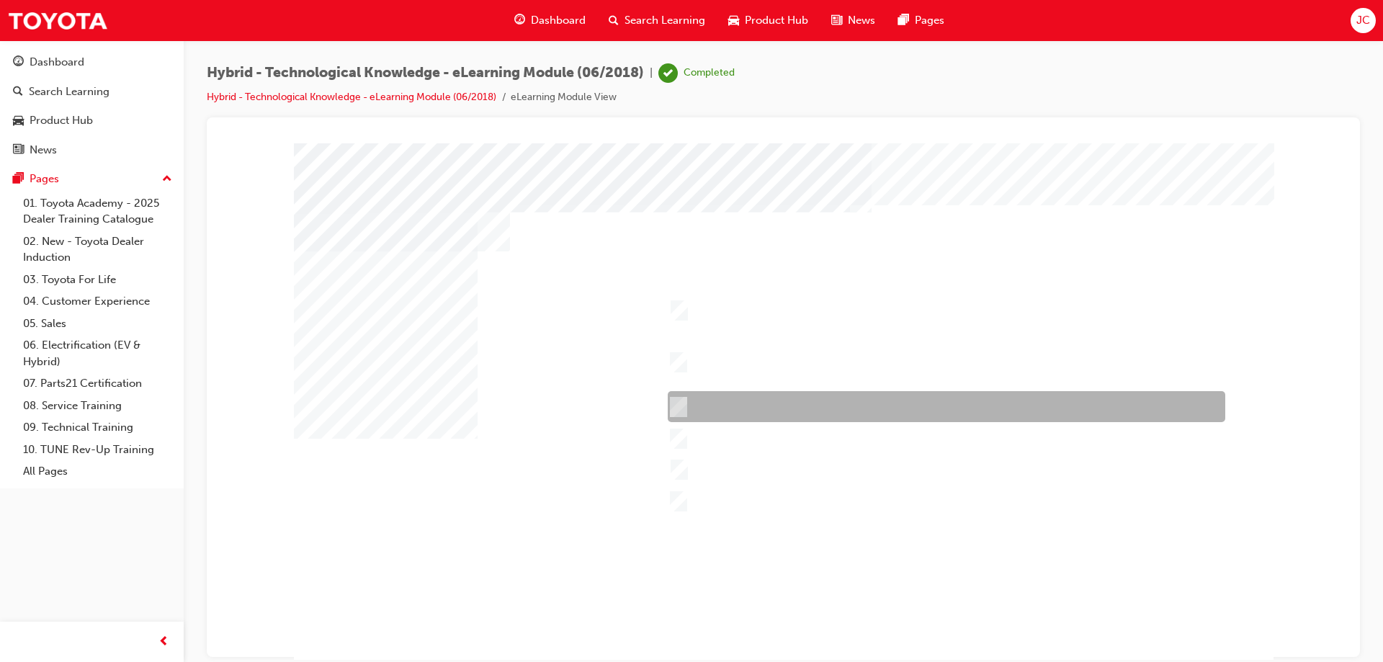
click at [676, 401] on input "Appearance – Exterior and interior styling, wheels, accessories." at bounding box center [675, 407] width 16 height 16
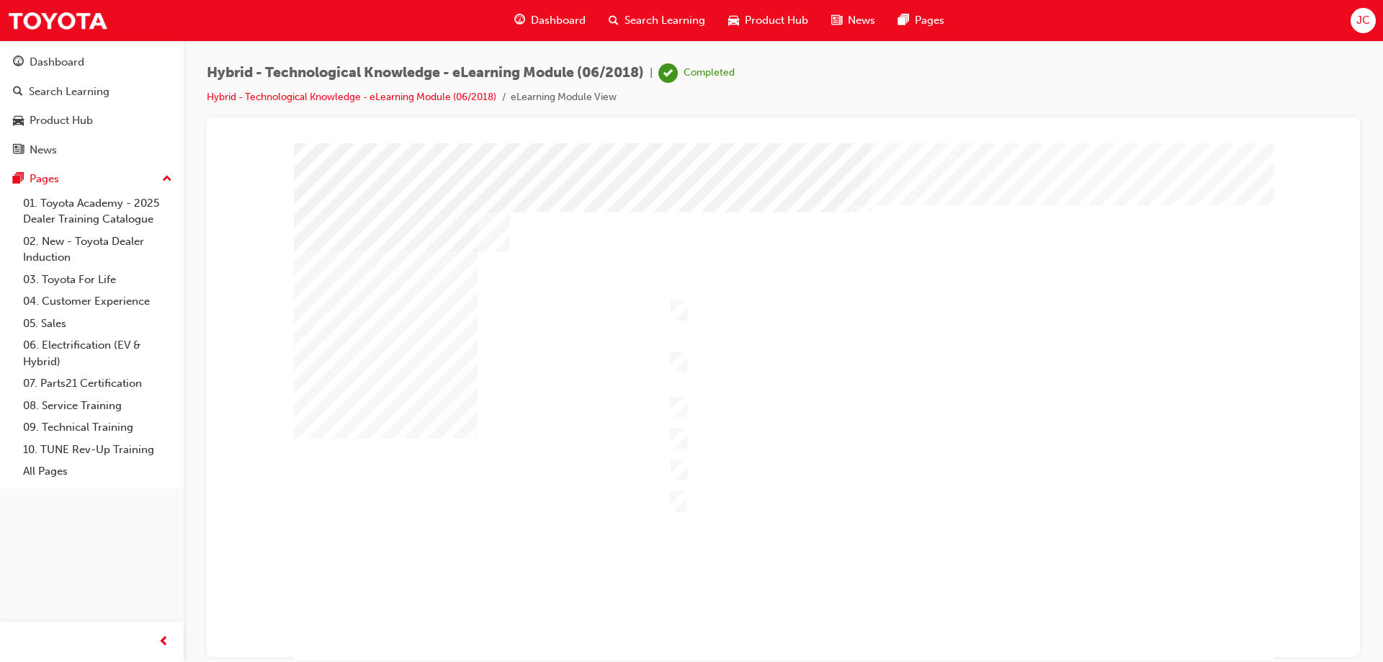
click at [678, 400] on div at bounding box center [783, 402] width 979 height 519
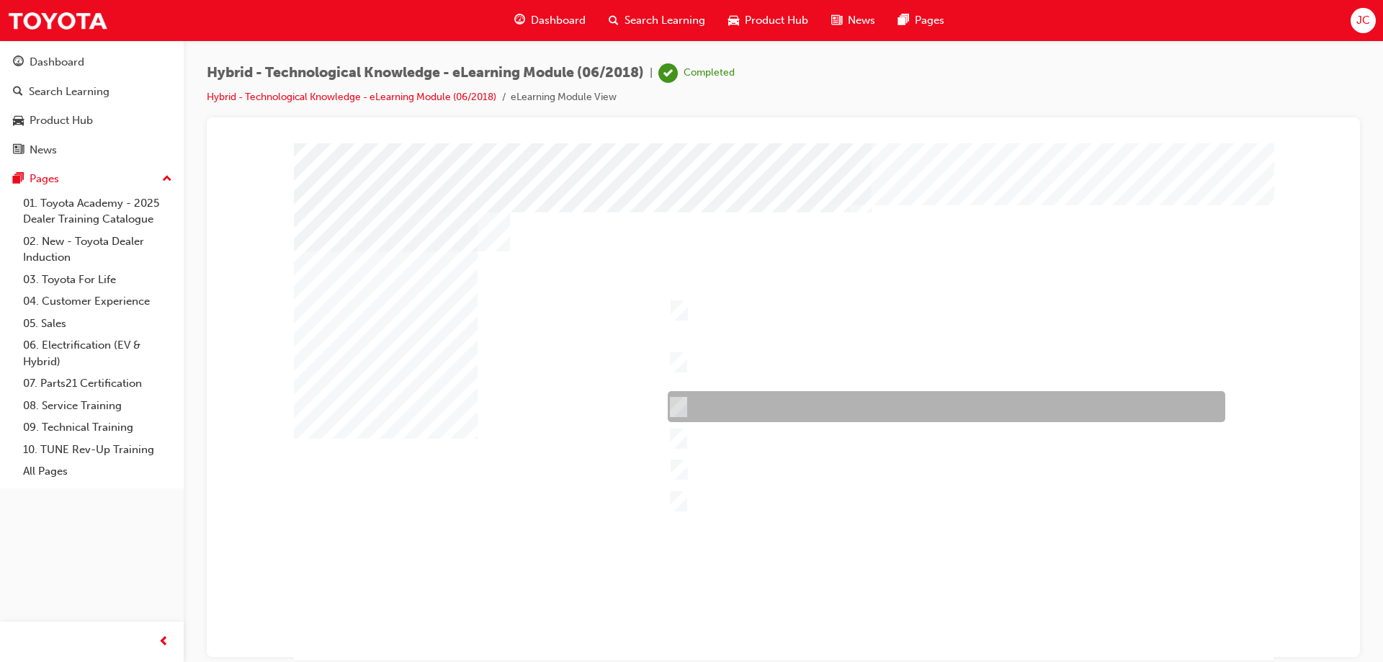
click at [675, 406] on input "Appearance – Exterior and interior styling, wheels, accessories." at bounding box center [675, 407] width 16 height 16
checkbox input "false"
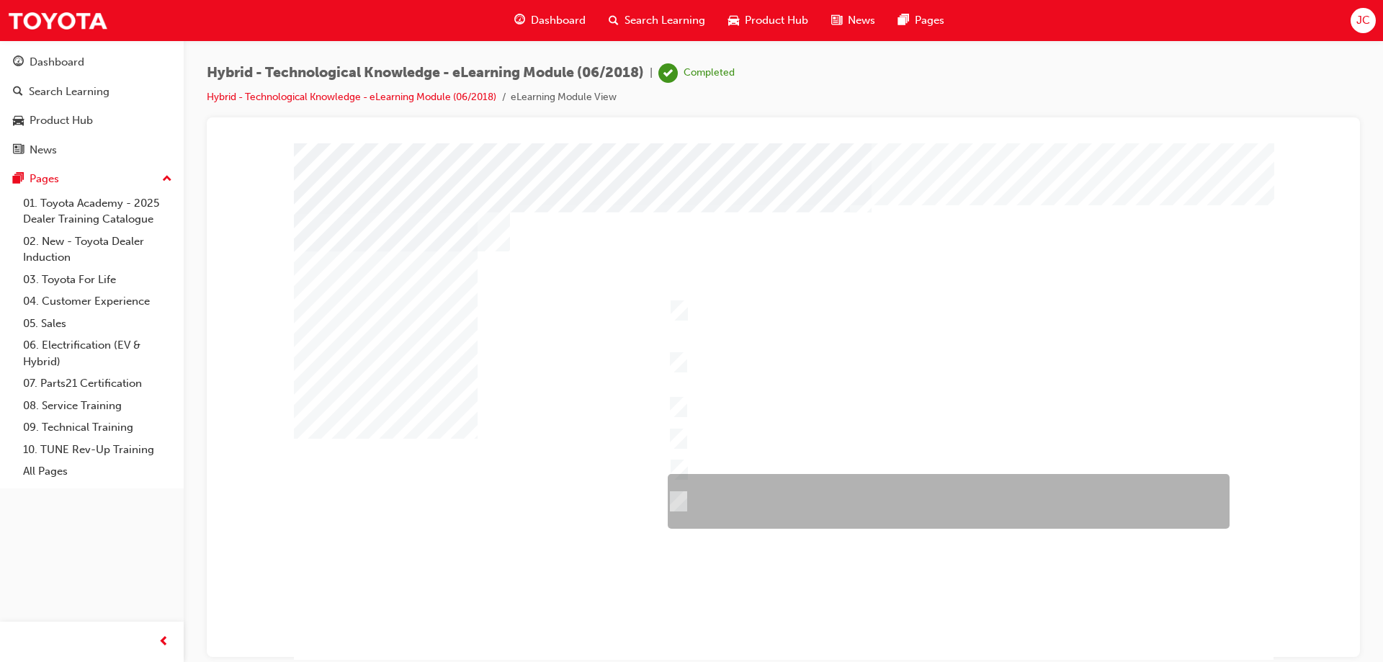
click at [681, 505] on input "Durability – Toyota brand including QDR, accessories, durable materials inside …" at bounding box center [675, 501] width 16 height 16
checkbox input "true"
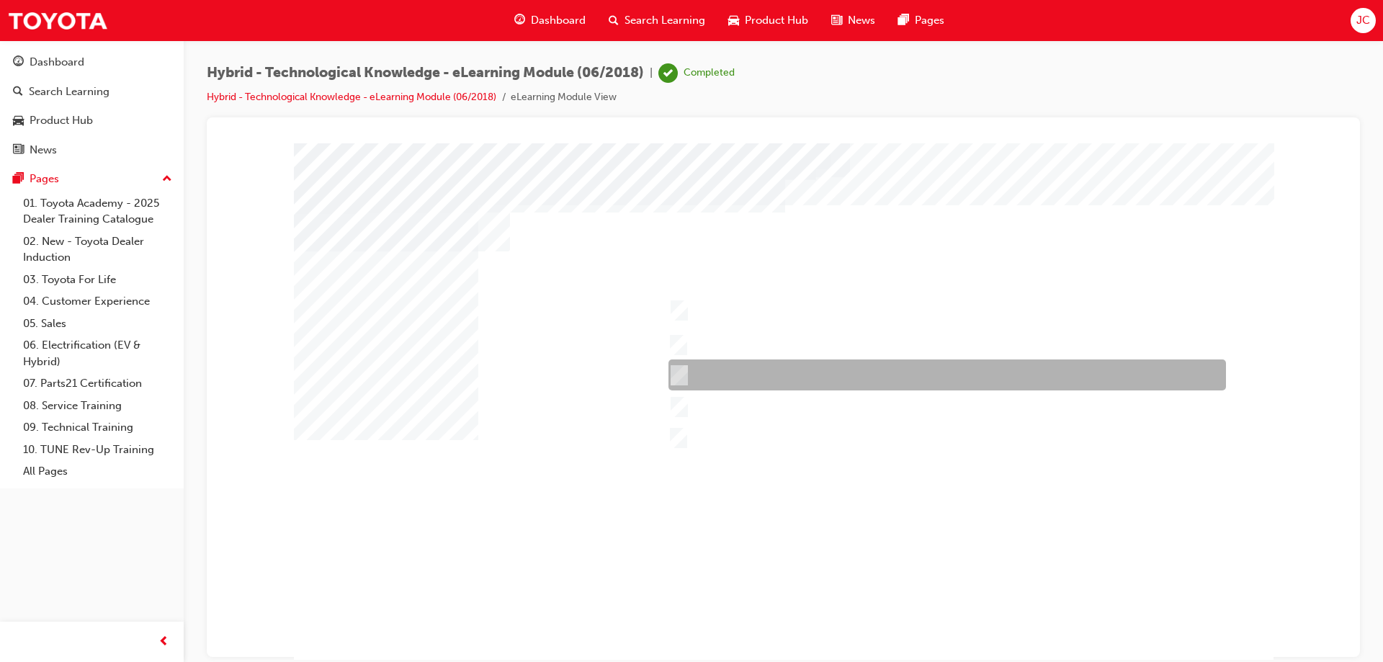
click at [679, 376] on input "Corolla Hybrid" at bounding box center [676, 375] width 16 height 16
checkbox input "true"
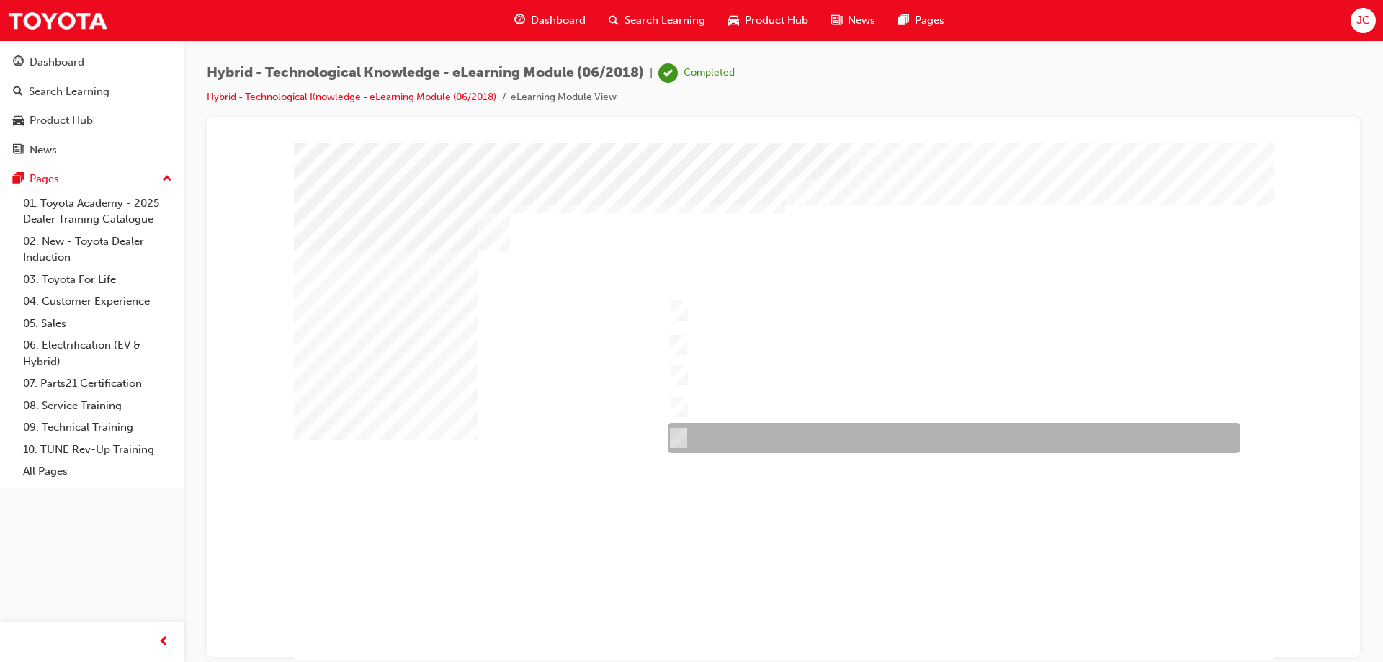
click at [673, 432] on input "RAV4 Hybrid" at bounding box center [675, 438] width 16 height 16
checkbox input "true"
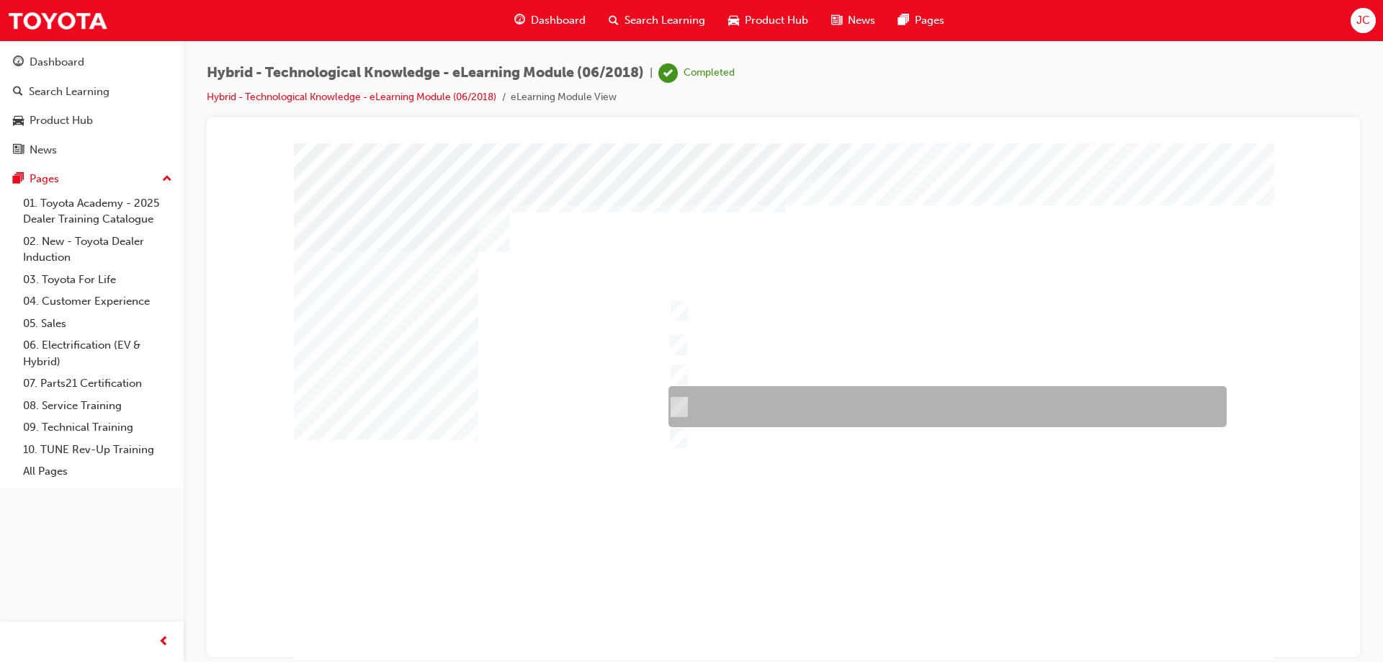
click at [681, 405] on input "Prius" at bounding box center [676, 407] width 16 height 16
checkbox input "true"
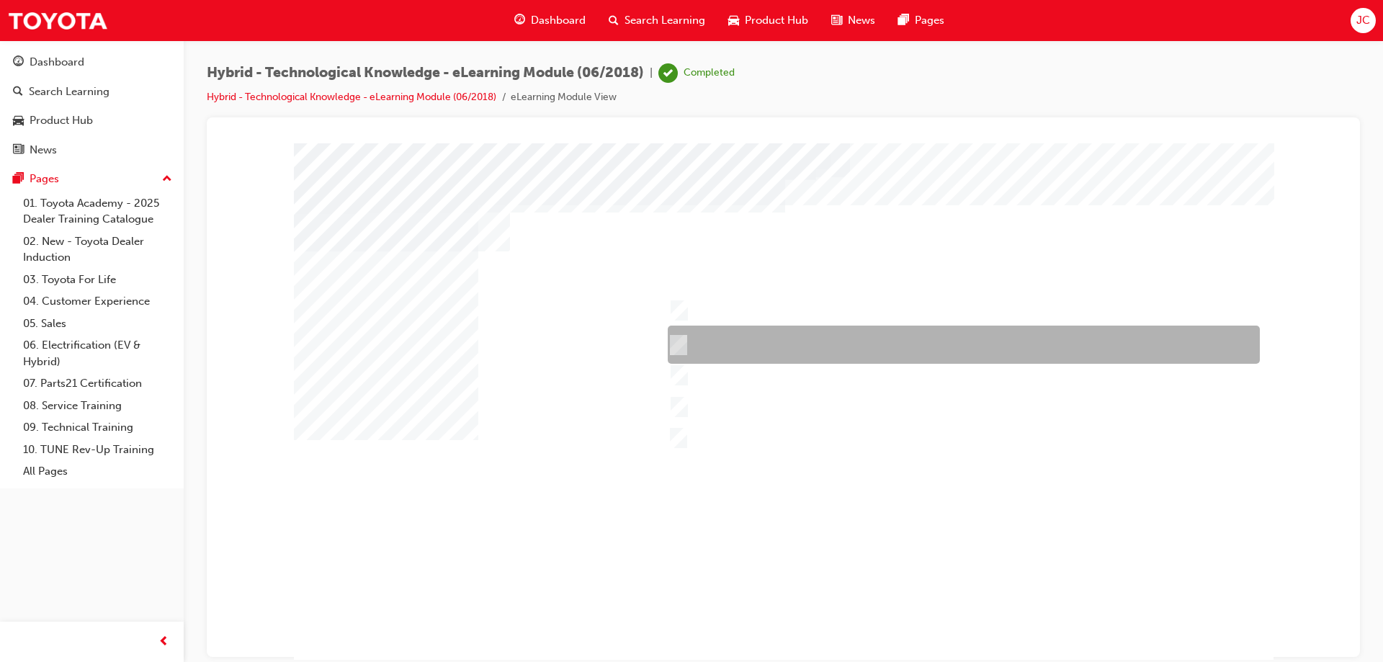
click at [681, 341] on input "Yaris Hybrid" at bounding box center [675, 345] width 16 height 16
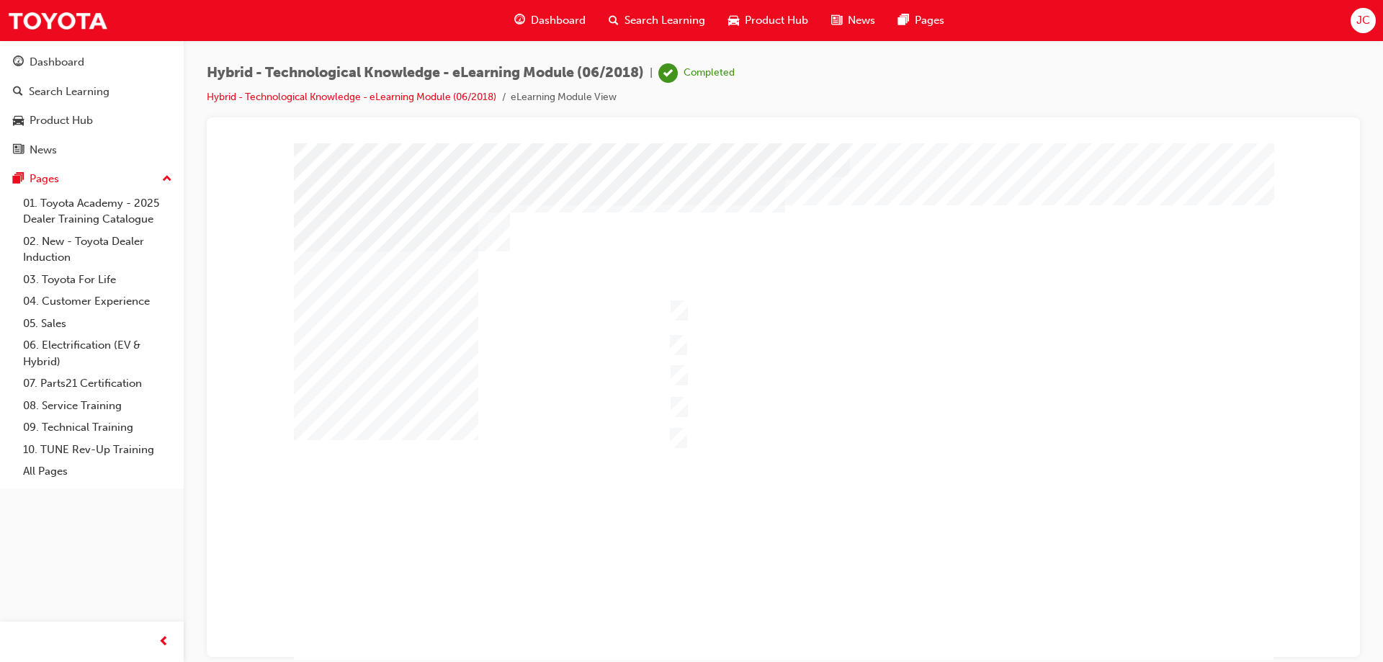
click at [678, 349] on div at bounding box center [783, 402] width 979 height 519
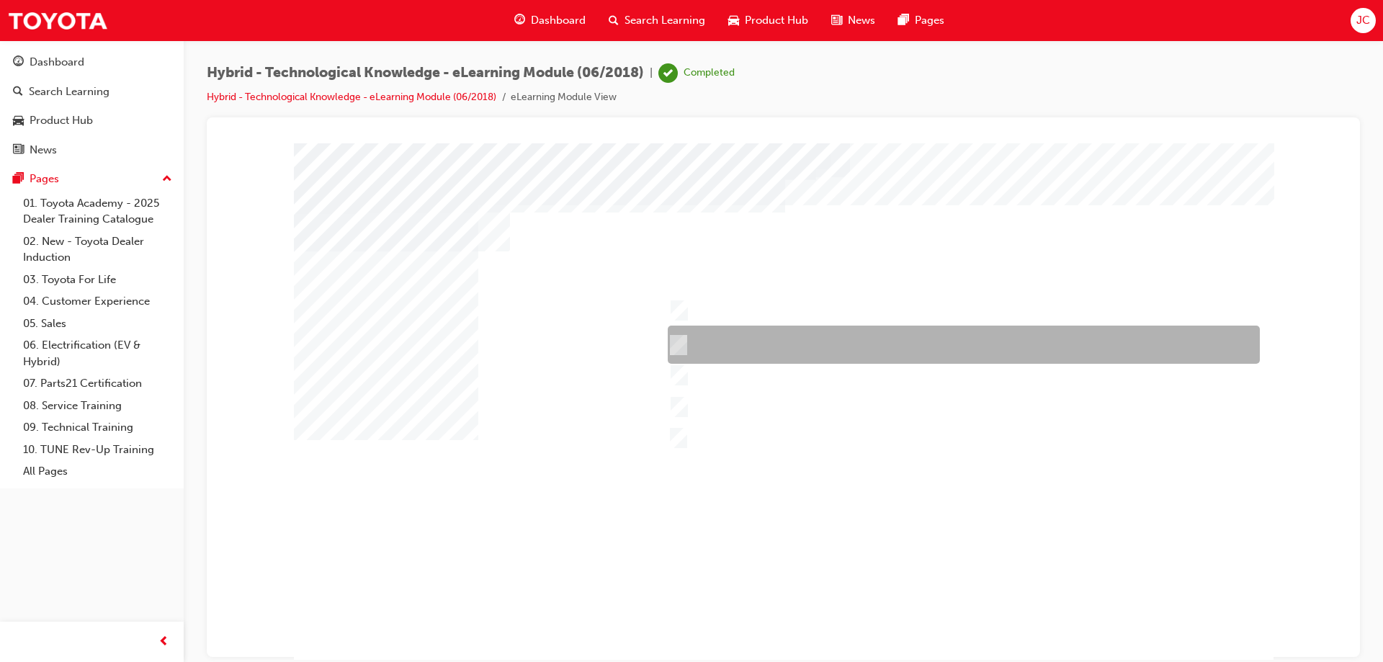
click at [678, 346] on input "Yaris Hybrid" at bounding box center [675, 345] width 16 height 16
checkbox input "false"
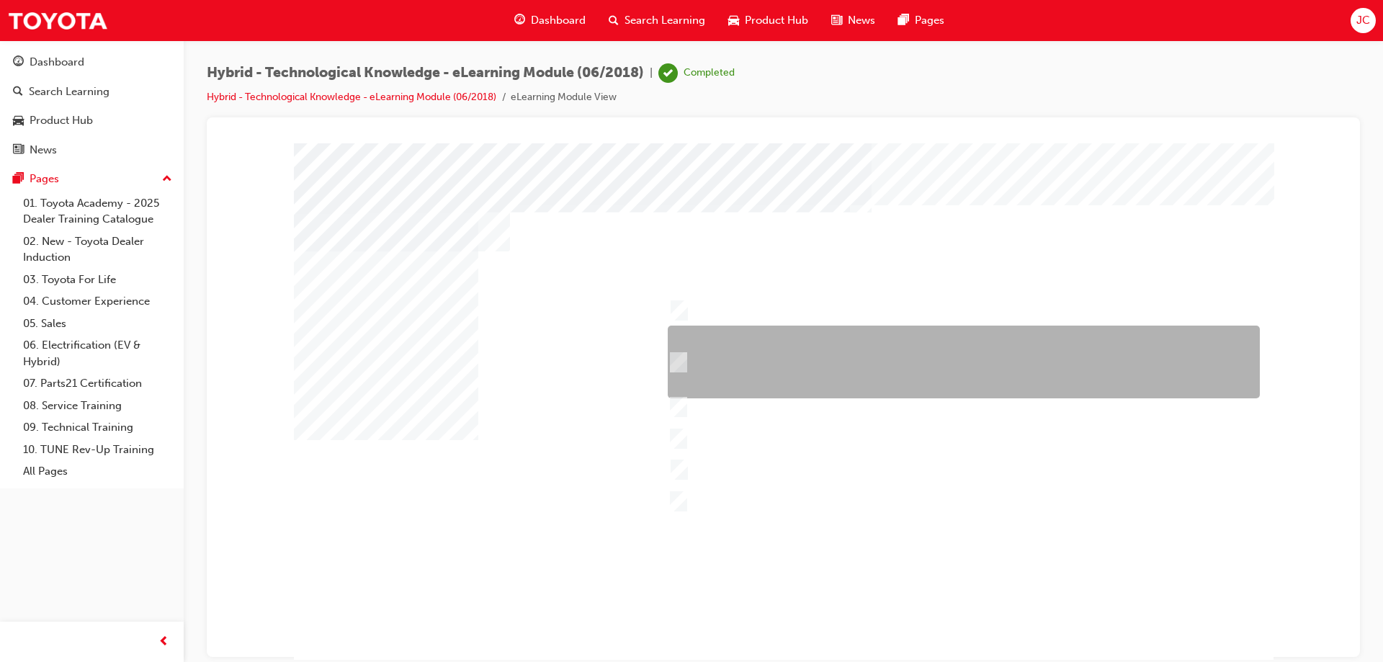
click at [683, 360] on div at bounding box center [960, 362] width 592 height 73
checkbox input "true"
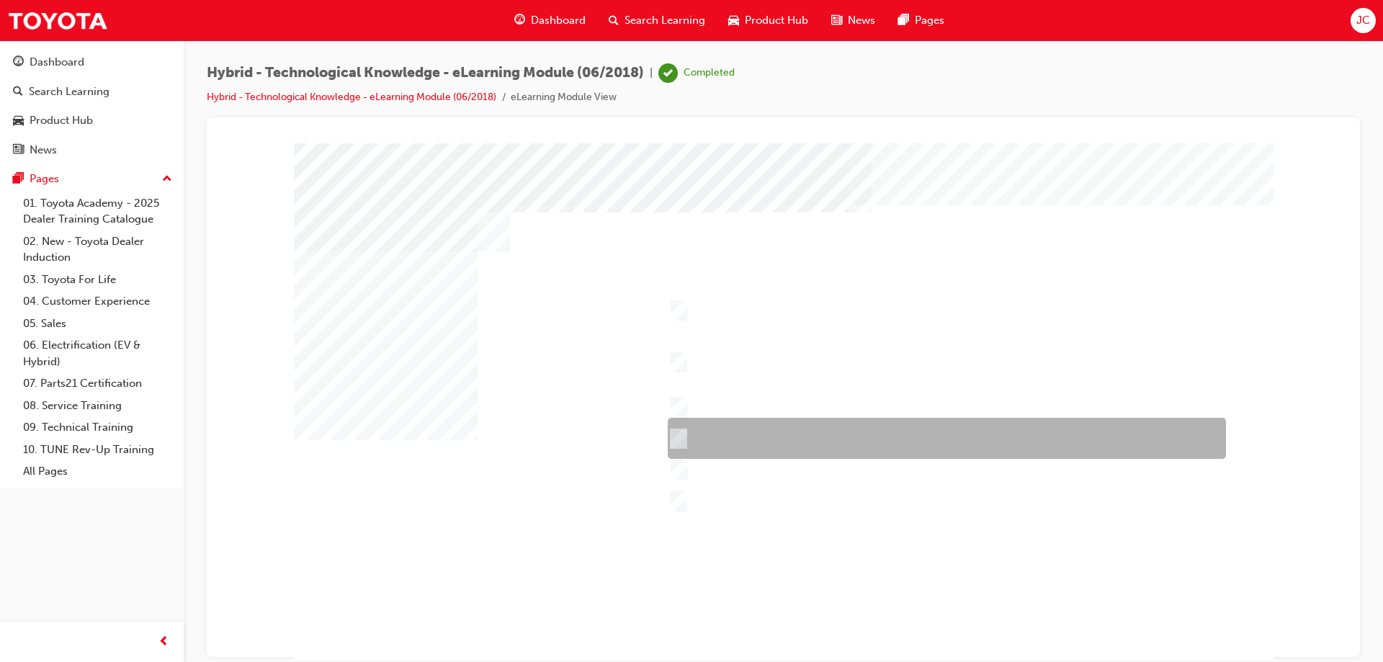
click at [678, 437] on input "Comfort & Convenience – Comfort behind driver’s seat, boot space, interior spac…" at bounding box center [675, 439] width 16 height 16
checkbox input "true"
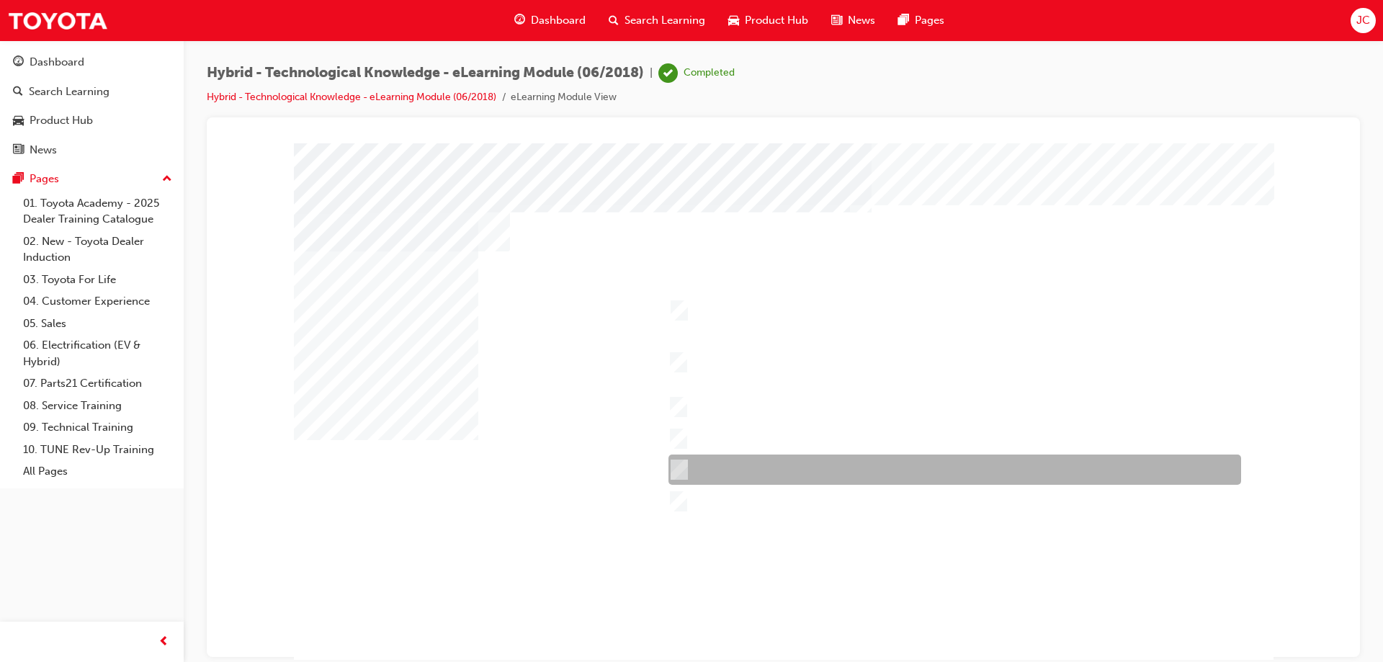
click at [681, 465] on input "Economy & Ecology – Fuel economy, Toyota Service Advantage." at bounding box center [676, 470] width 16 height 16
checkbox input "true"
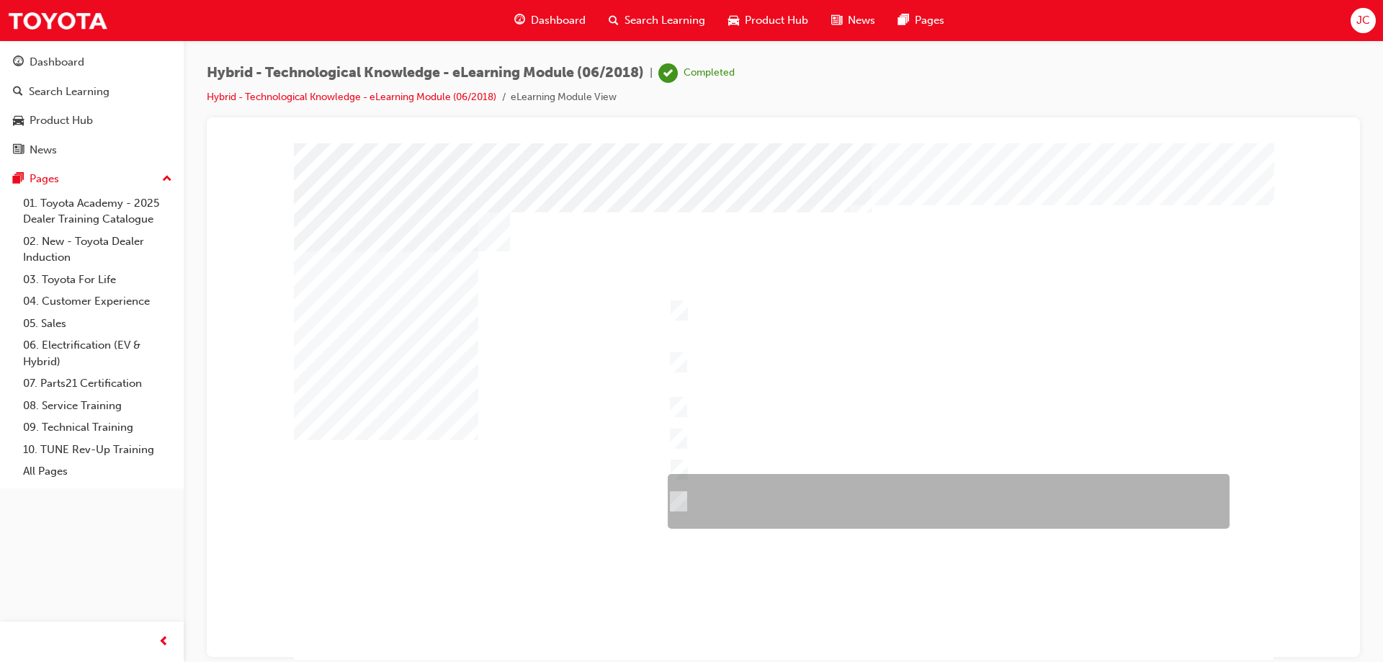
click at [679, 496] on input "Durability – Toyota brand including QDR, accessories, durable materials inside …" at bounding box center [675, 501] width 16 height 16
checkbox input "true"
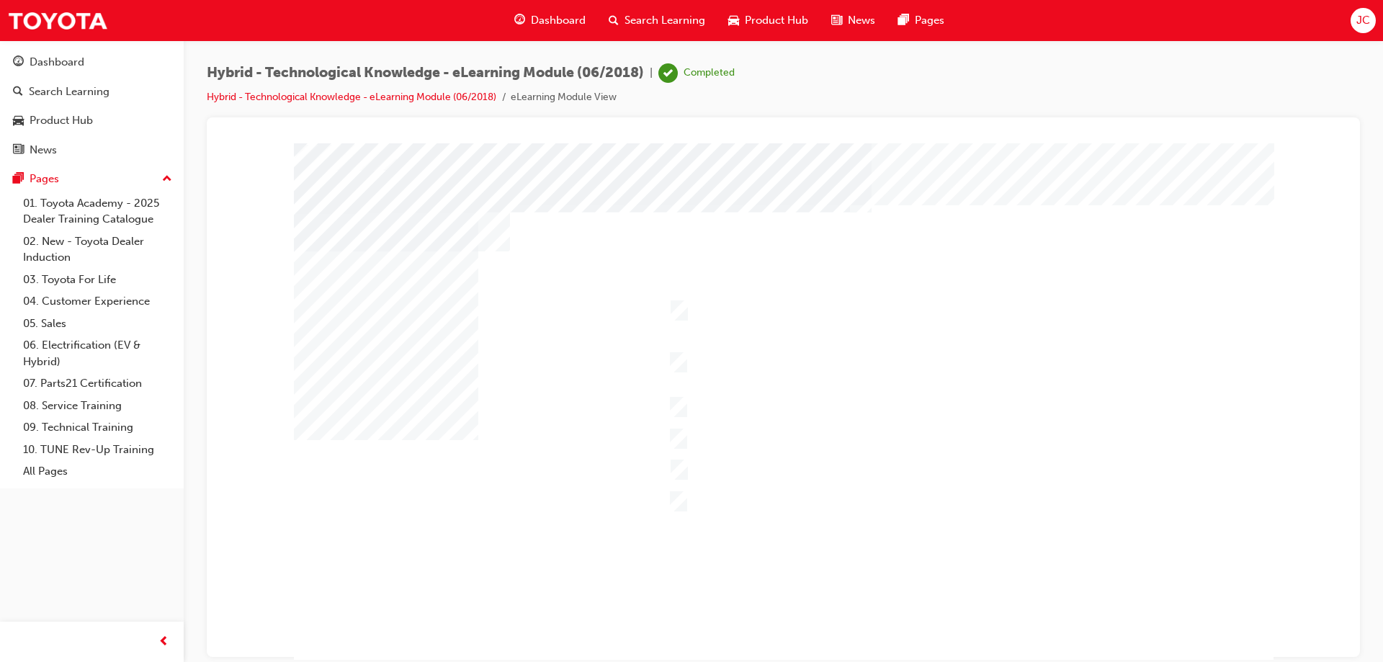
click at [677, 497] on div at bounding box center [783, 402] width 979 height 519
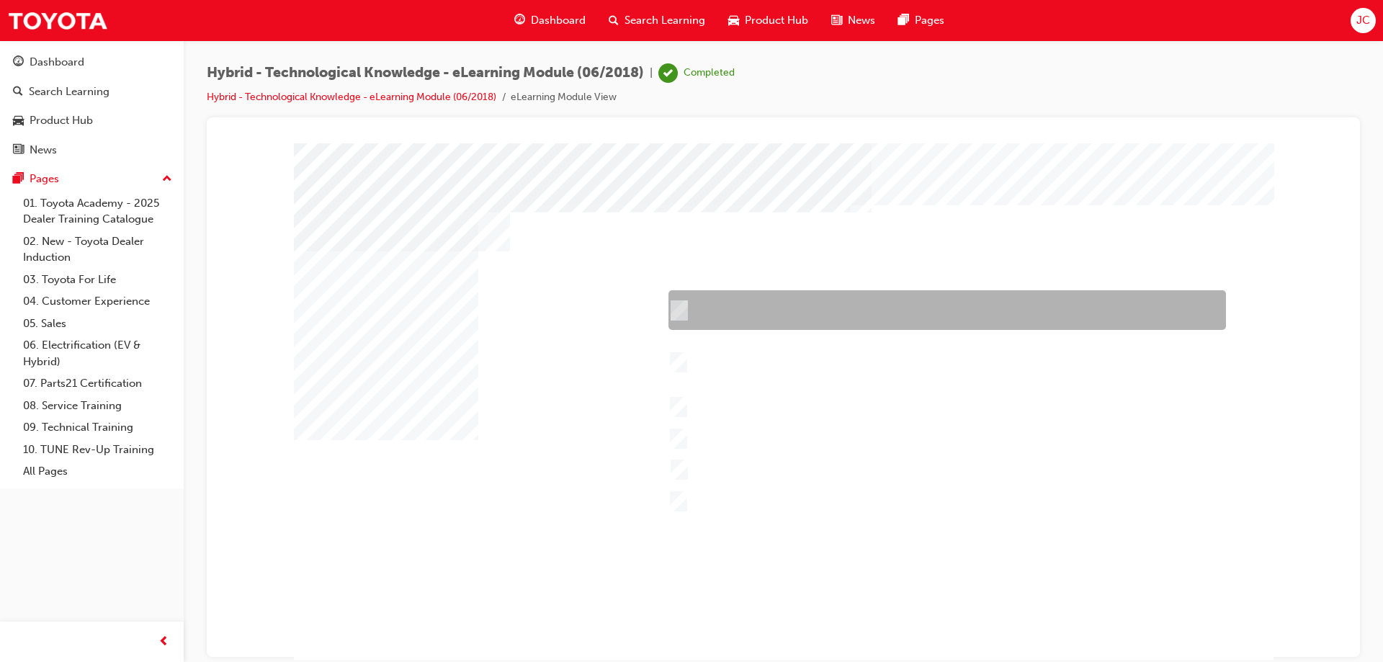
click at [678, 313] on input "Performance – Engine, transmission, power and torque, towing capability, off-ro…" at bounding box center [676, 310] width 16 height 16
checkbox input "true"
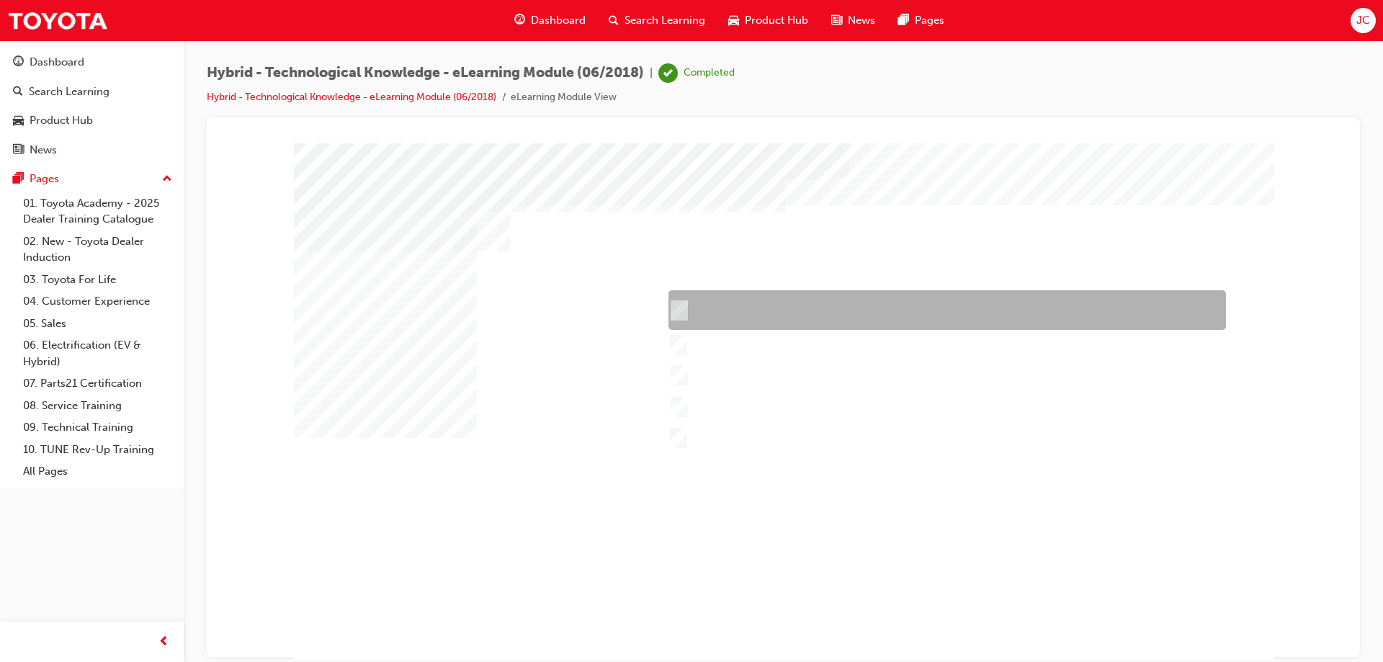
click at [673, 307] on input "Camry Hybrid" at bounding box center [676, 310] width 16 height 16
checkbox input "true"
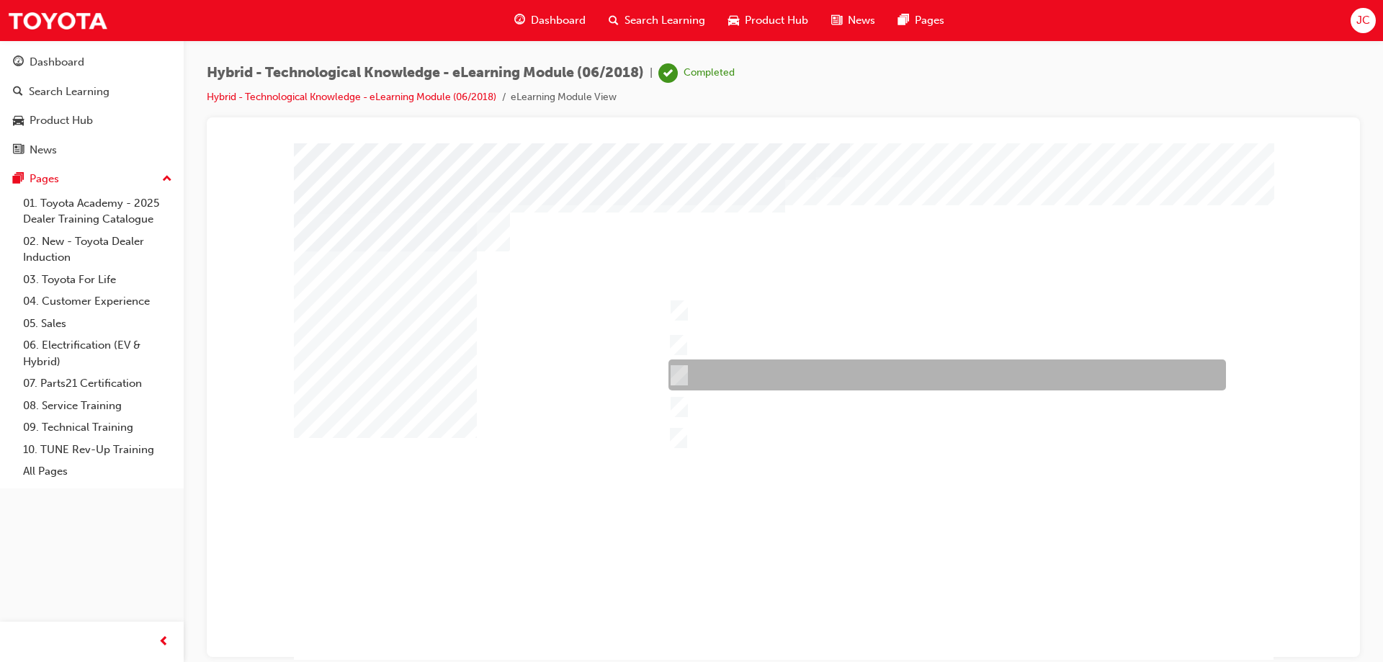
click at [678, 375] on input "Corolla Hybrid" at bounding box center [676, 375] width 16 height 16
checkbox input "true"
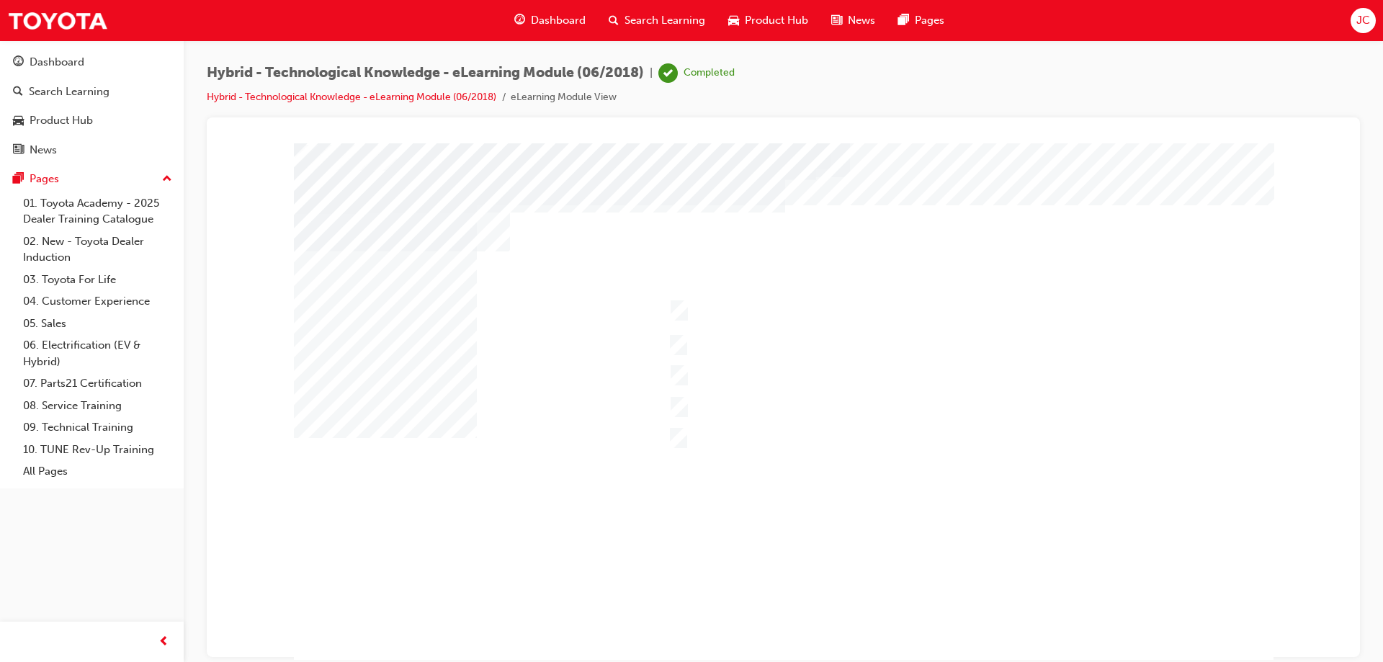
click at [680, 405] on div at bounding box center [783, 402] width 979 height 519
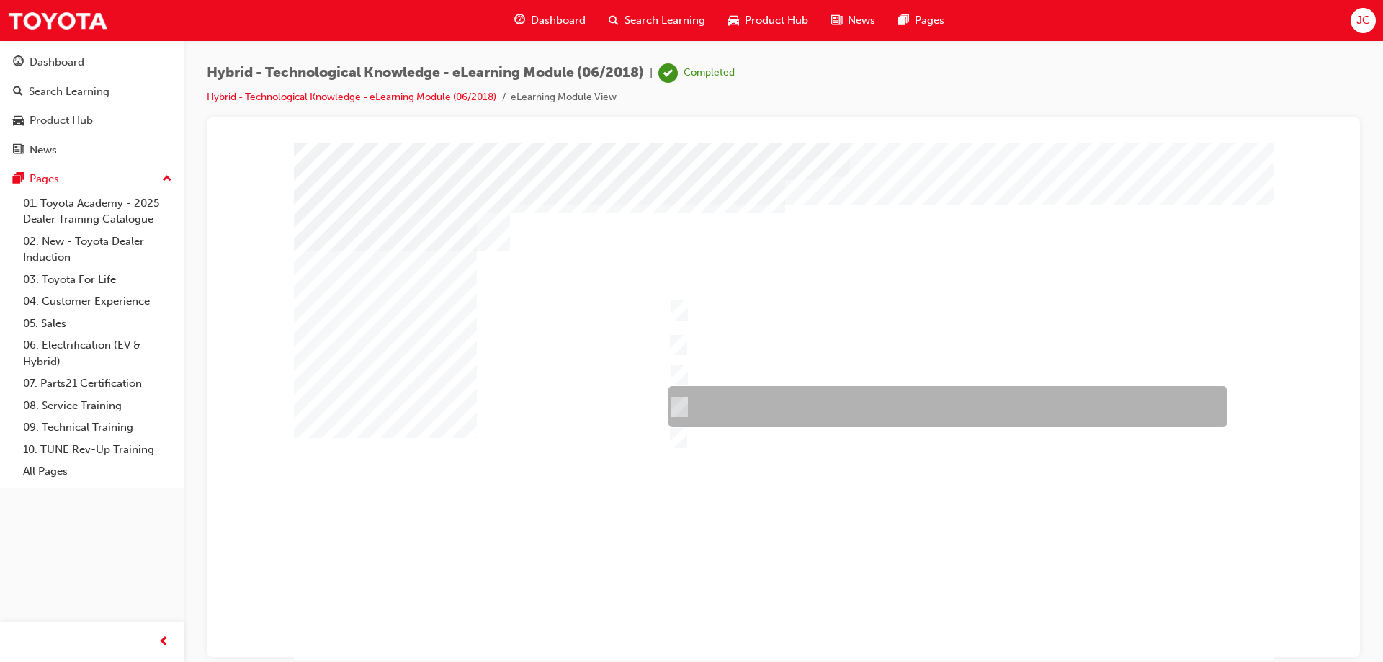
click at [680, 400] on input "Prius" at bounding box center [676, 407] width 16 height 16
checkbox input "true"
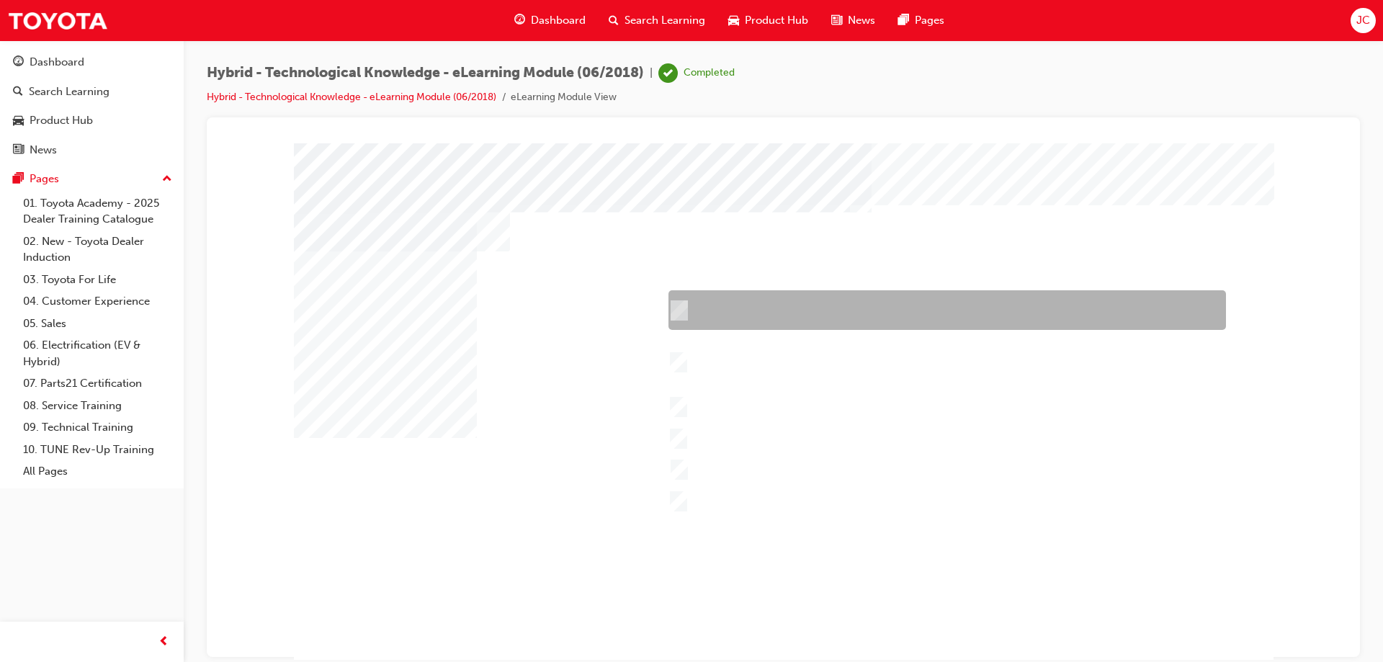
click at [681, 306] on input "Performance – Engine, transmission, power and torque, towing capability, off-ro…" at bounding box center [676, 310] width 16 height 16
checkbox input "true"
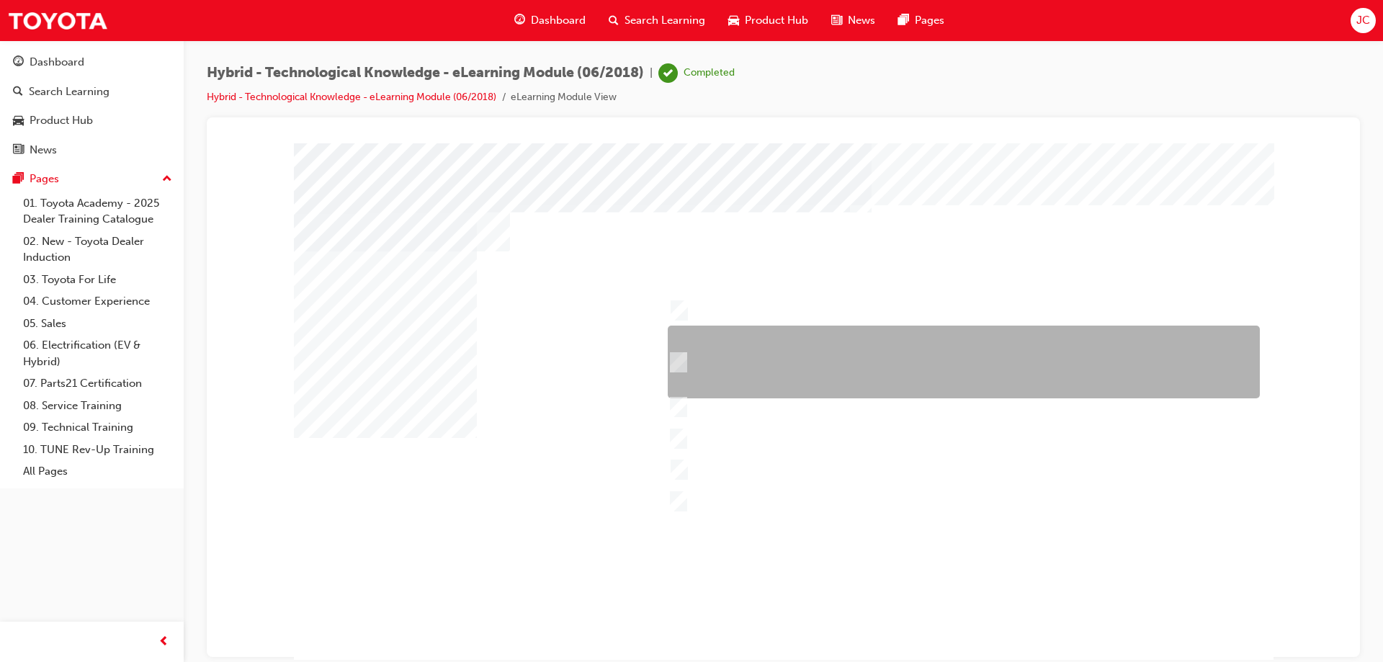
click at [678, 357] on input "Safety – 7 airbags, Vehicle Stability Control (VSC)/Traction Control (TRC), Ant…" at bounding box center [675, 362] width 16 height 16
checkbox input "true"
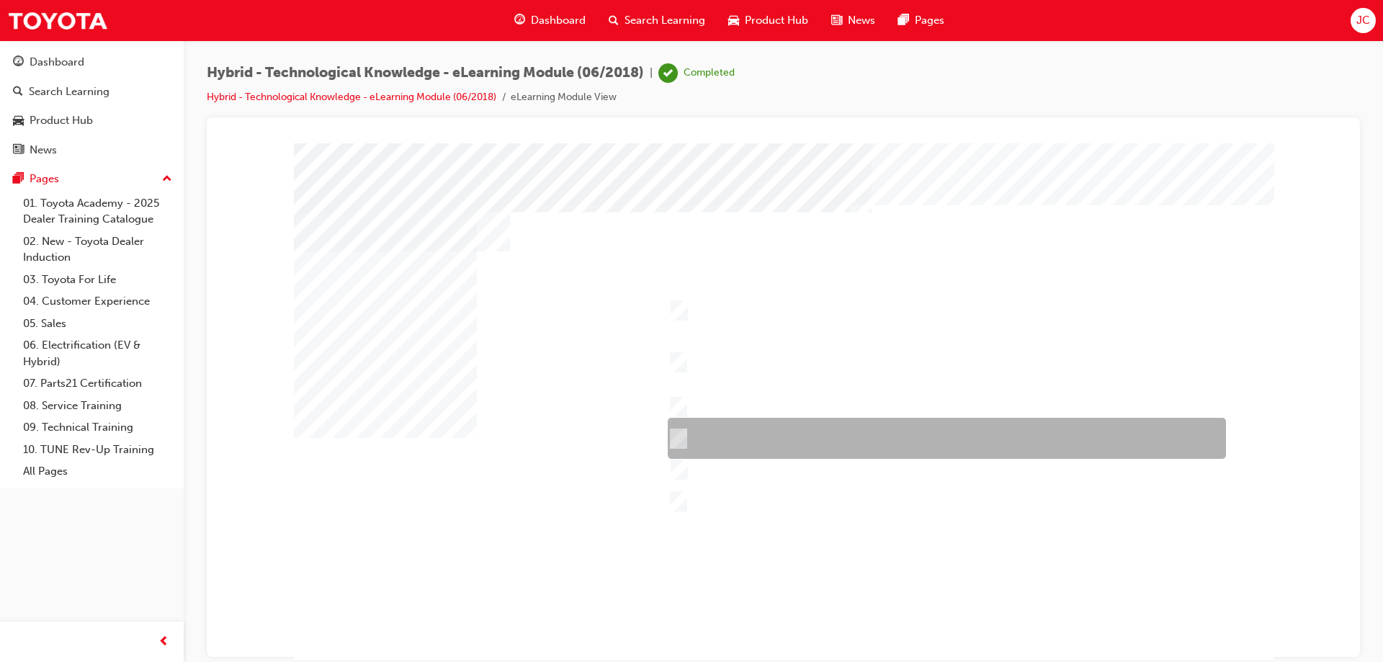
click at [676, 443] on input "Comfort & Convenience – Comfort behind driver’s seat, boot space, interior spac…" at bounding box center [675, 439] width 16 height 16
checkbox input "true"
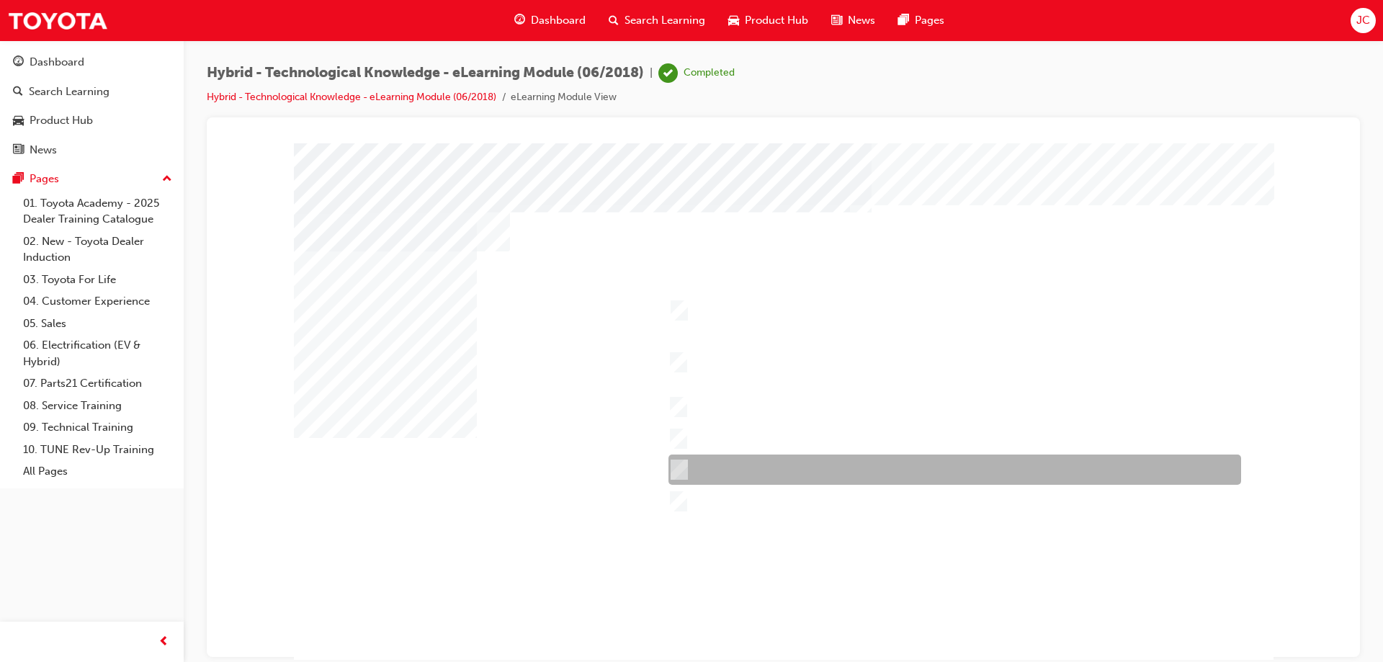
click at [683, 465] on div at bounding box center [951, 469] width 573 height 30
checkbox input "true"
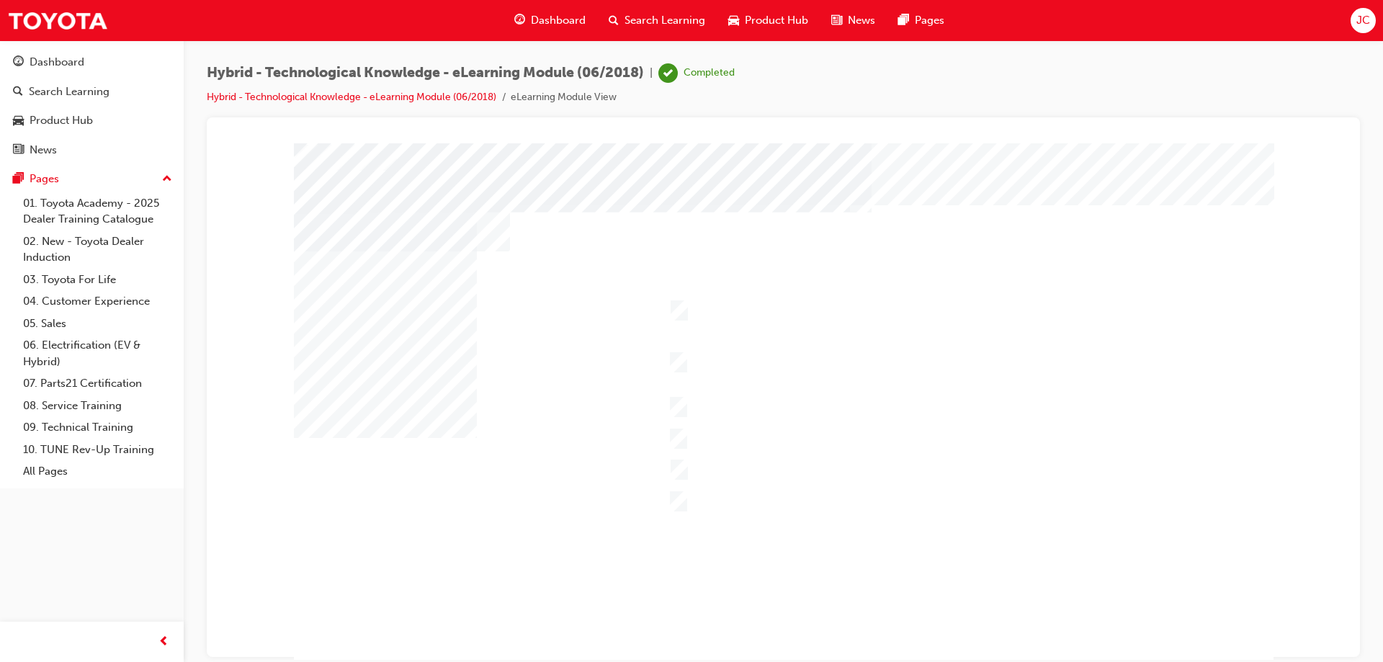
click at [899, 179] on div at bounding box center [783, 402] width 979 height 519
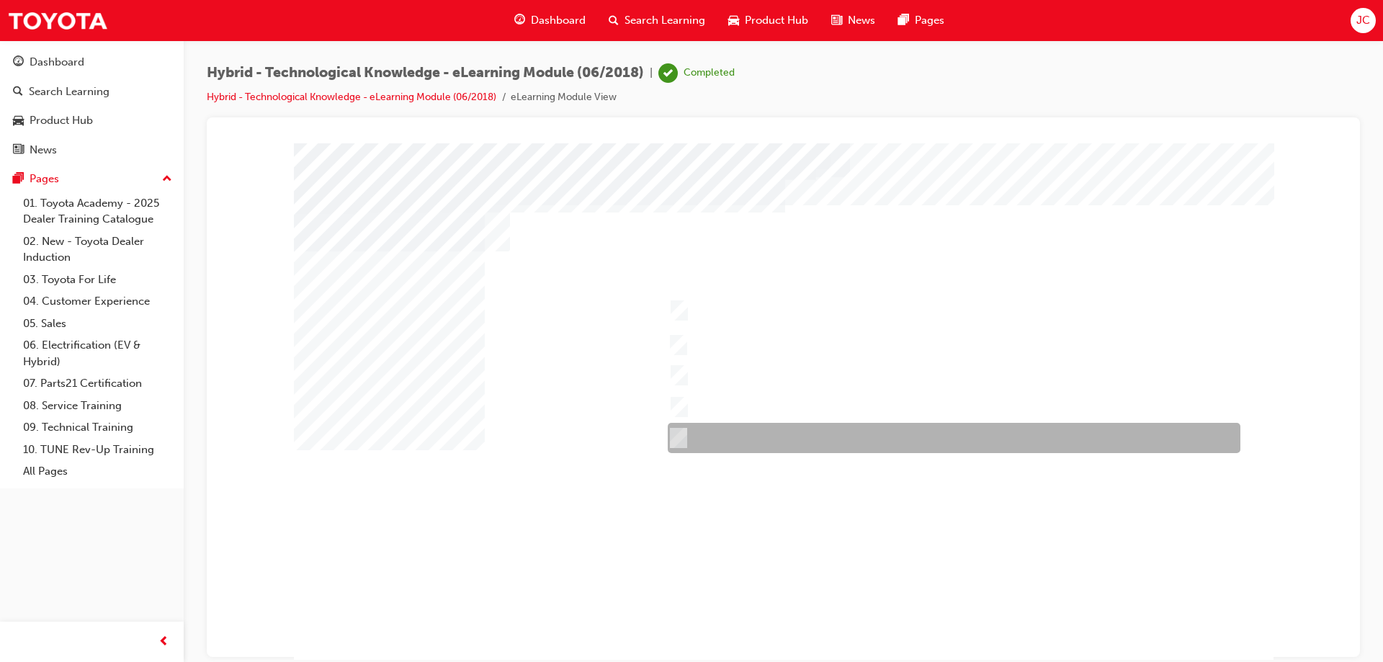
click at [674, 436] on input "RAV4 Hybrid" at bounding box center [675, 438] width 16 height 16
checkbox input "true"
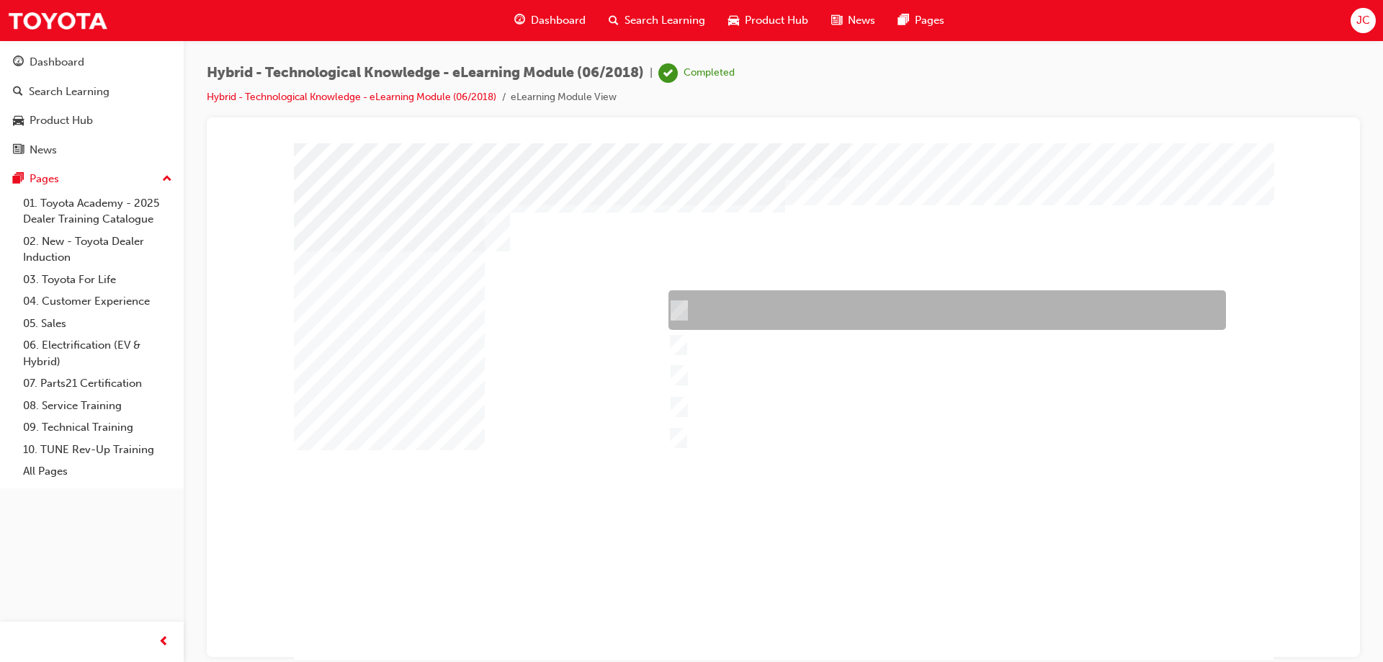
click at [679, 311] on input "Camry Hybrid" at bounding box center [676, 310] width 16 height 16
checkbox input "true"
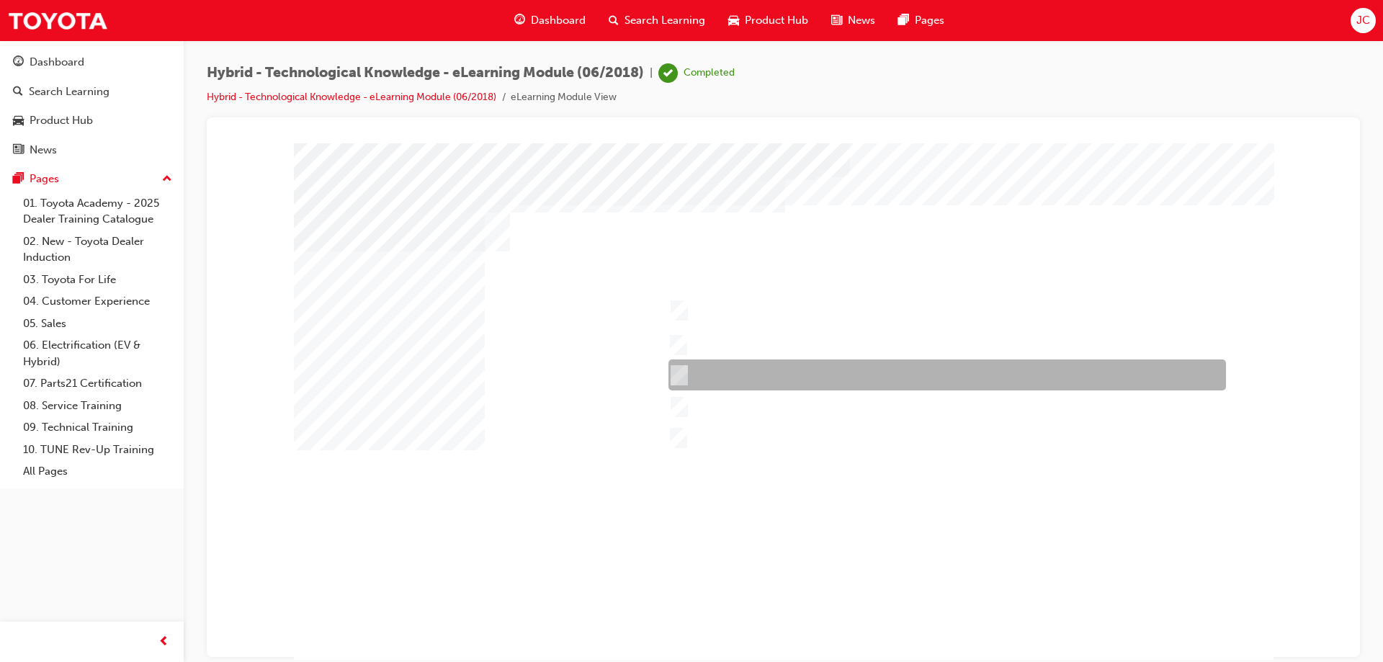
click at [681, 369] on input "Corolla Hybrid" at bounding box center [676, 375] width 16 height 16
checkbox input "true"
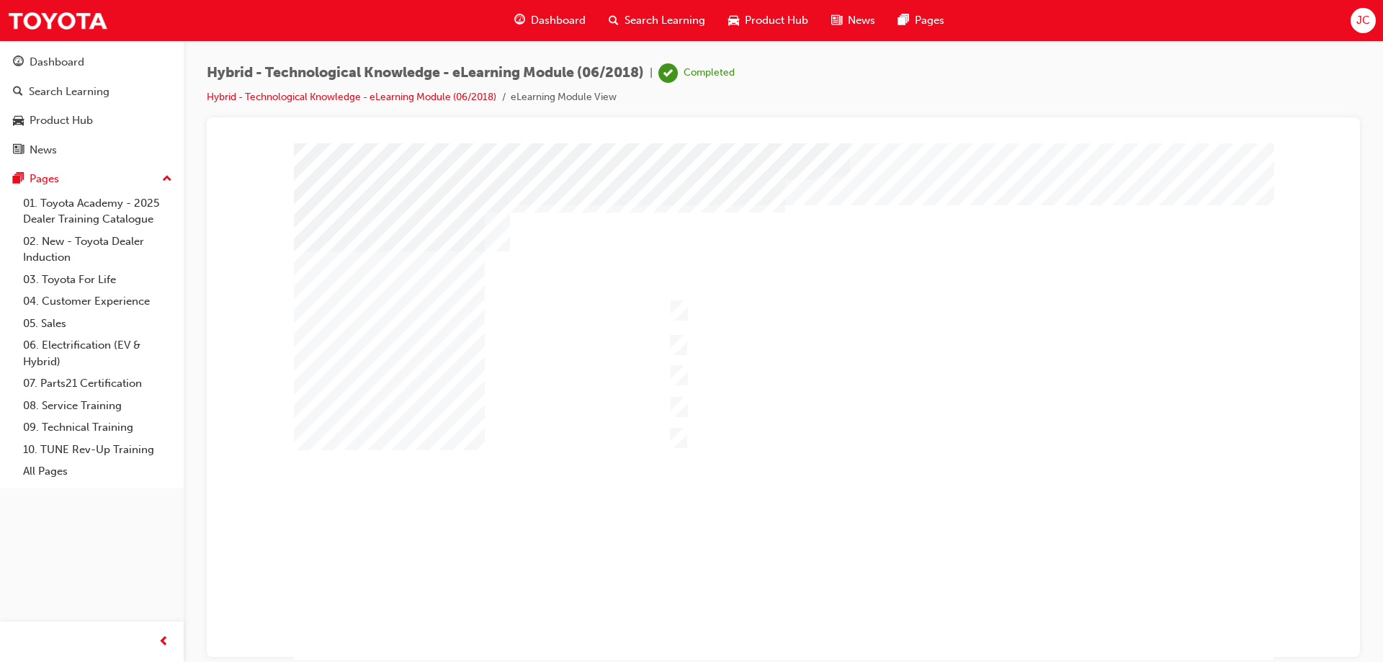
click at [675, 306] on div at bounding box center [783, 402] width 979 height 519
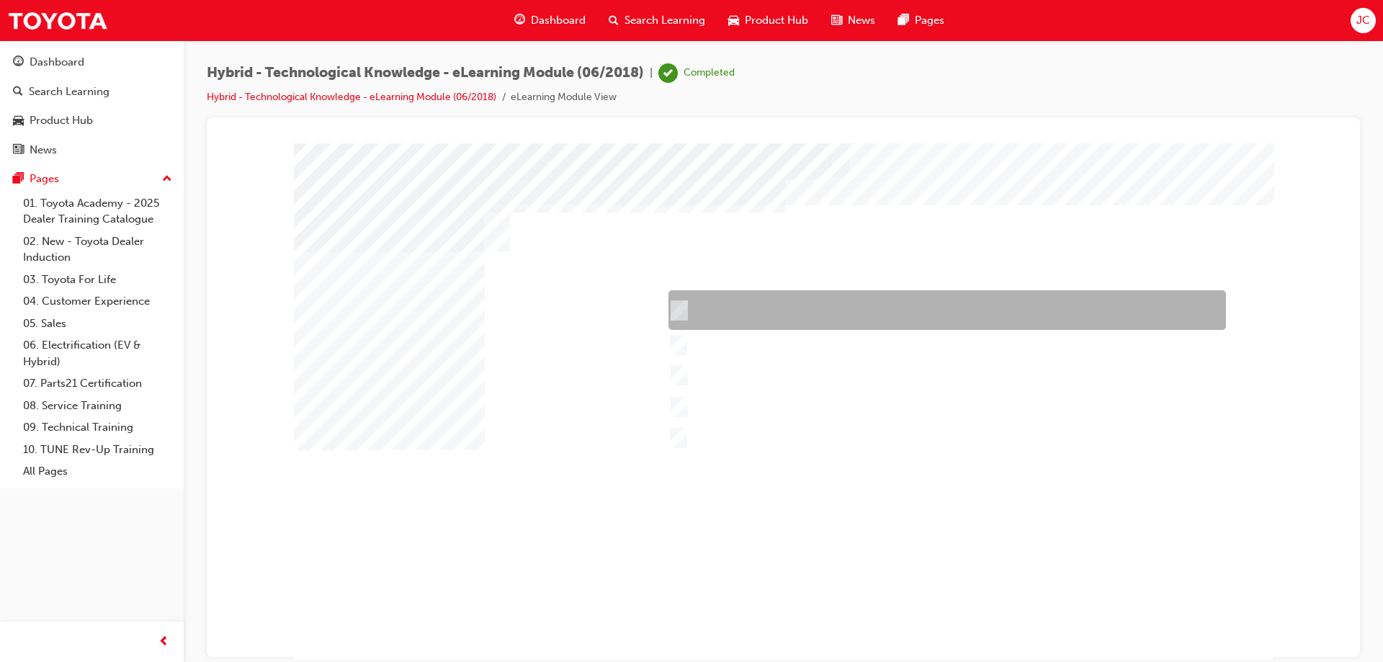
click at [680, 305] on input "Camry Hybrid" at bounding box center [676, 310] width 16 height 16
checkbox input "false"
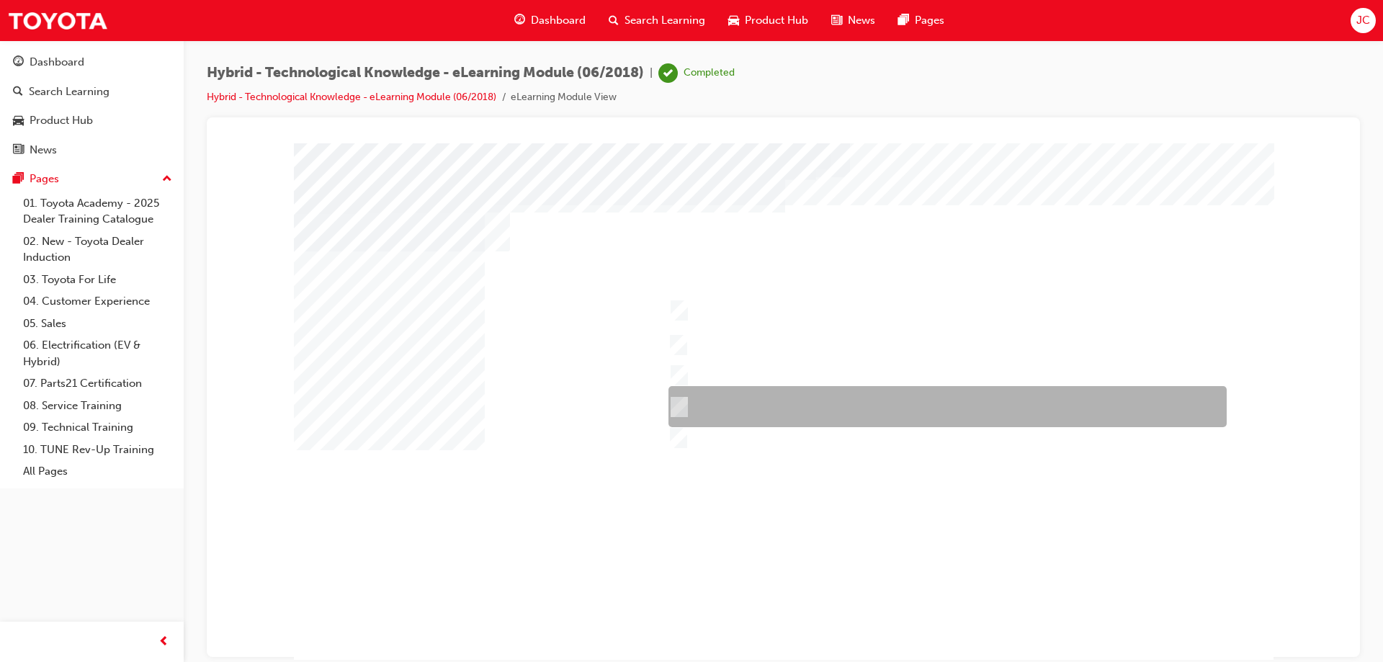
click at [679, 404] on input "Prius" at bounding box center [676, 407] width 16 height 16
checkbox input "true"
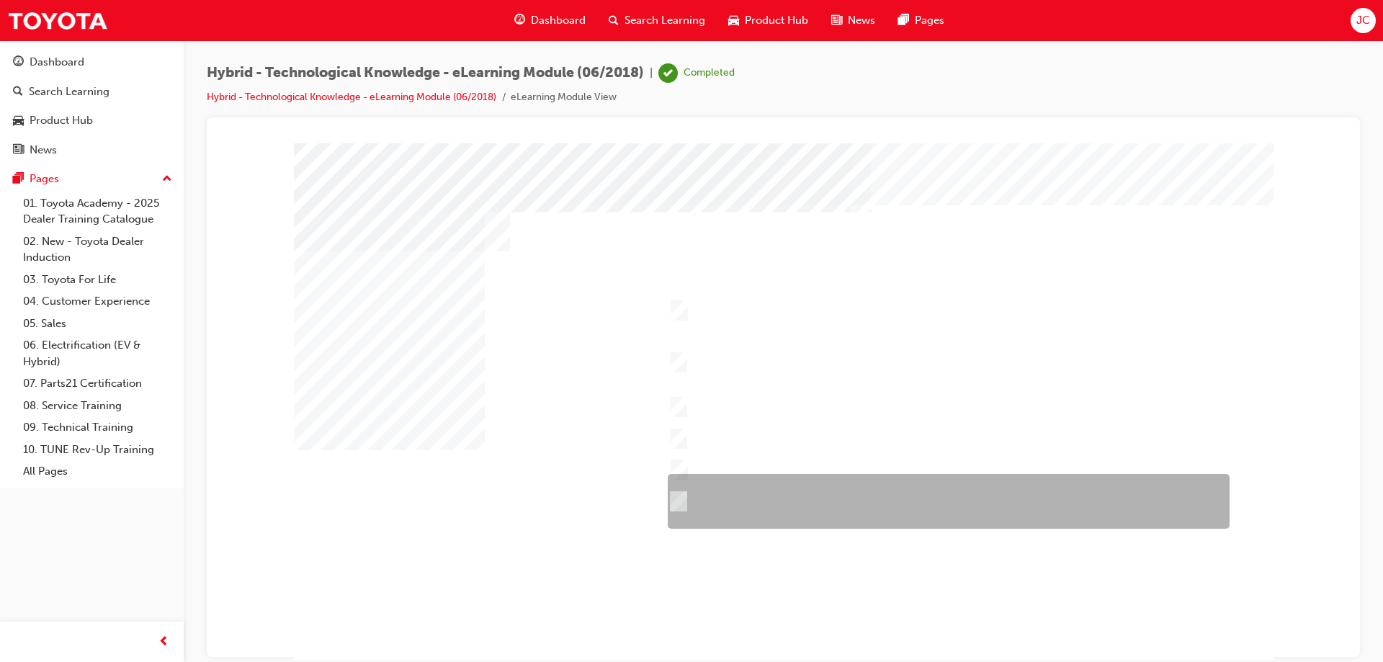
click at [673, 496] on input "Durability – Toyota brand including QDR, accessories, durable materials inside …" at bounding box center [675, 501] width 16 height 16
checkbox input "true"
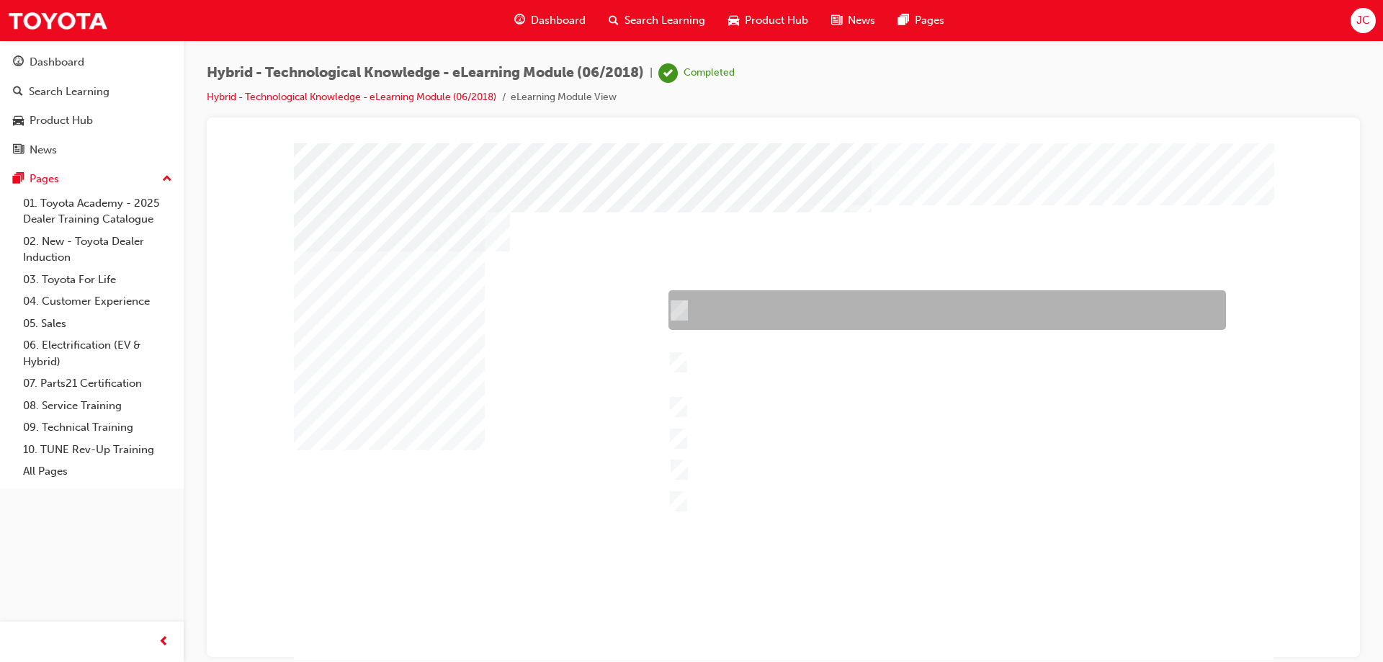
click at [674, 306] on input "Performance – Engine, transmission, power and torque, towing capability, off-ro…" at bounding box center [676, 310] width 16 height 16
checkbox input "true"
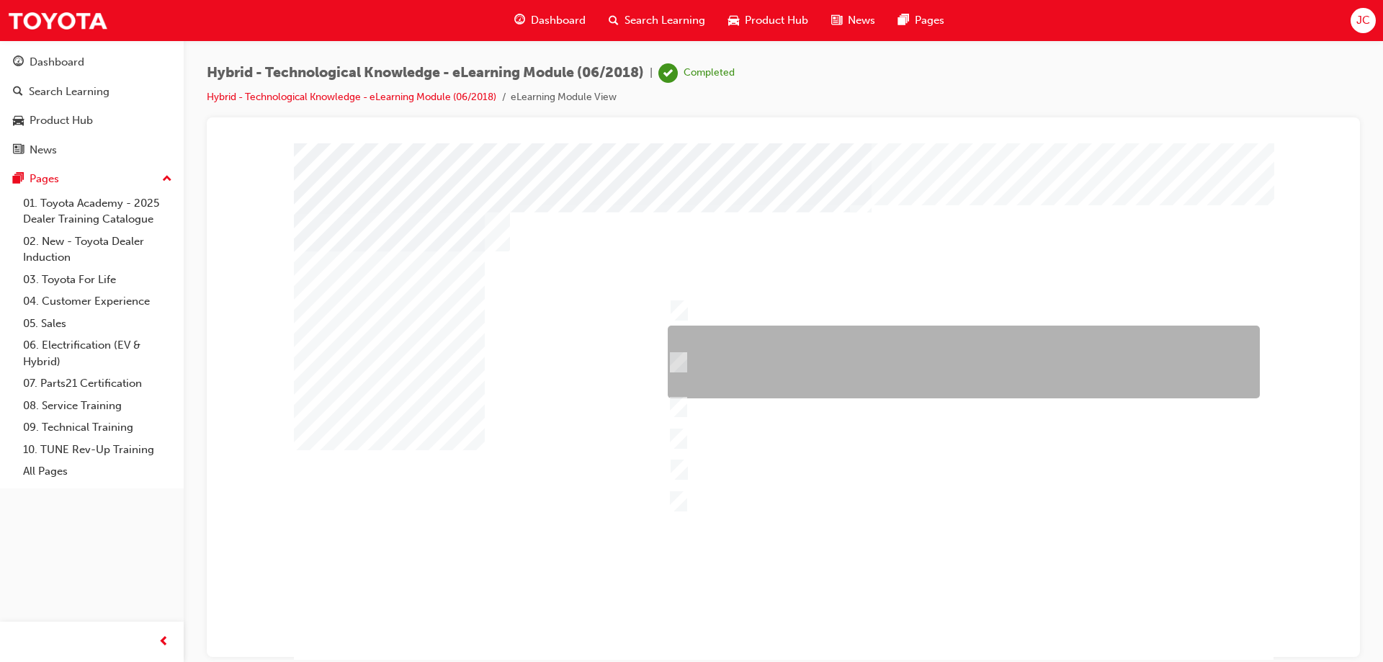
click at [683, 359] on div at bounding box center [960, 362] width 592 height 73
checkbox input "true"
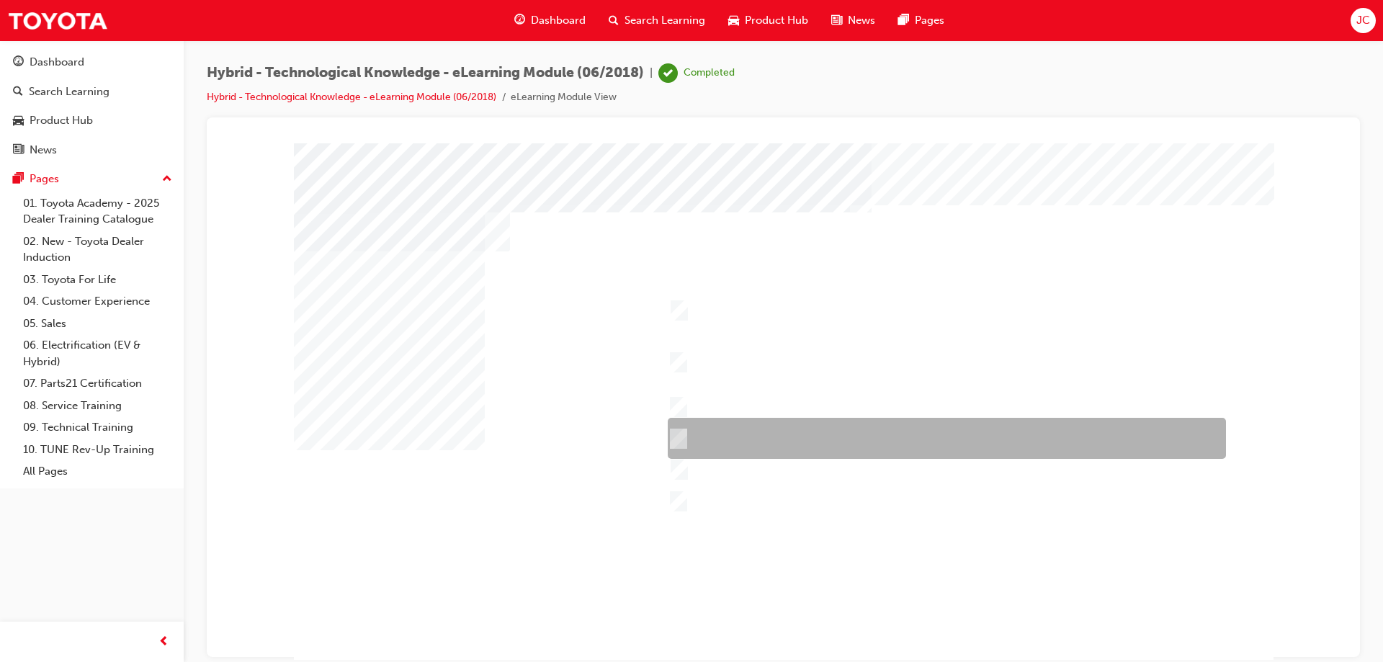
click at [678, 434] on input "Comfort & Convenience – Comfort behind driver’s seat, boot space, interior spac…" at bounding box center [675, 439] width 16 height 16
checkbox input "true"
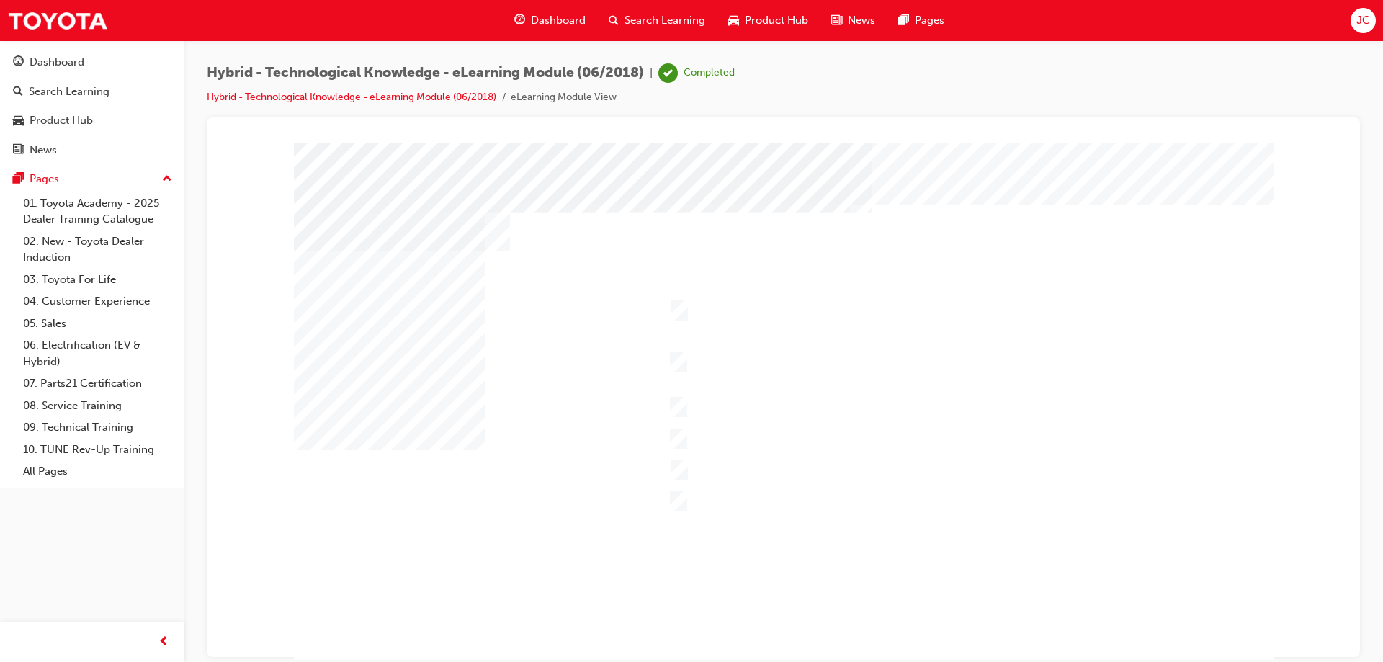
click at [678, 464] on div at bounding box center [783, 402] width 979 height 519
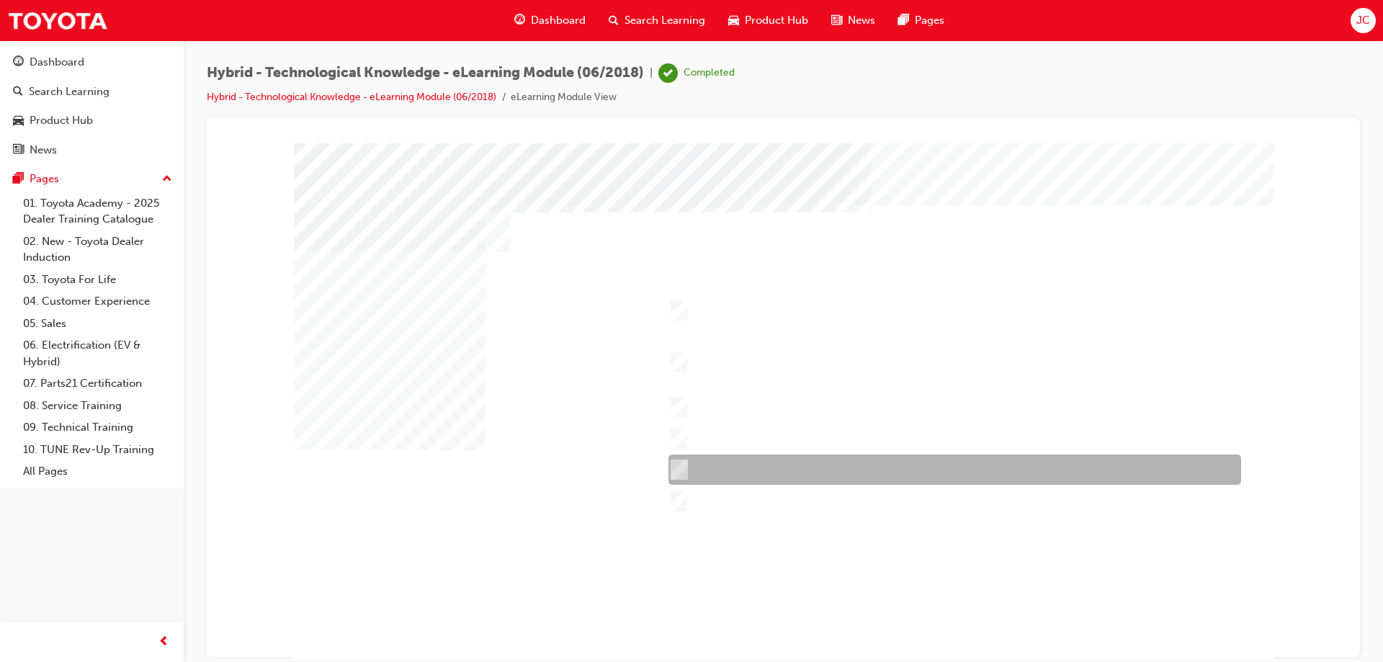
click at [684, 465] on div at bounding box center [951, 469] width 573 height 30
checkbox input "true"
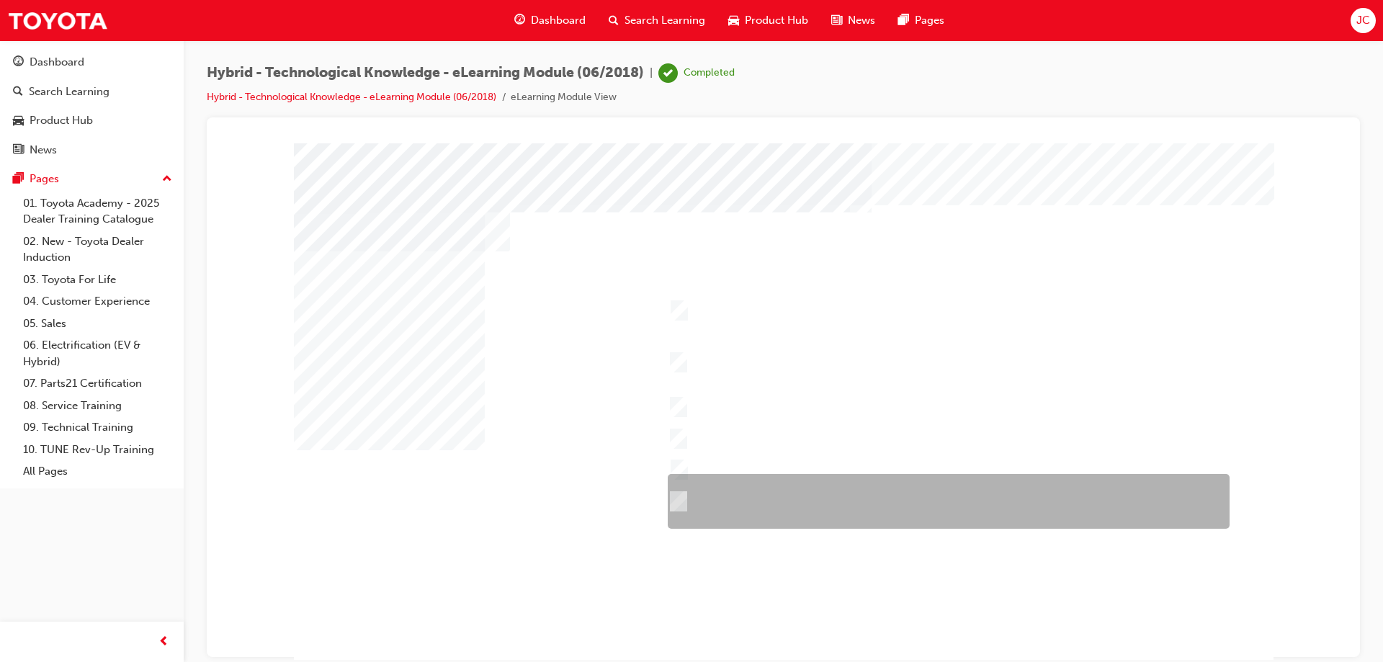
click at [677, 498] on input "Durability – Toyota brand including QDR, accessories, durable materials inside …" at bounding box center [675, 501] width 16 height 16
checkbox input "false"
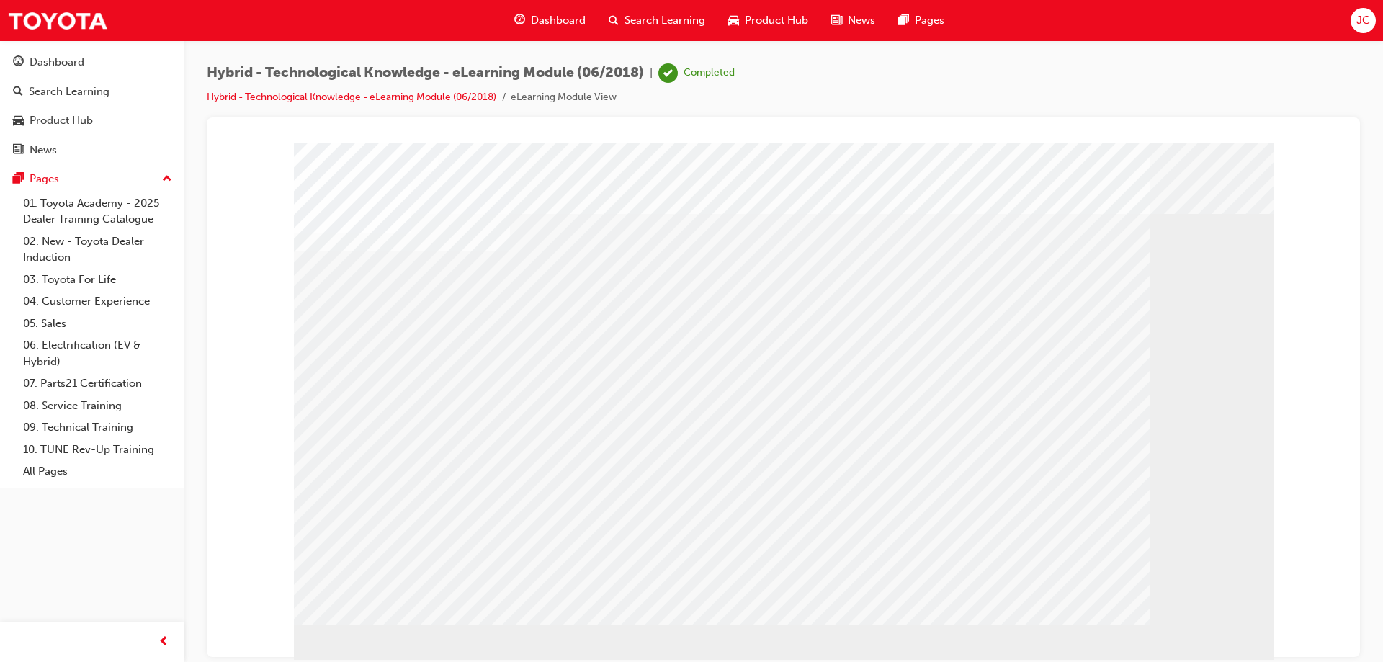
drag, startPoint x: 1180, startPoint y: 406, endPoint x: 826, endPoint y: 367, distance: 355.8
